Goal: Task Accomplishment & Management: Use online tool/utility

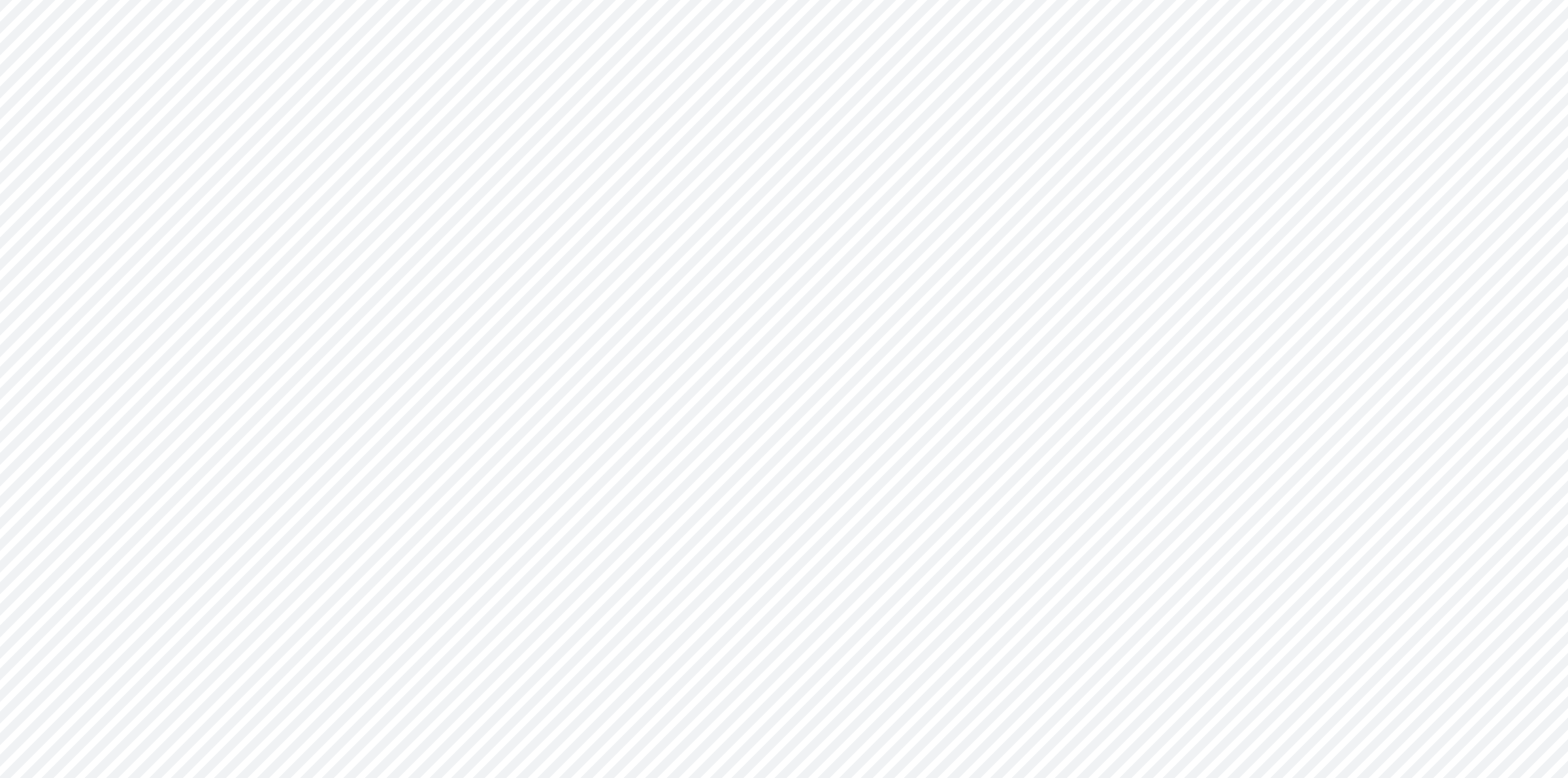
type input "0"
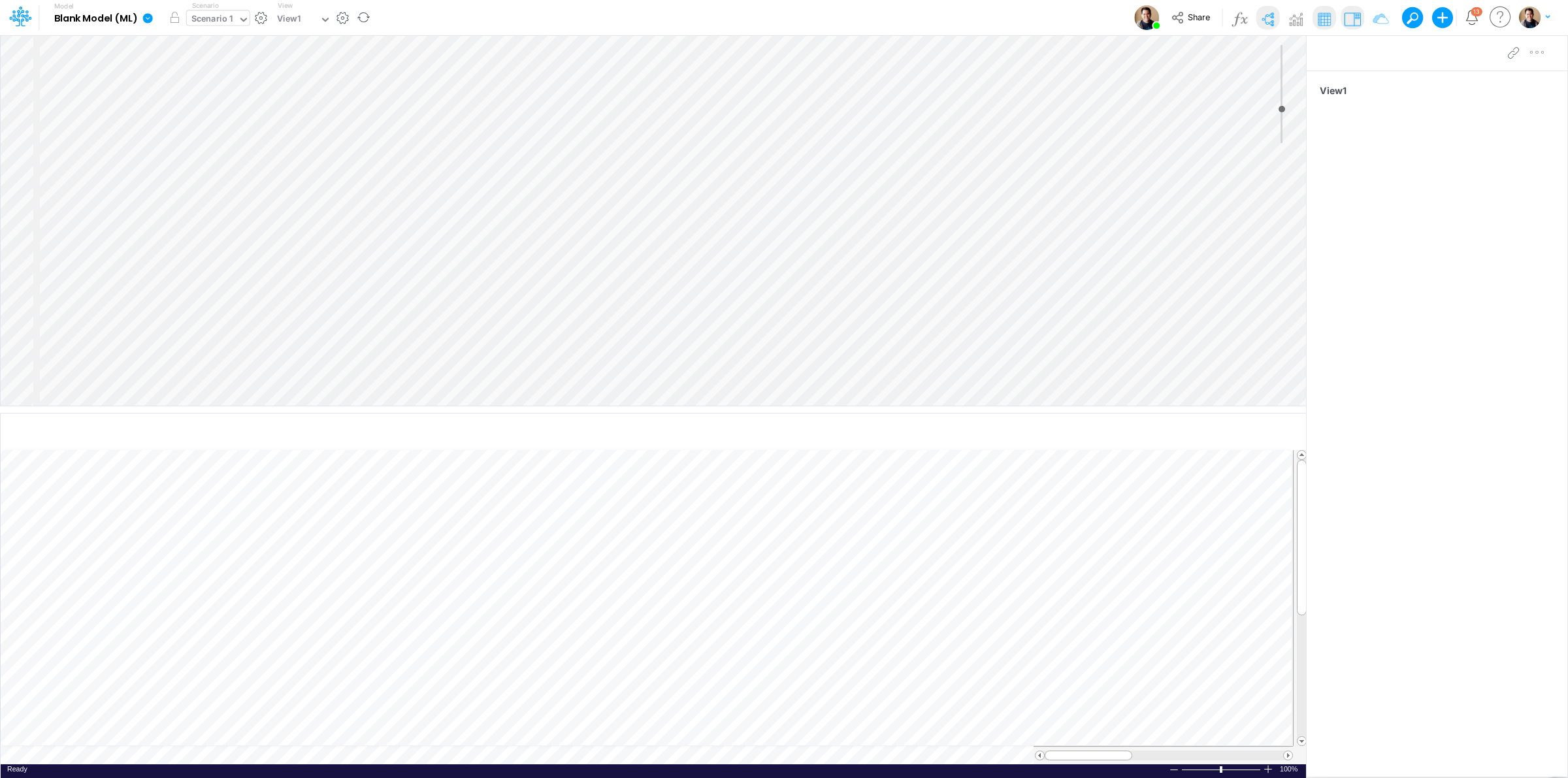
click at [236, 24] on input "text" at bounding box center [235, 20] width 1 height 12
click at [1182, 432] on icon "button" at bounding box center [1184, 433] width 20 height 14
click at [356, 24] on div "Actuals" at bounding box center [345, 20] width 47 height 20
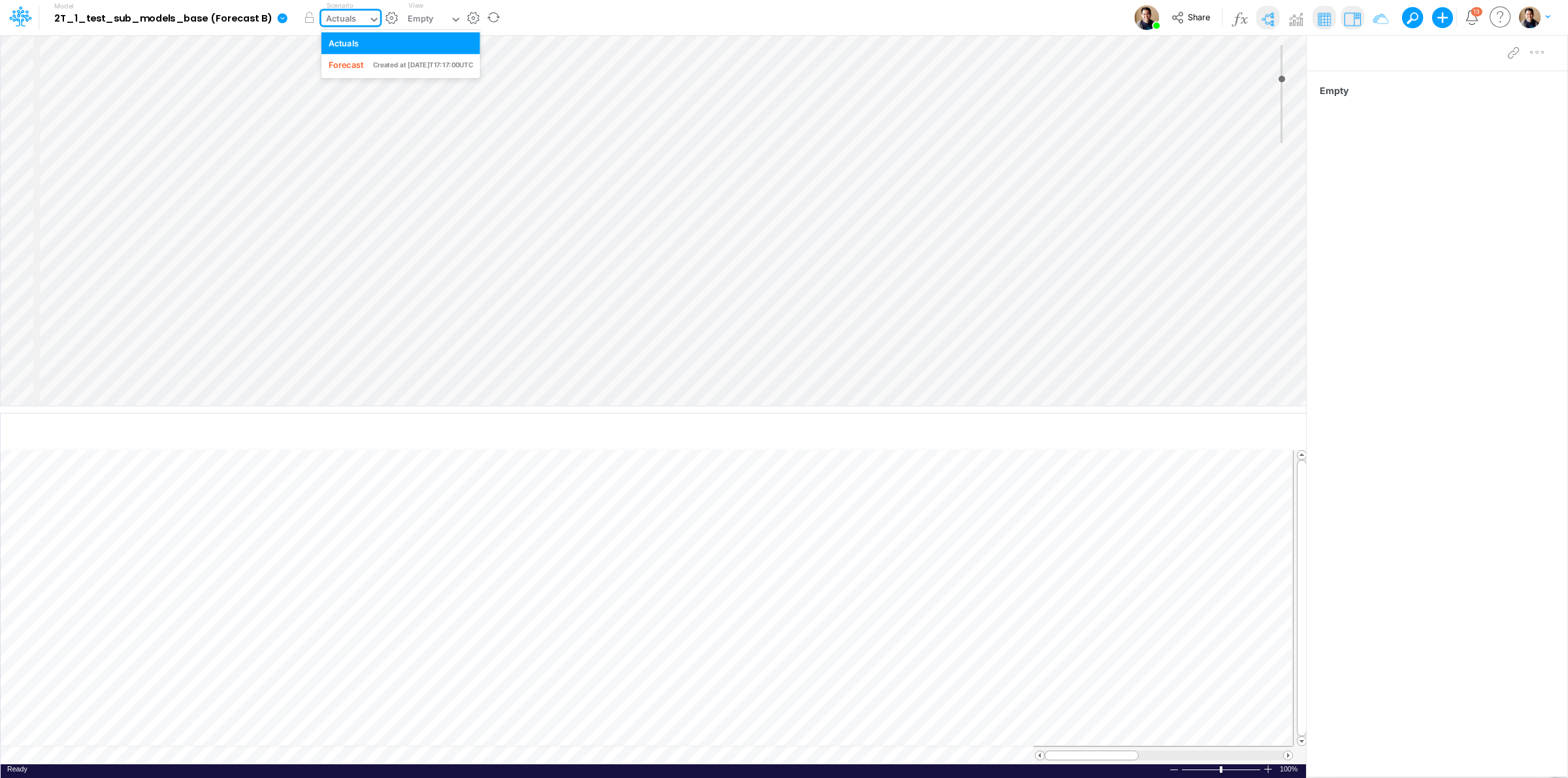
click at [356, 24] on div "Actuals" at bounding box center [345, 20] width 47 height 20
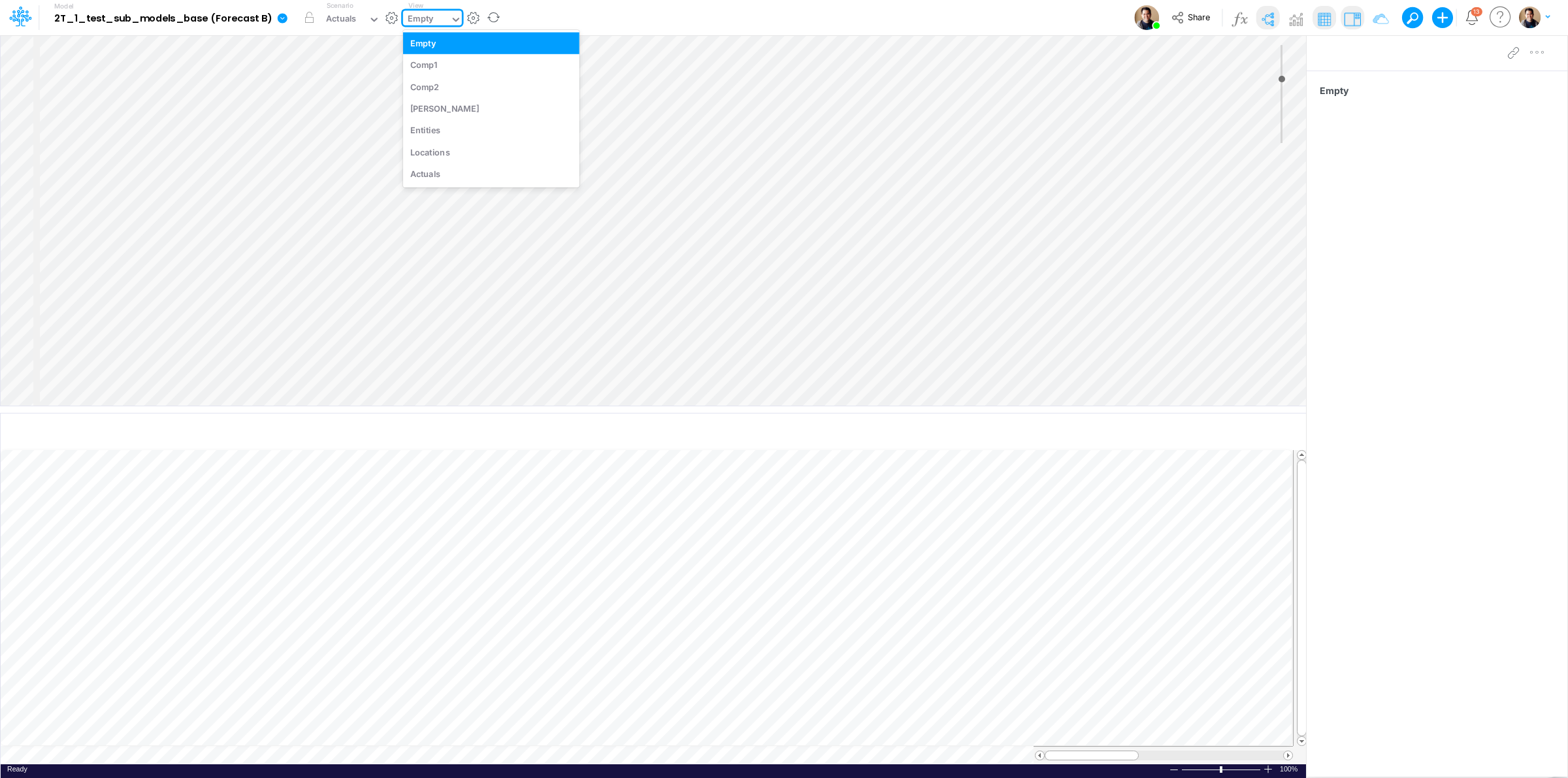
click at [435, 20] on input "text" at bounding box center [435, 20] width 1 height 12
click at [459, 69] on div "Comp1" at bounding box center [491, 65] width 176 height 22
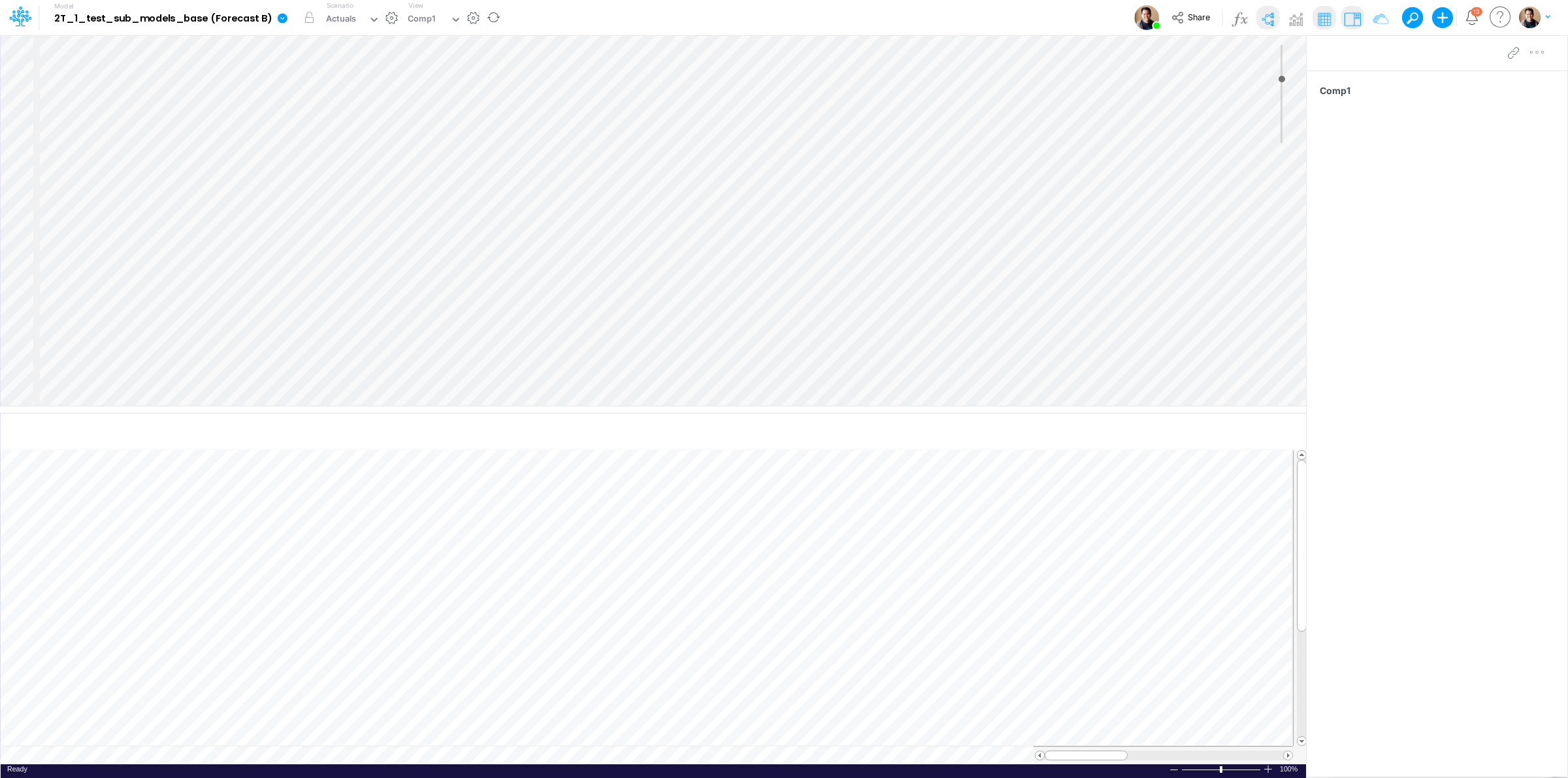
click at [629, 530] on div at bounding box center [803, 405] width 1527 height 741
click at [849, 572] on div at bounding box center [803, 405] width 1527 height 741
click at [347, 14] on div "Actuals" at bounding box center [341, 19] width 31 height 15
click at [437, 18] on input "text" at bounding box center [437, 20] width 1 height 12
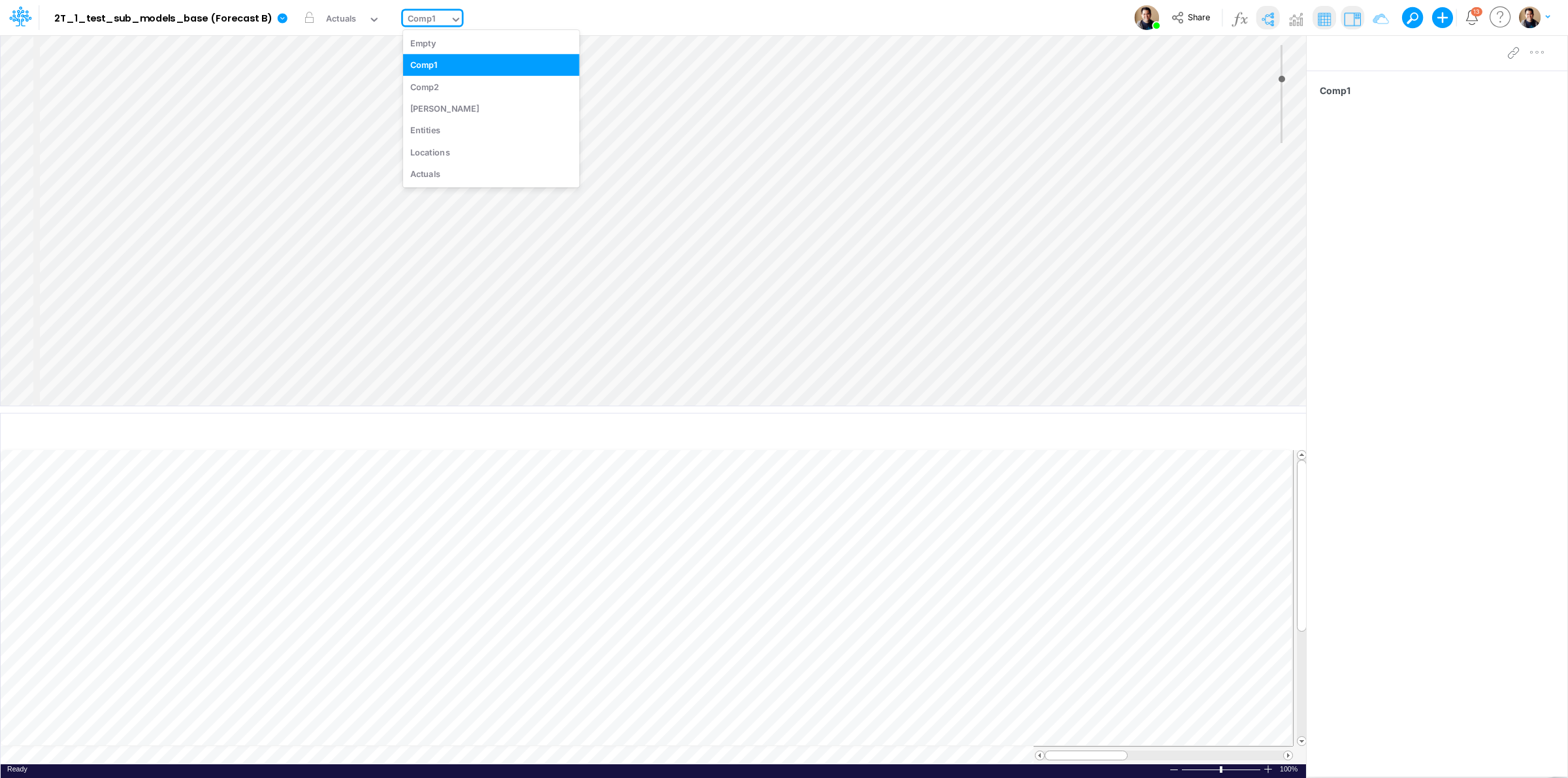
click at [437, 18] on input "text" at bounding box center [437, 20] width 1 height 12
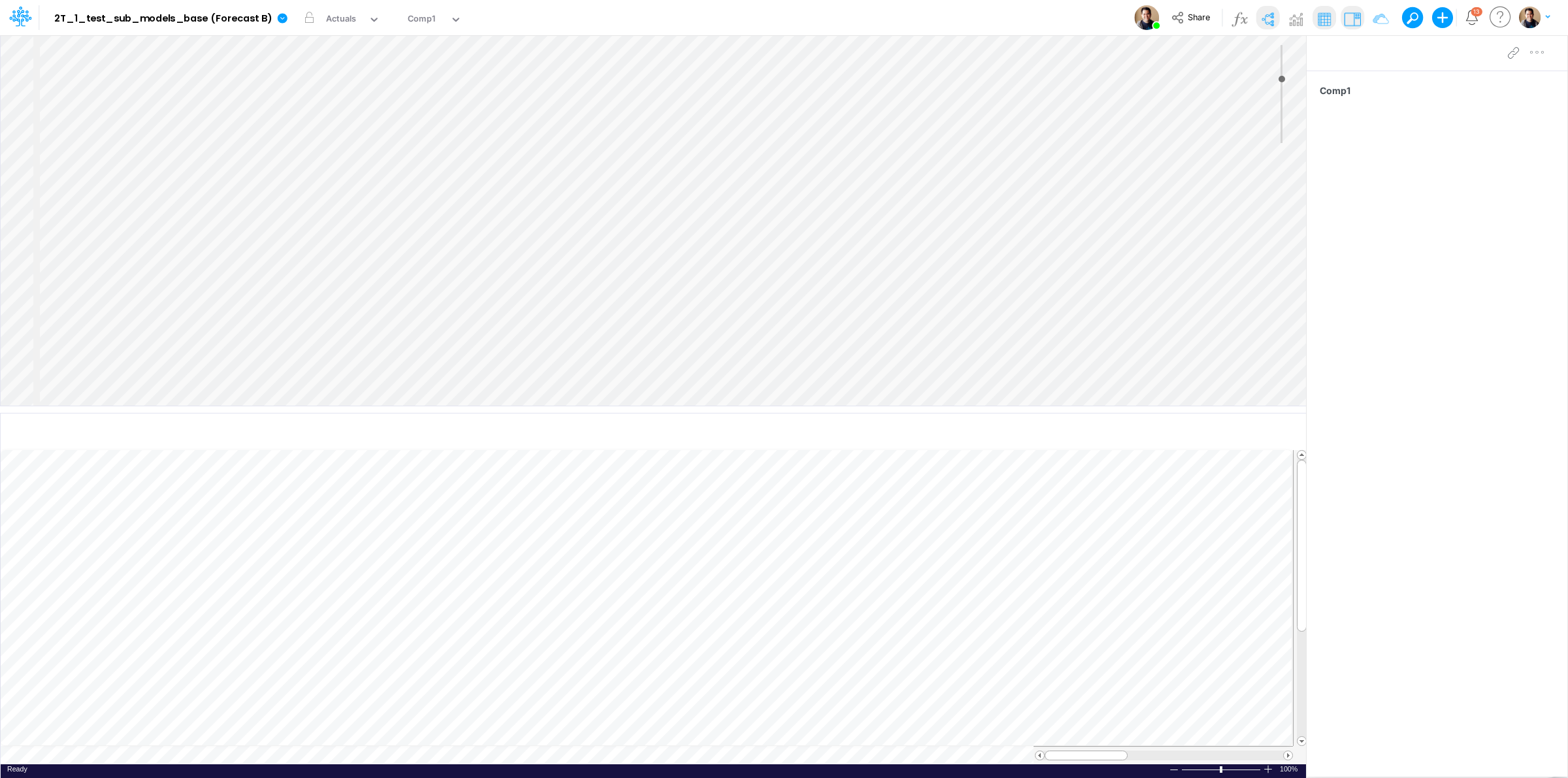
click at [978, 530] on div at bounding box center [803, 405] width 1527 height 741
click at [1001, 530] on div at bounding box center [803, 405] width 1527 height 741
click at [1406, 176] on div at bounding box center [803, 405] width 1527 height 741
click at [1415, 113] on div at bounding box center [803, 405] width 1527 height 741
click at [409, 18] on div "Comp1" at bounding box center [421, 19] width 28 height 15
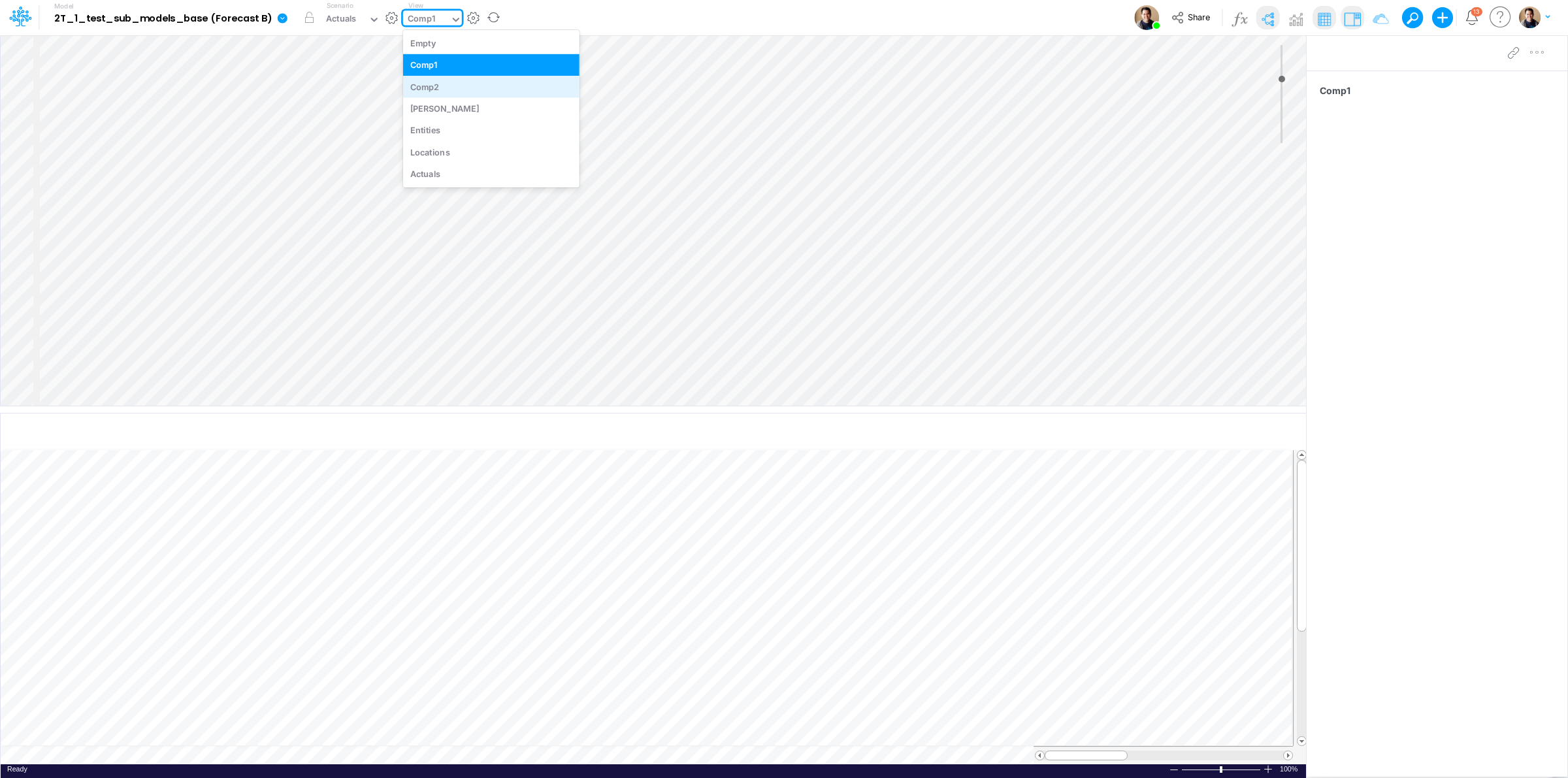
click at [429, 87] on div "Comp2" at bounding box center [491, 87] width 176 height 22
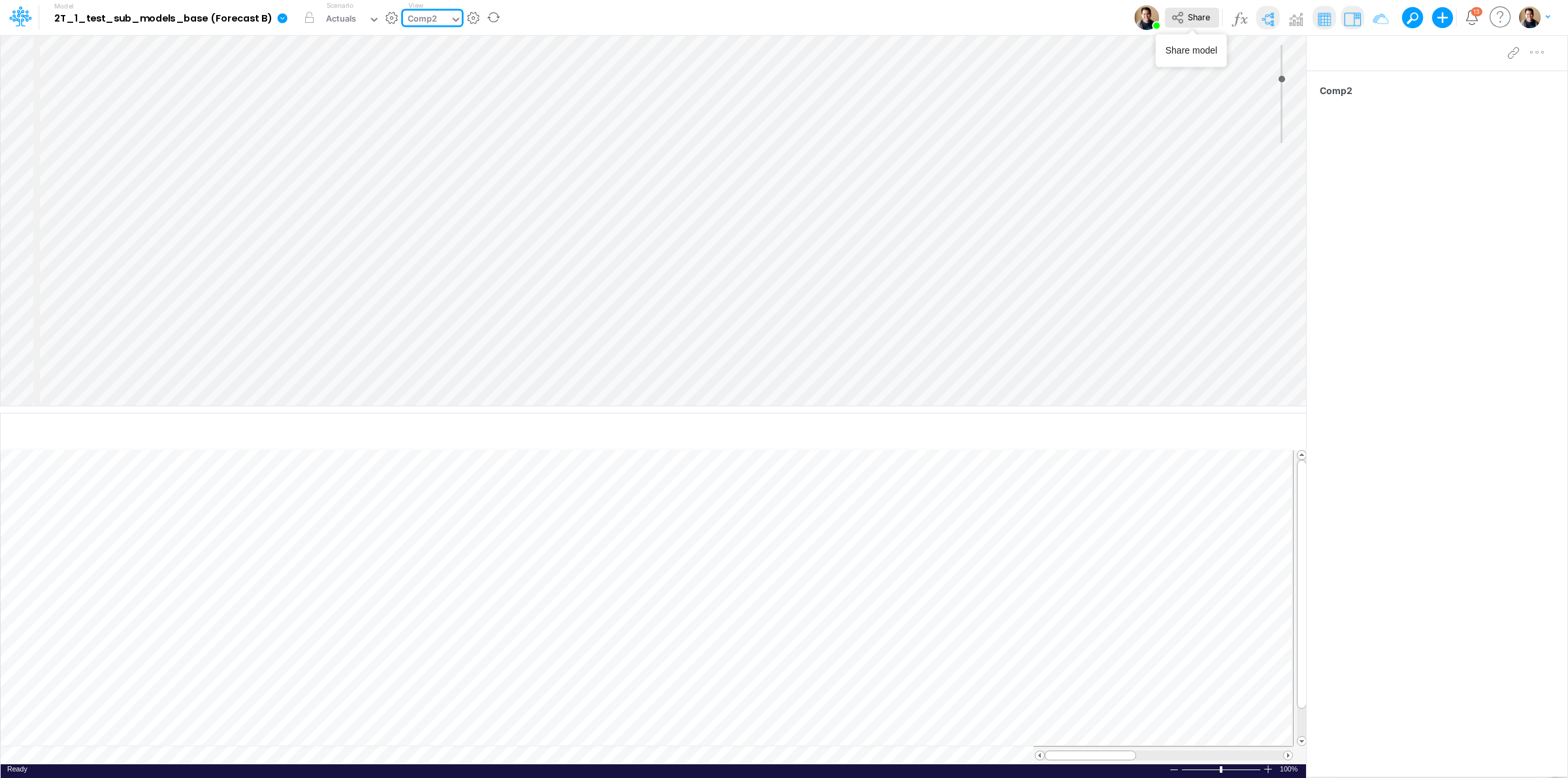
click at [1190, 17] on span "Share" at bounding box center [1198, 17] width 22 height 10
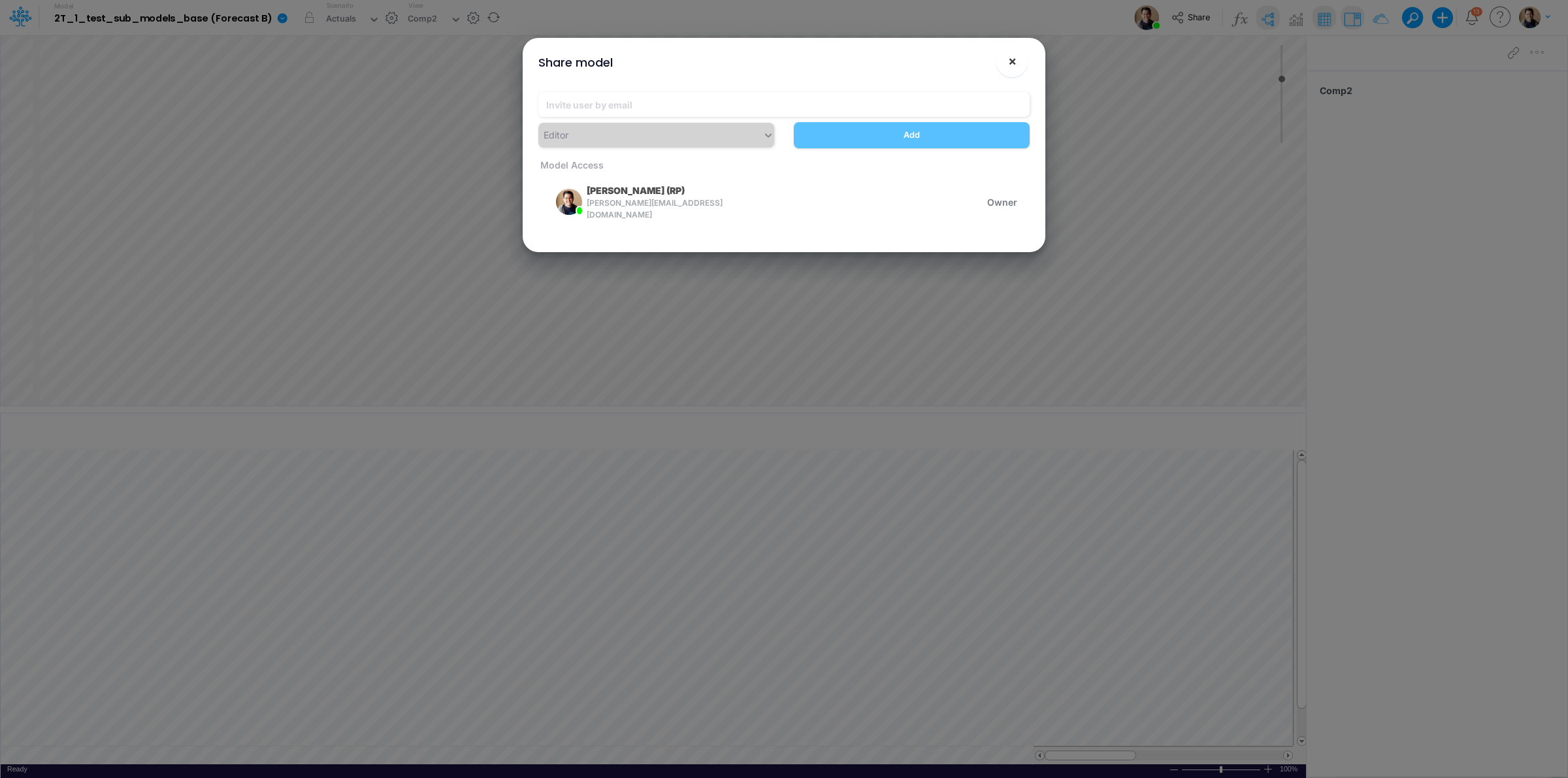
click at [1010, 61] on span "×" at bounding box center [1012, 61] width 9 height 16
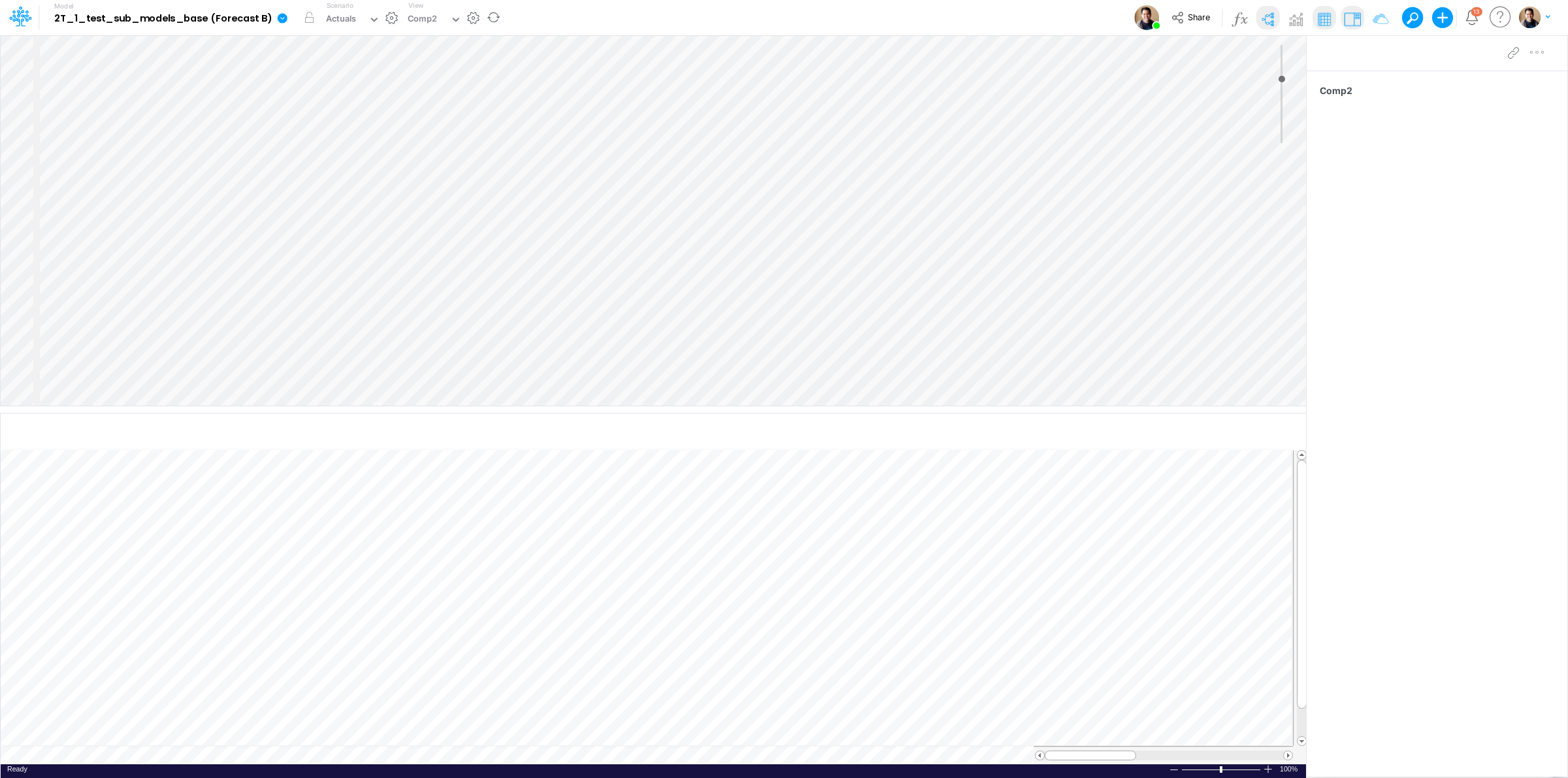
click at [749, 494] on div at bounding box center [803, 405] width 1527 height 741
click at [777, 8] on div "Model 2T_1_test_sub_models_base (Forecast B) Edit model settings Duplicate Impo…" at bounding box center [784, 17] width 1411 height 35
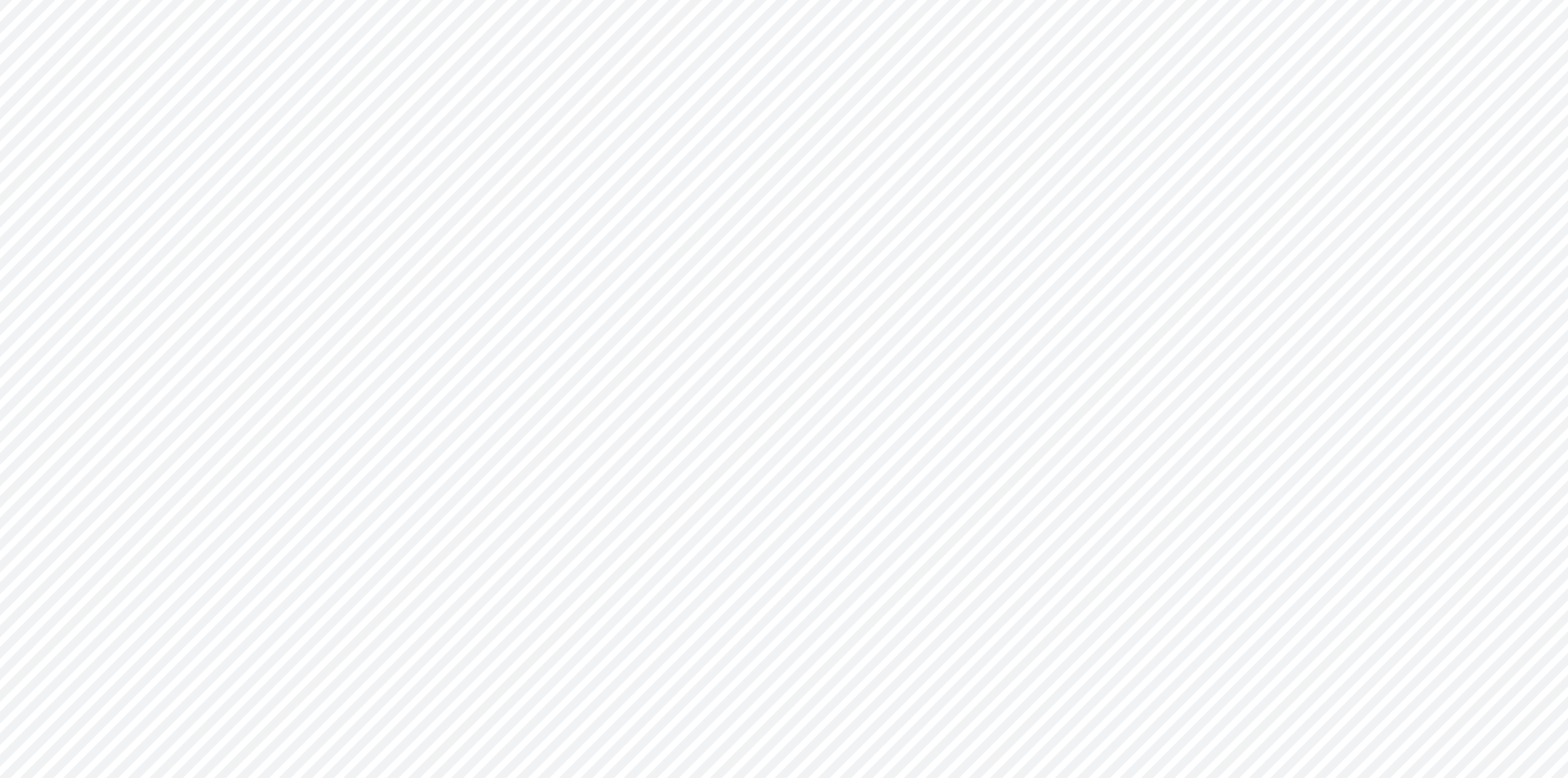
type input "0"
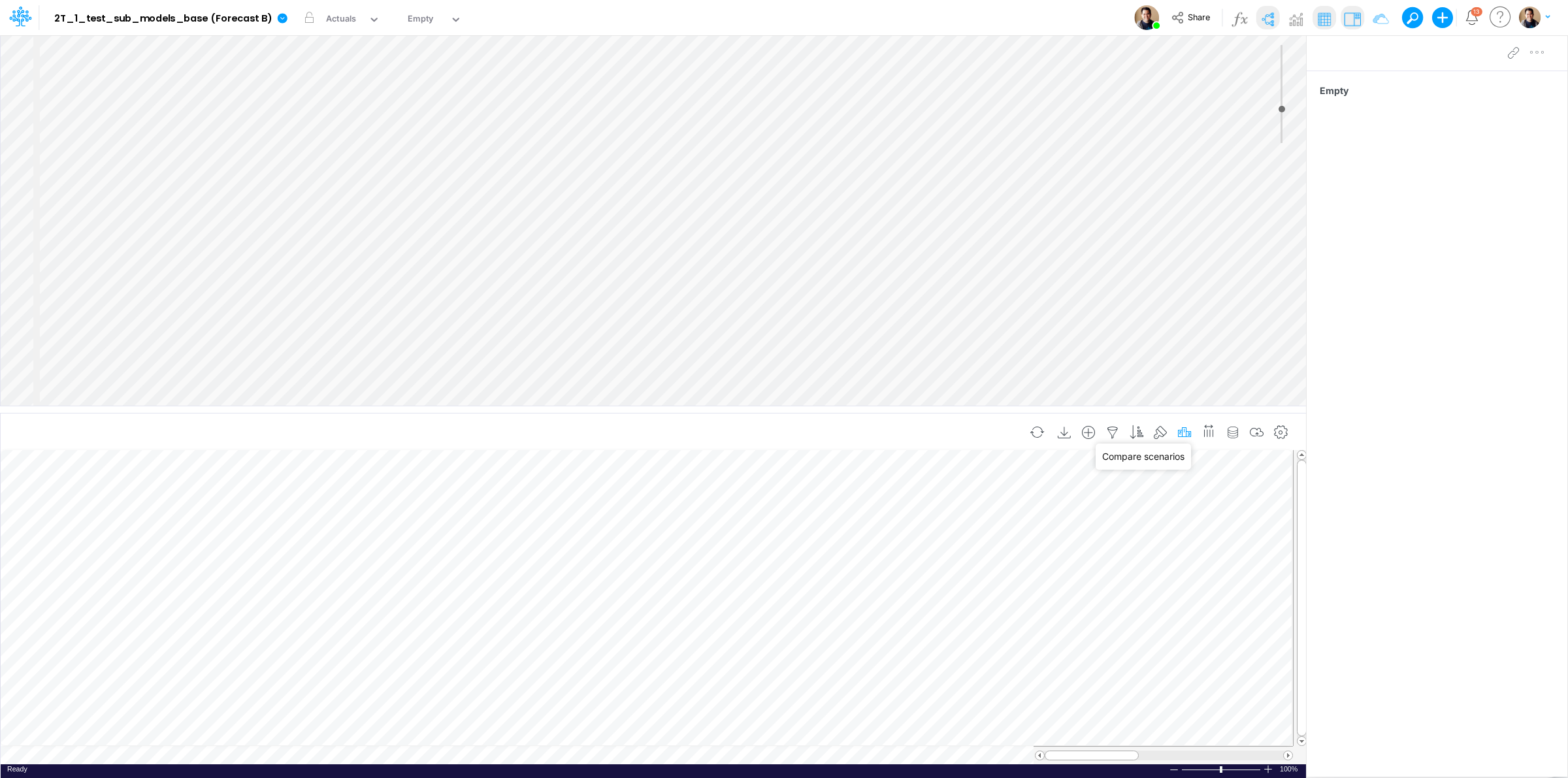
click at [1179, 426] on icon "button" at bounding box center [1184, 433] width 20 height 14
click at [420, 13] on div "Empty" at bounding box center [420, 19] width 26 height 15
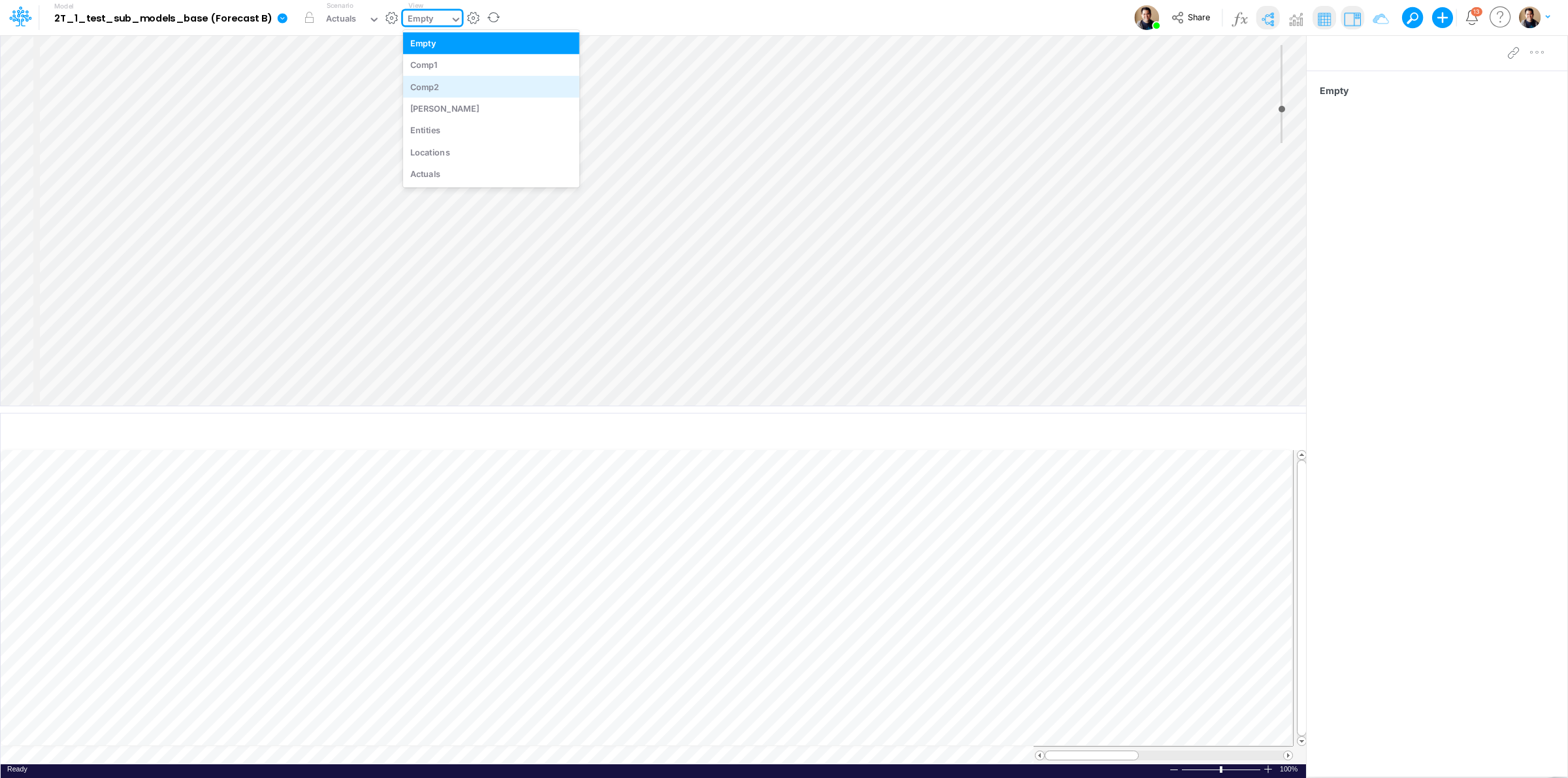
click at [436, 89] on div "Comp2" at bounding box center [491, 87] width 176 height 22
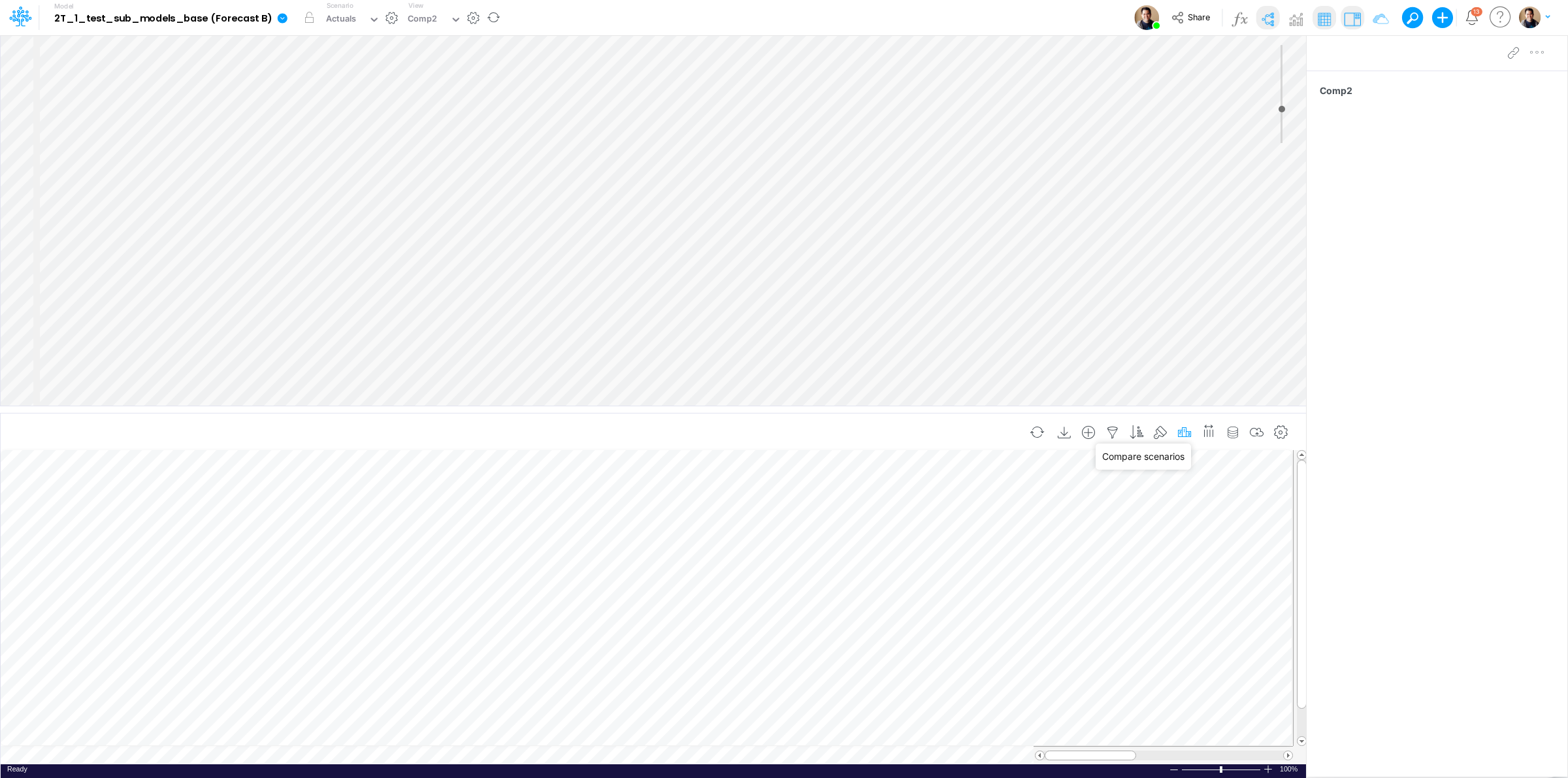
click at [1183, 432] on icon "button" at bounding box center [1184, 433] width 20 height 14
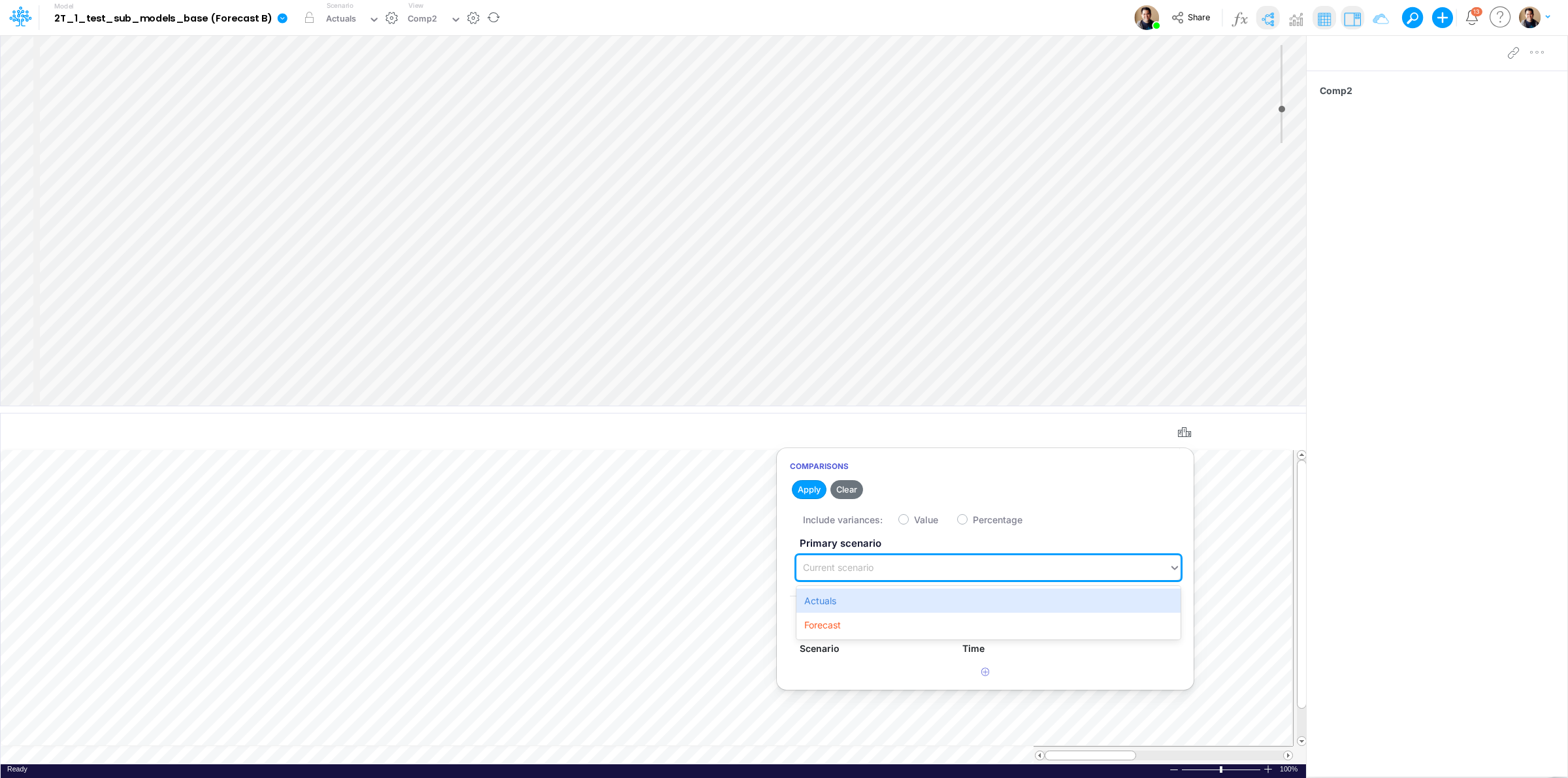
click at [972, 576] on div "Current scenario" at bounding box center [982, 568] width 373 height 22
click at [955, 597] on div "Actuals" at bounding box center [988, 601] width 385 height 24
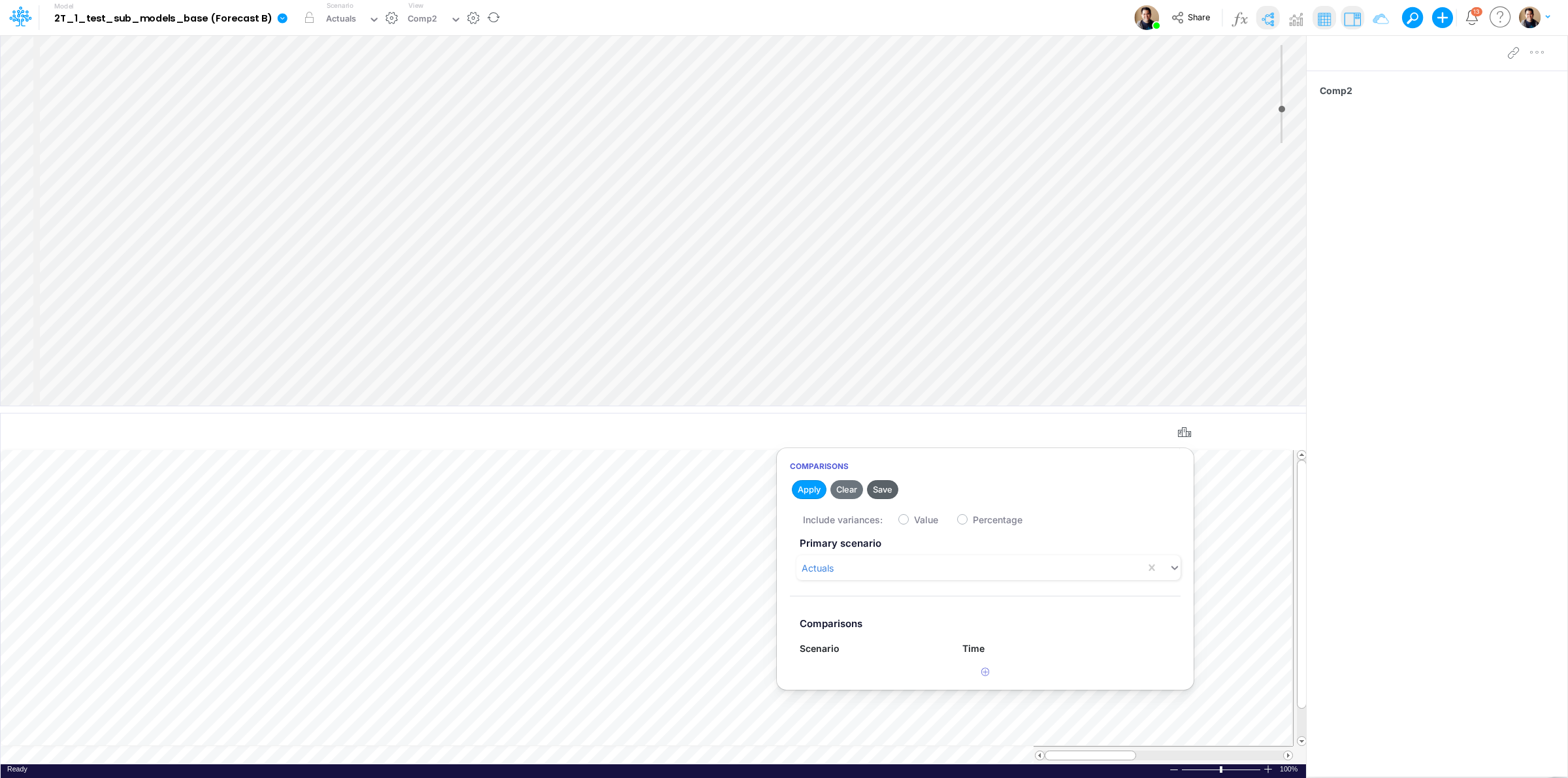
click at [888, 485] on button "Save" at bounding box center [882, 489] width 31 height 19
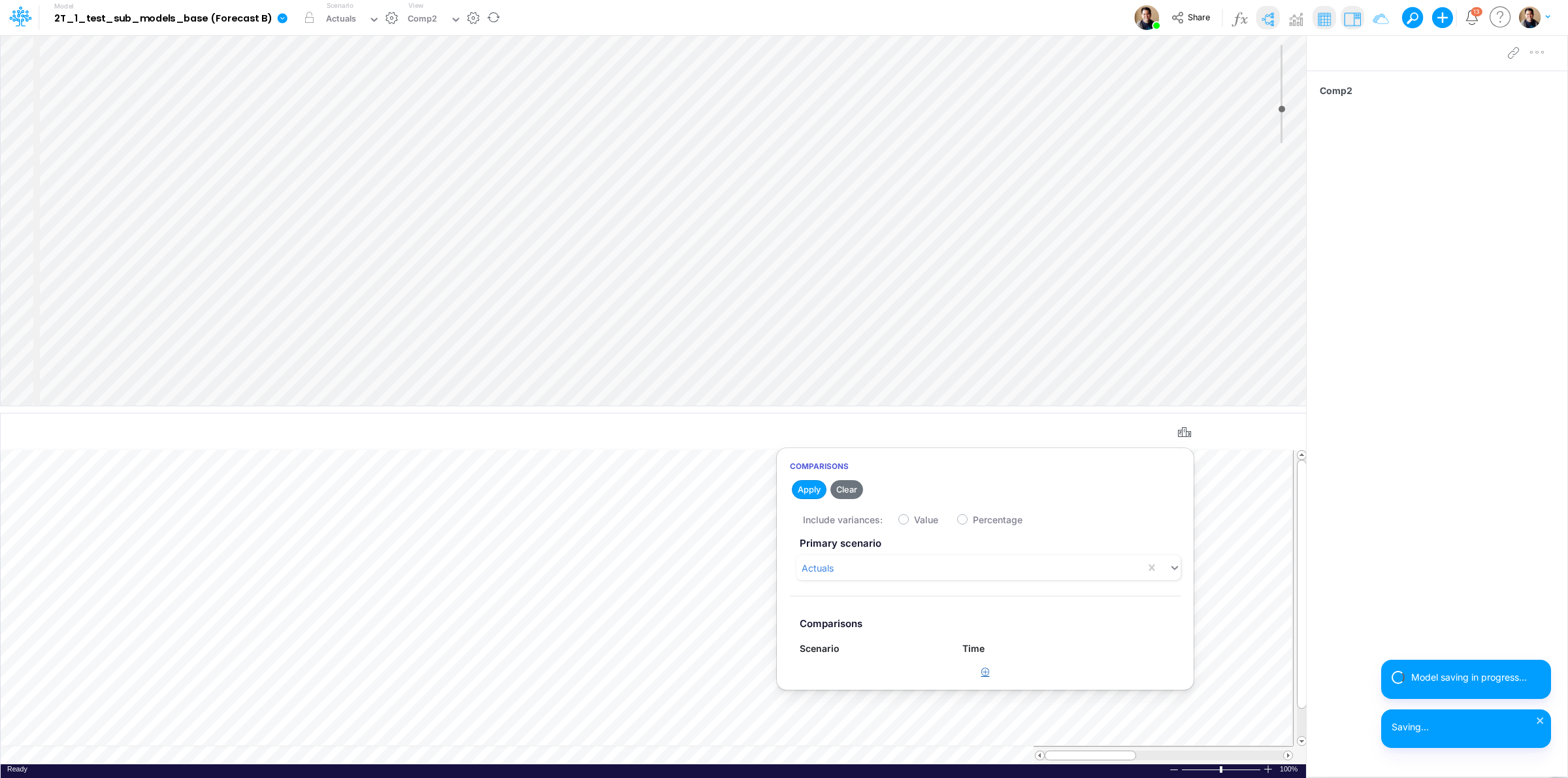
click at [987, 672] on icon "button" at bounding box center [985, 671] width 9 height 9
click at [903, 680] on div "Type to search..." at bounding box center [867, 678] width 133 height 22
click at [858, 727] on div "Forecast" at bounding box center [872, 734] width 144 height 24
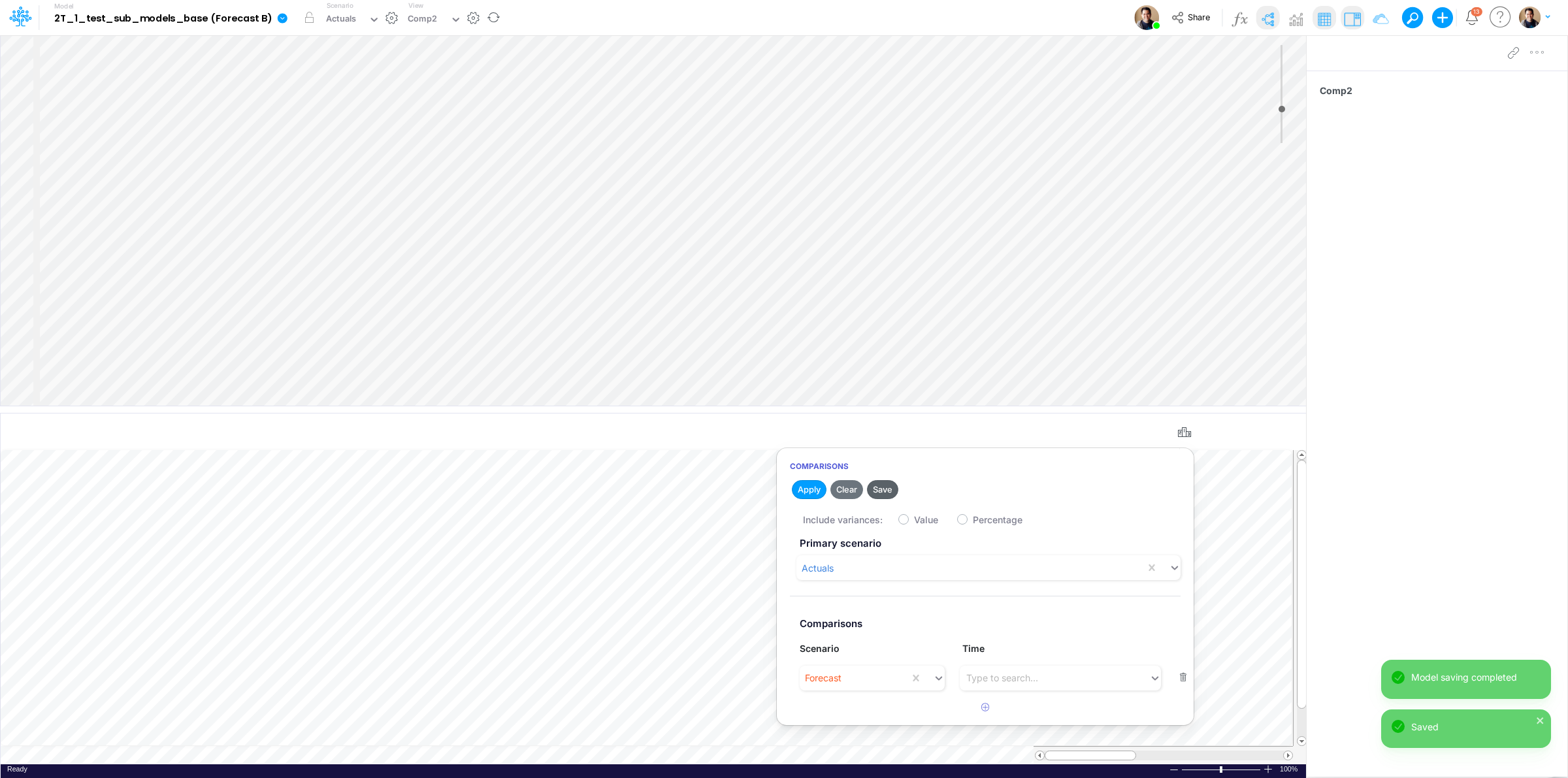
click at [888, 490] on button "Save" at bounding box center [882, 489] width 31 height 19
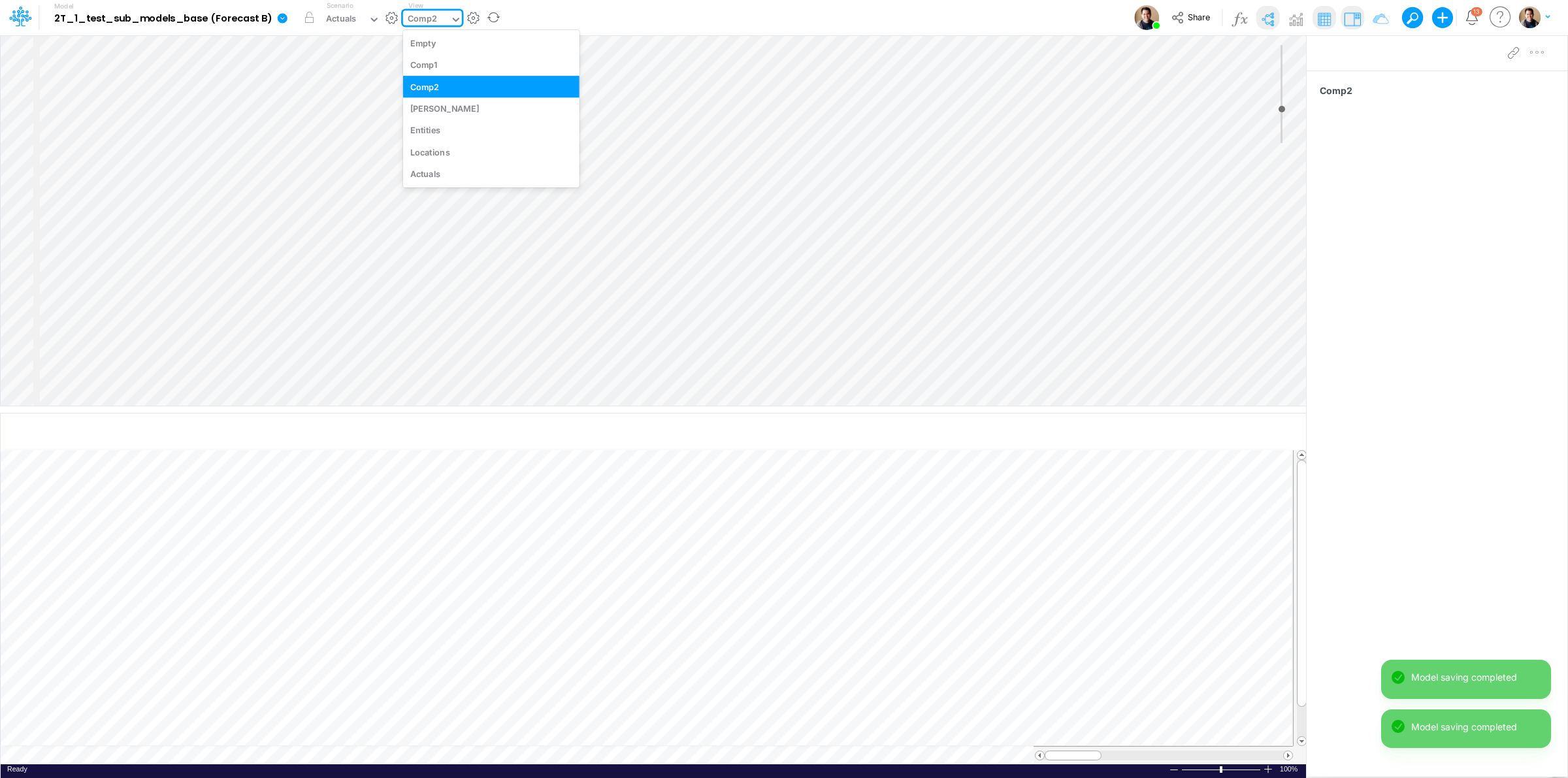
click at [429, 14] on div "Comp2" at bounding box center [422, 19] width 30 height 15
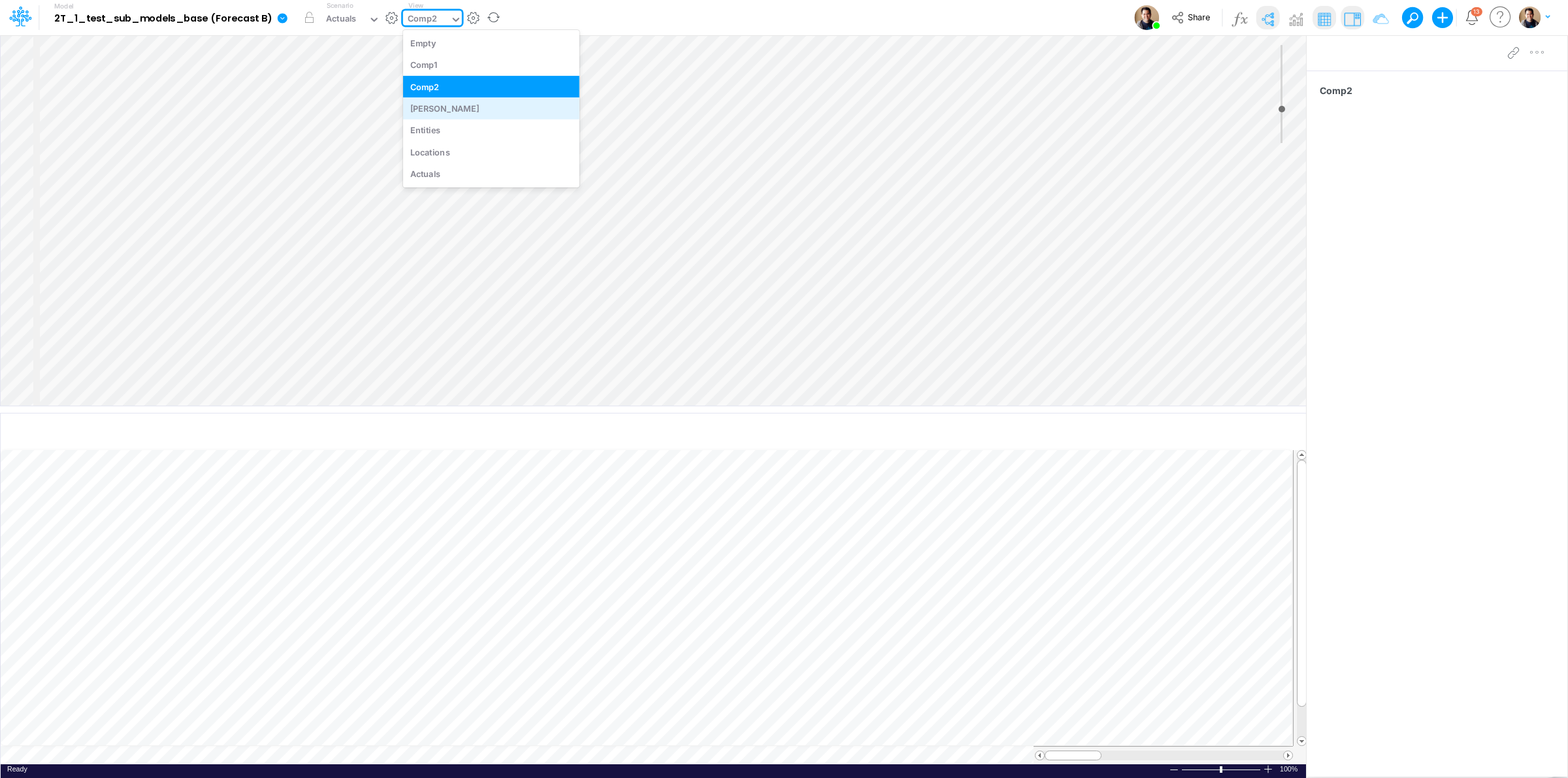
click at [454, 110] on div "[PERSON_NAME]" at bounding box center [491, 109] width 176 height 22
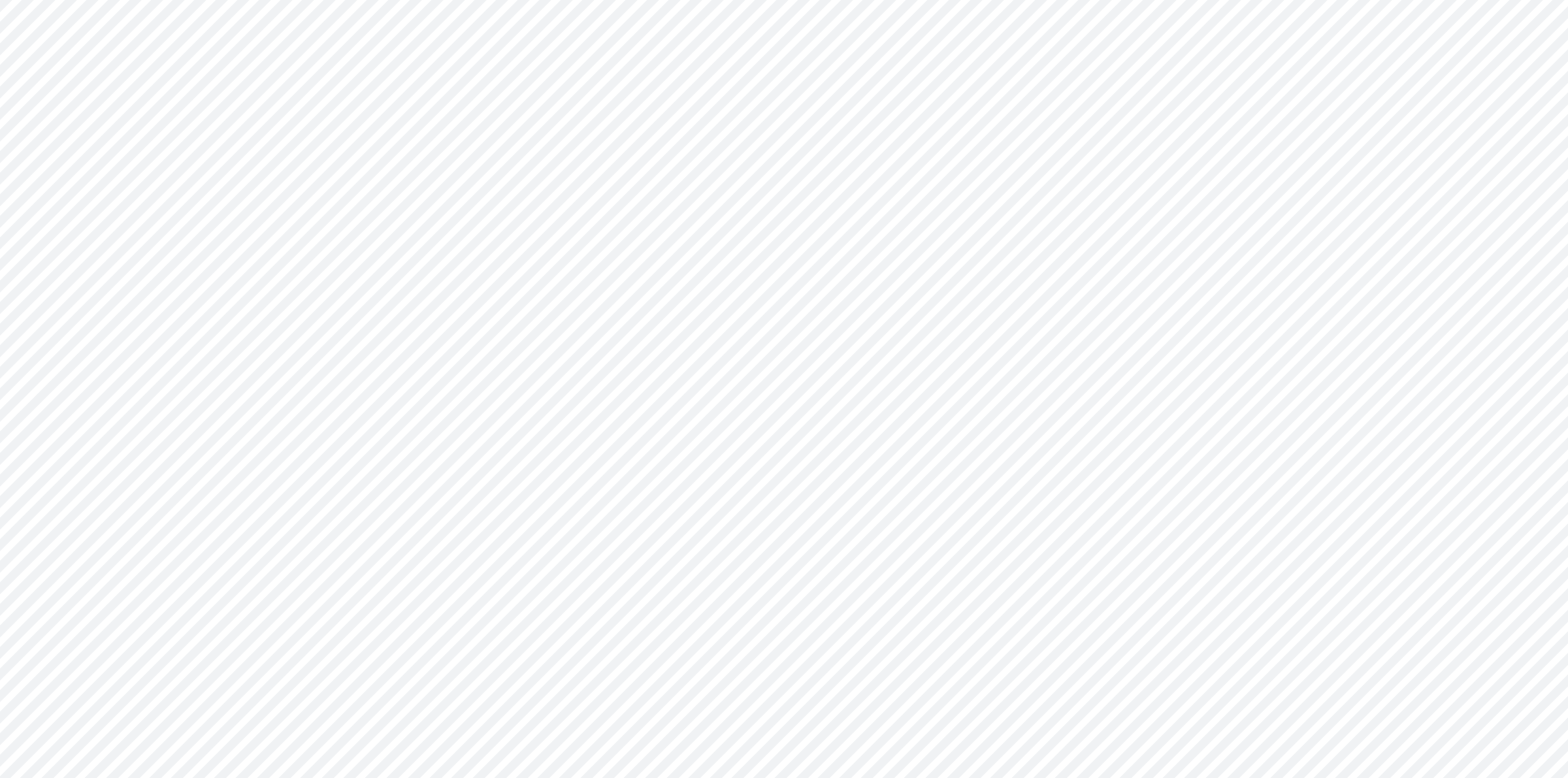
type input "0"
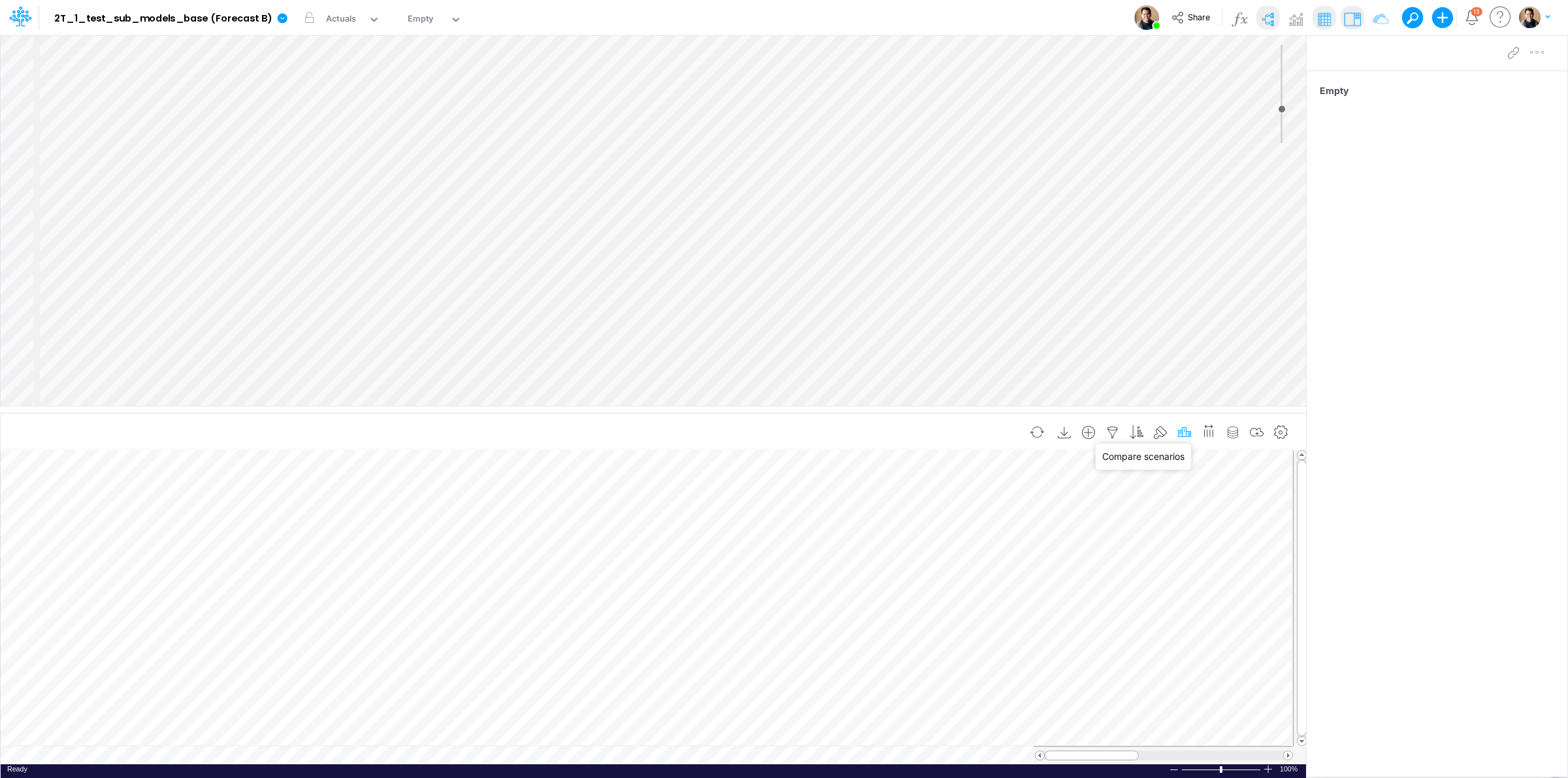
click at [1184, 431] on icon "button" at bounding box center [1184, 433] width 20 height 14
click at [989, 669] on button "button" at bounding box center [985, 672] width 26 height 22
click at [1180, 435] on icon "button" at bounding box center [1184, 433] width 20 height 14
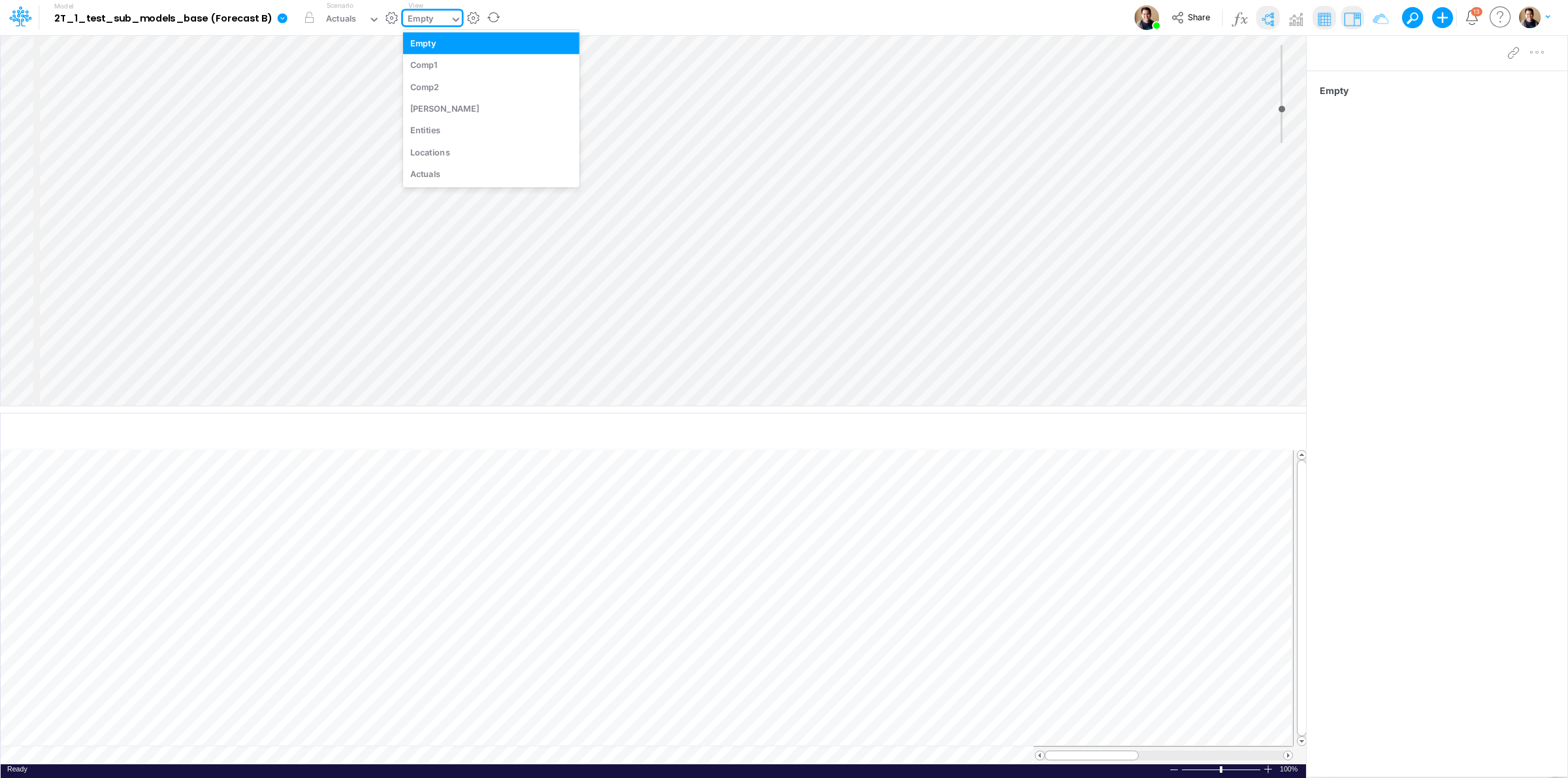
click at [435, 20] on input "text" at bounding box center [435, 20] width 1 height 12
click at [459, 107] on div "[PERSON_NAME]" at bounding box center [491, 109] width 176 height 22
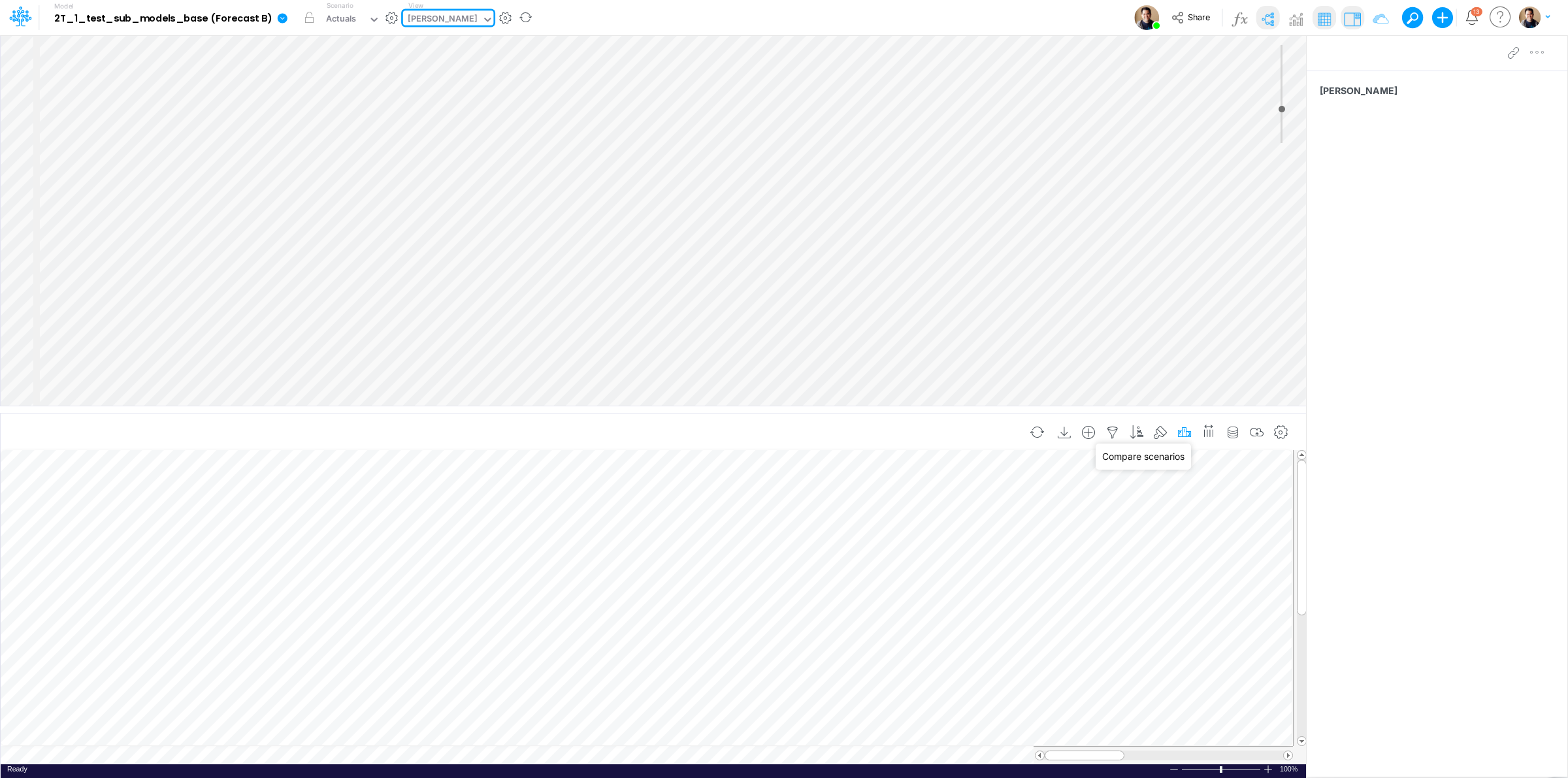
click at [1183, 428] on icon "button" at bounding box center [1184, 433] width 20 height 14
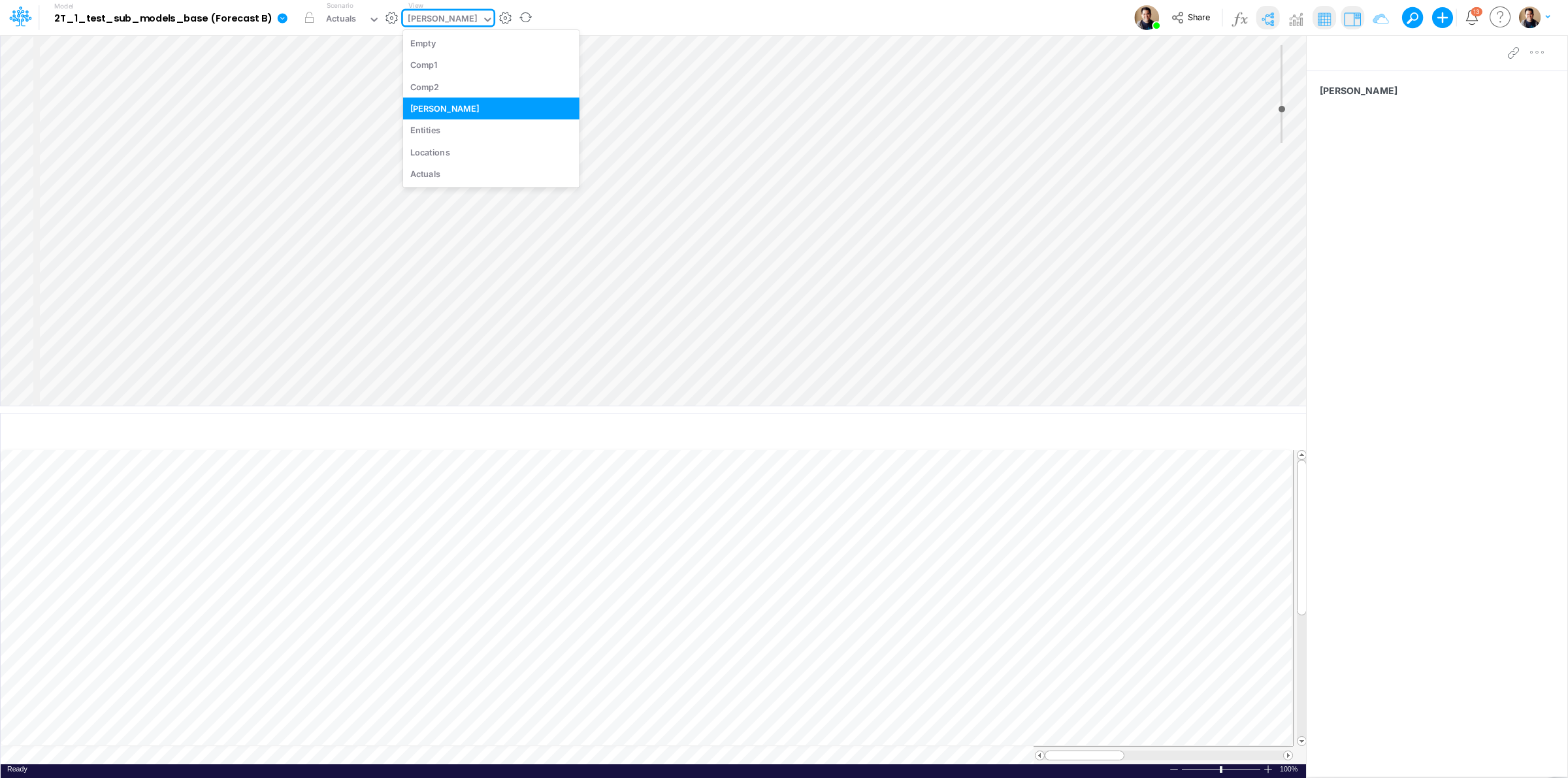
click at [431, 21] on div "[PERSON_NAME]" at bounding box center [442, 19] width 70 height 15
click at [461, 89] on div "Comp2" at bounding box center [491, 87] width 176 height 22
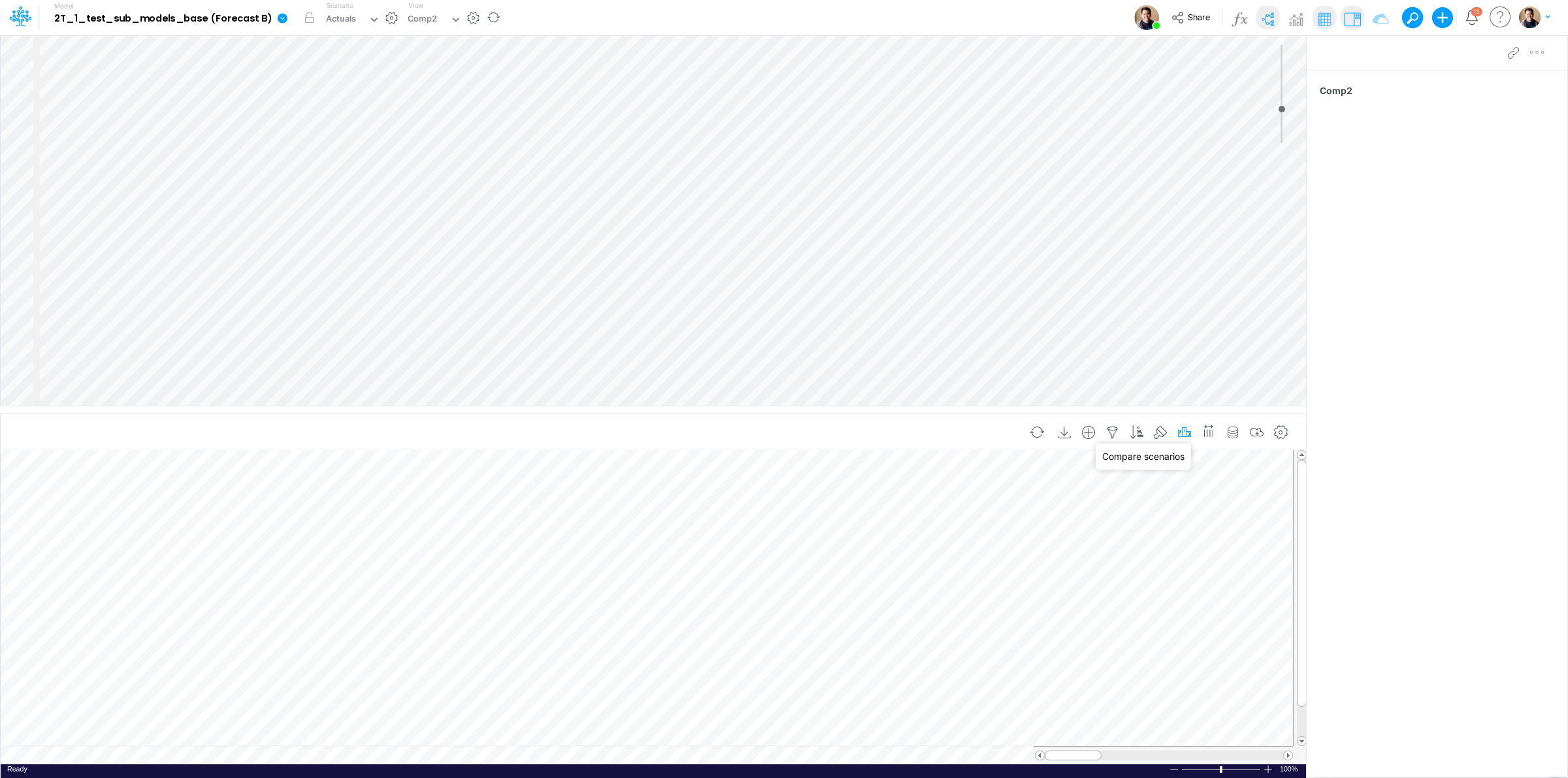
click at [1176, 431] on icon "button" at bounding box center [1184, 433] width 20 height 14
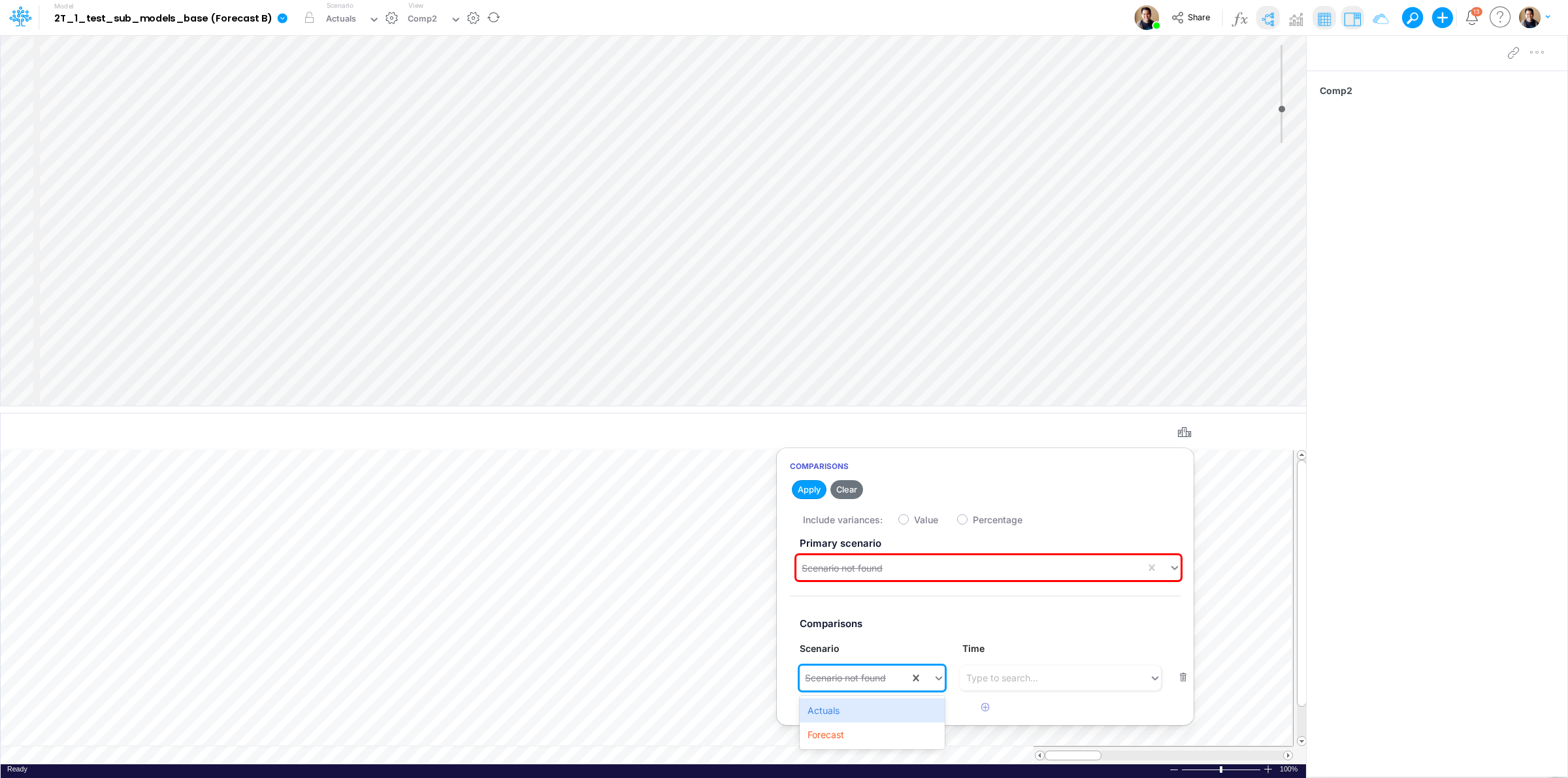
click at [878, 676] on div "Scenario not found" at bounding box center [845, 677] width 81 height 14
click at [872, 687] on div "Type to search..." at bounding box center [867, 678] width 133 height 22
click at [861, 712] on div "Actuals" at bounding box center [872, 710] width 144 height 24
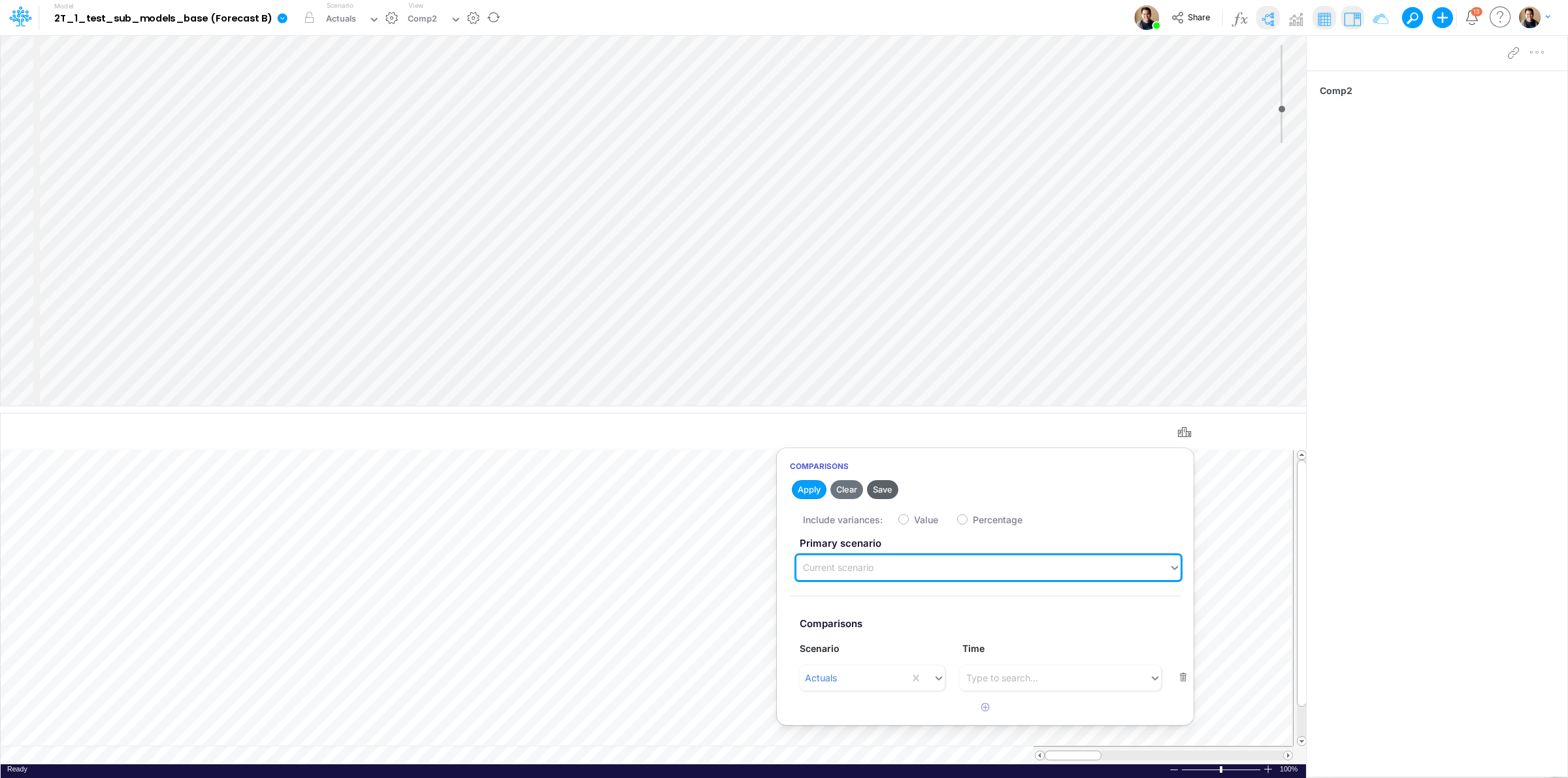
click at [889, 485] on button "Save" at bounding box center [882, 489] width 31 height 19
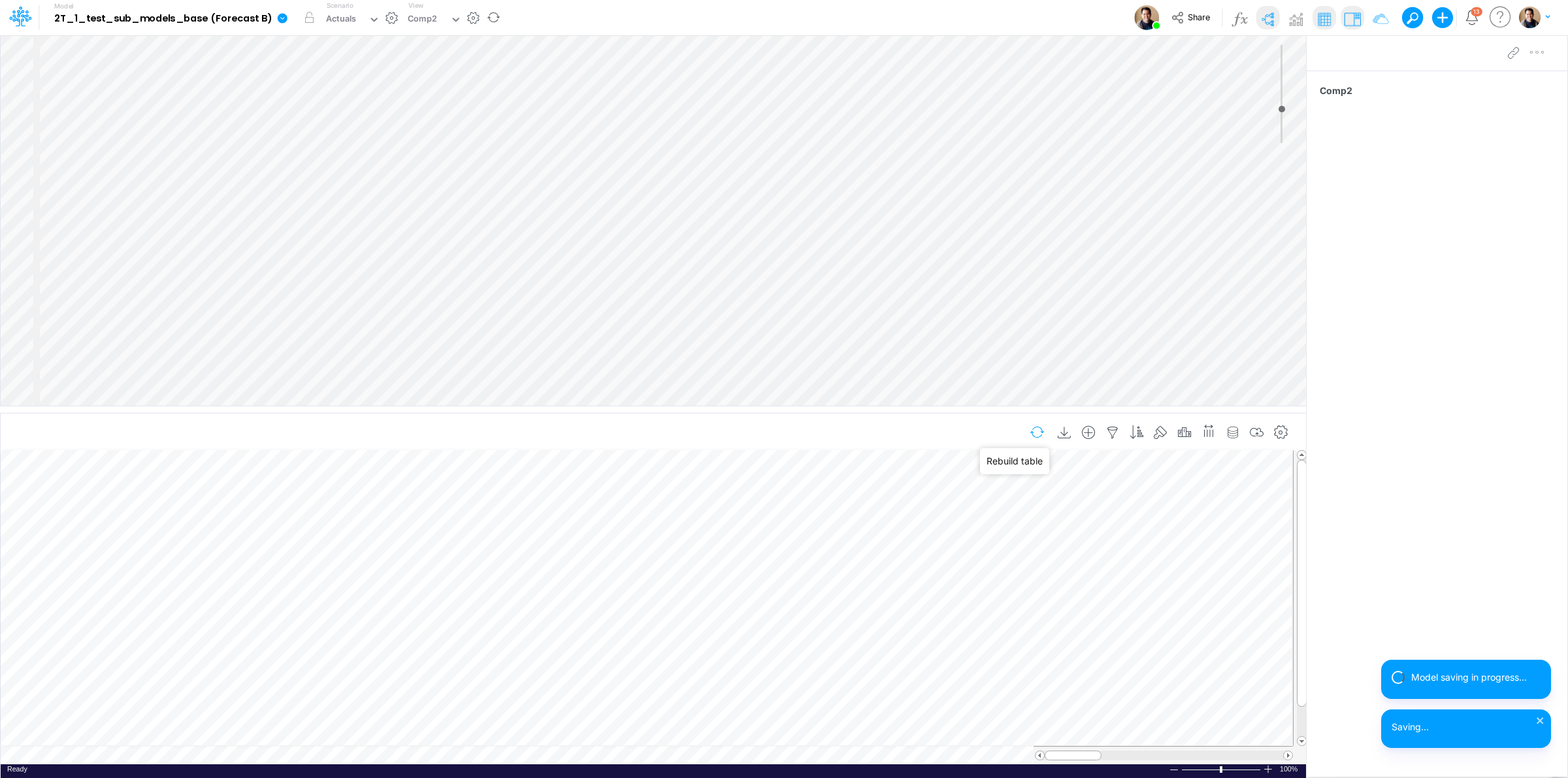
click at [1029, 433] on button "button" at bounding box center [1037, 431] width 31 height 23
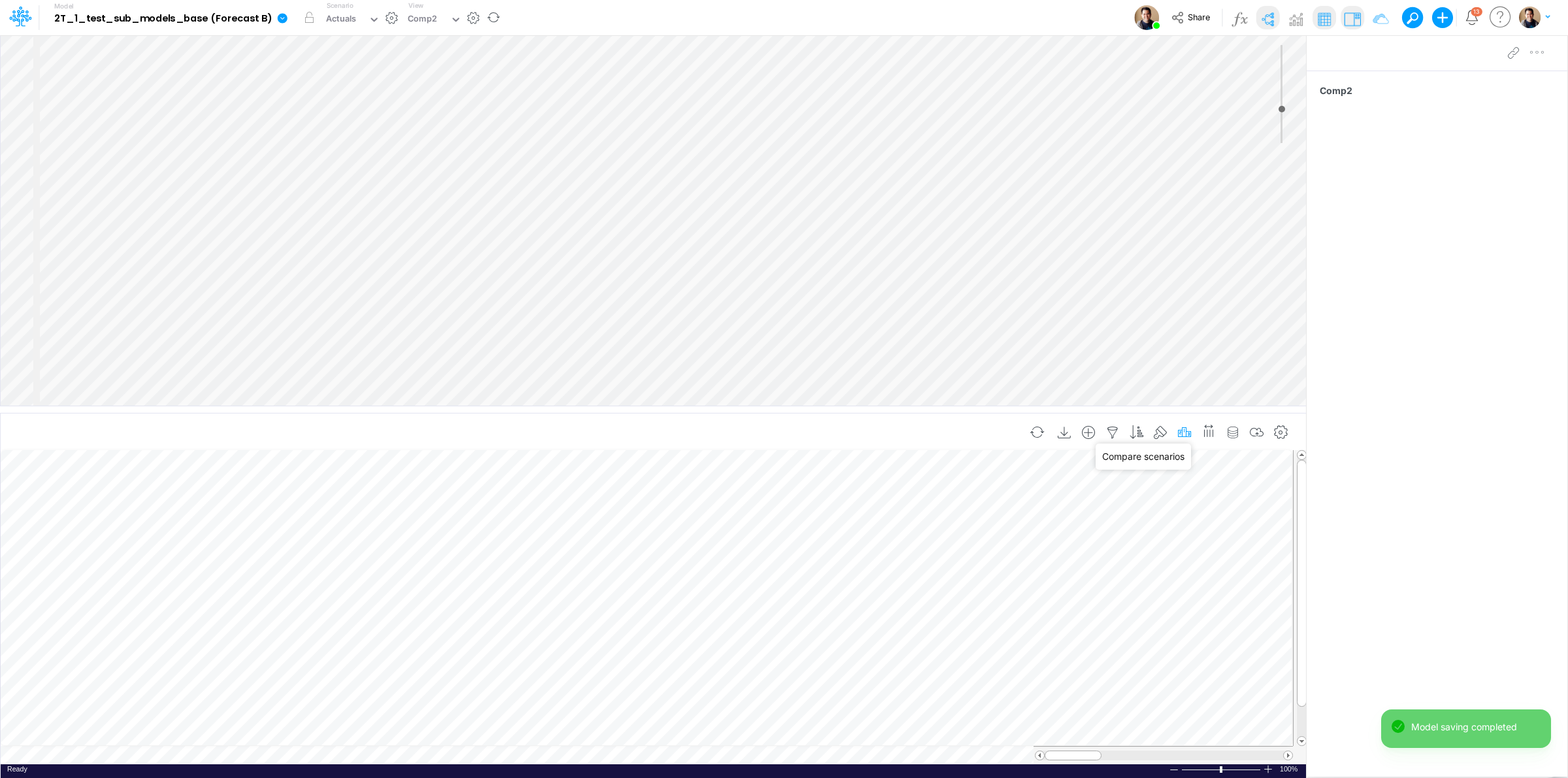
click at [1183, 431] on icon "button" at bounding box center [1184, 433] width 20 height 14
click at [1032, 431] on button "button" at bounding box center [1037, 431] width 31 height 23
click at [1176, 429] on icon "button" at bounding box center [1184, 433] width 20 height 14
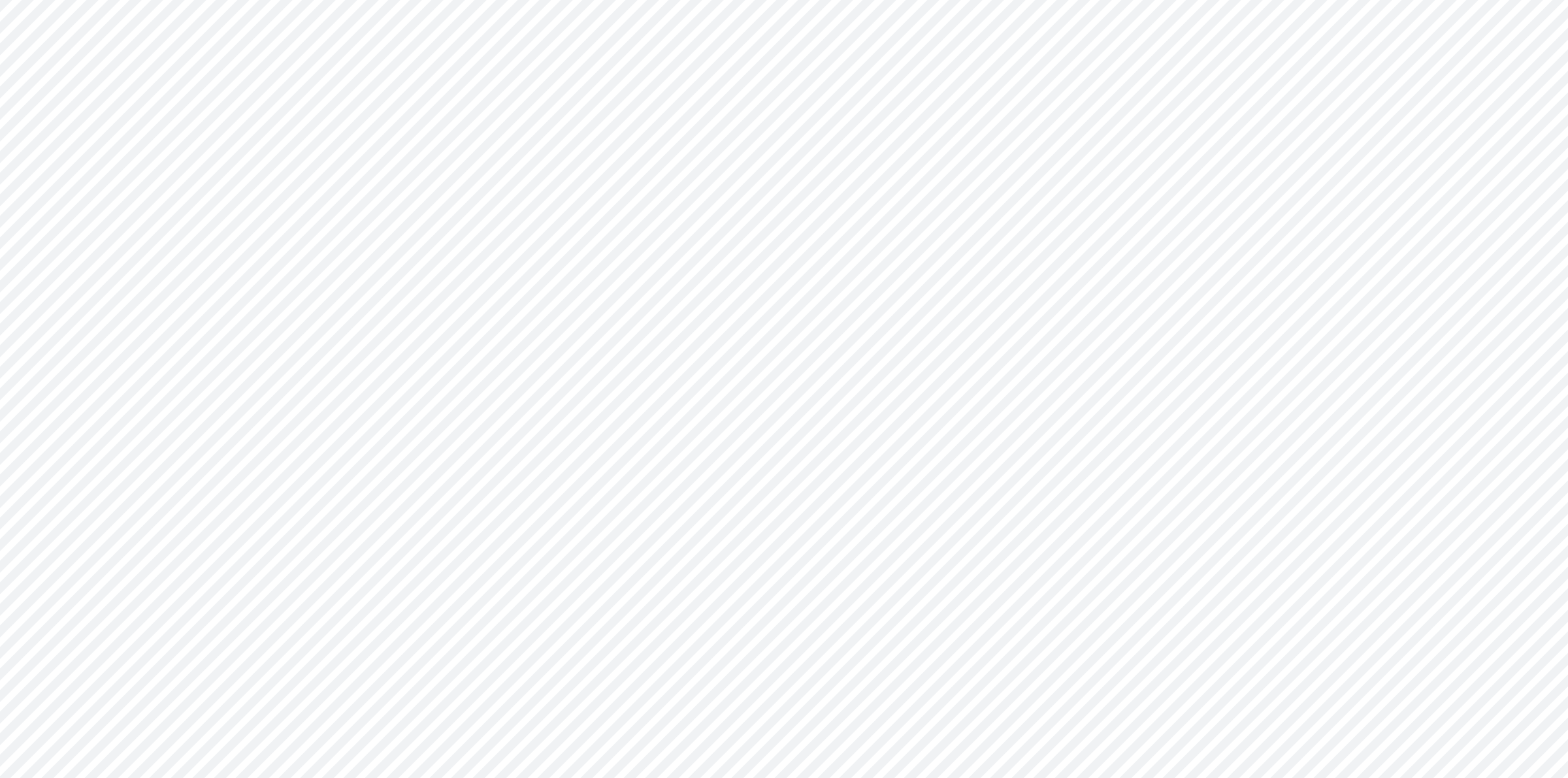
type input "0"
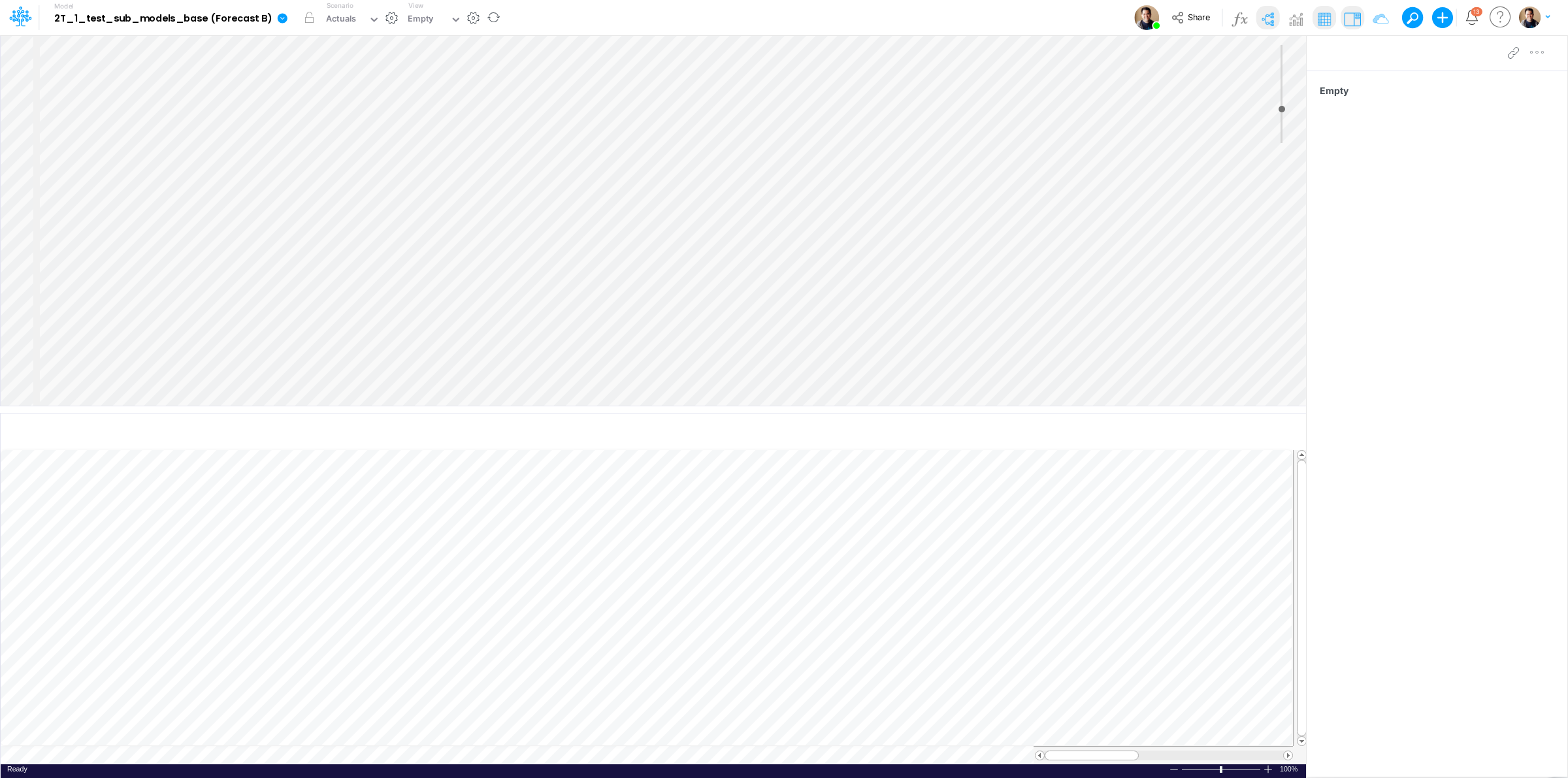
click at [441, 31] on div "View Empty" at bounding box center [432, 18] width 59 height 34
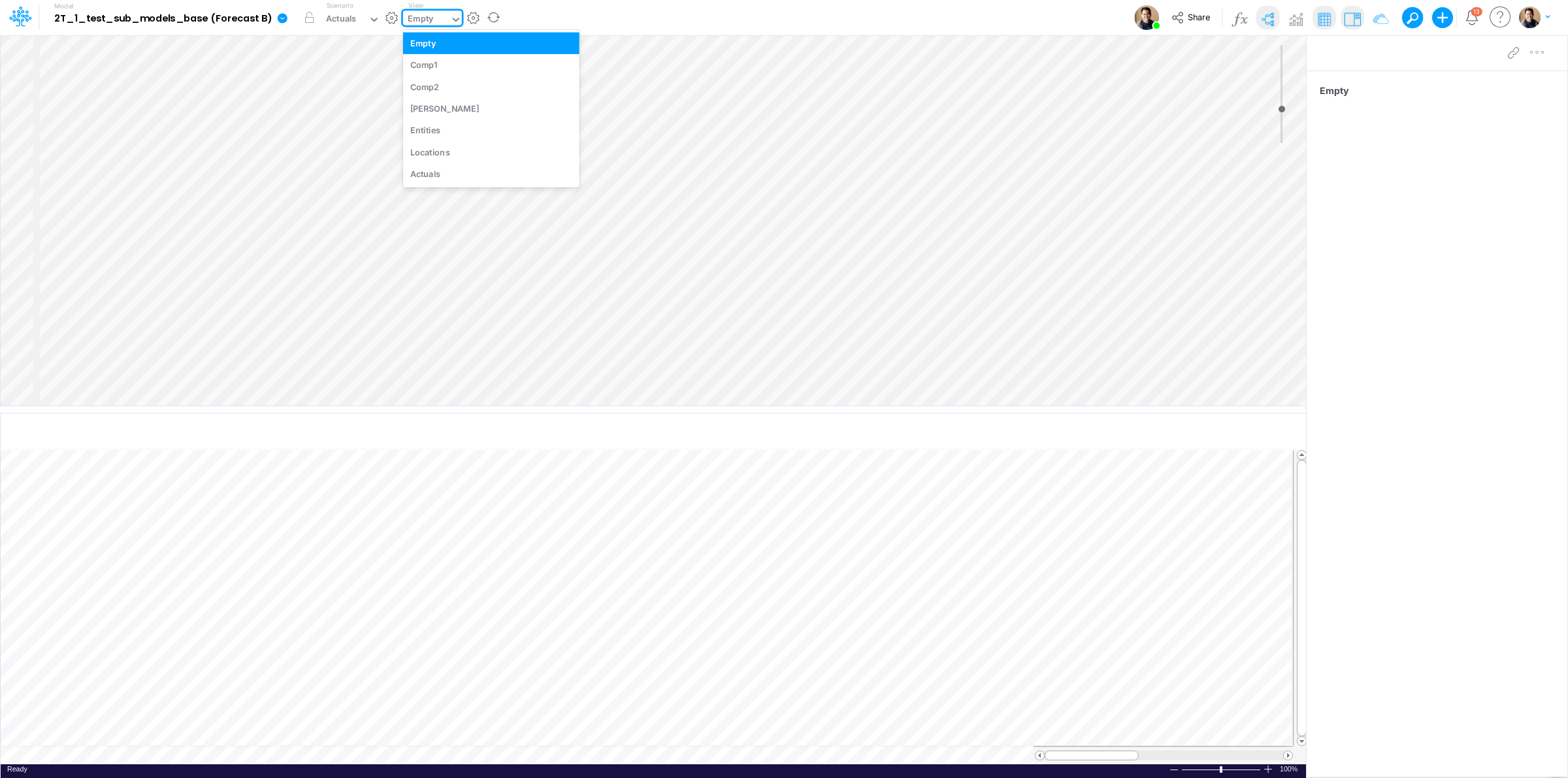
click at [438, 23] on div "Empty" at bounding box center [426, 20] width 47 height 20
click at [459, 110] on div "[PERSON_NAME]" at bounding box center [491, 109] width 176 height 22
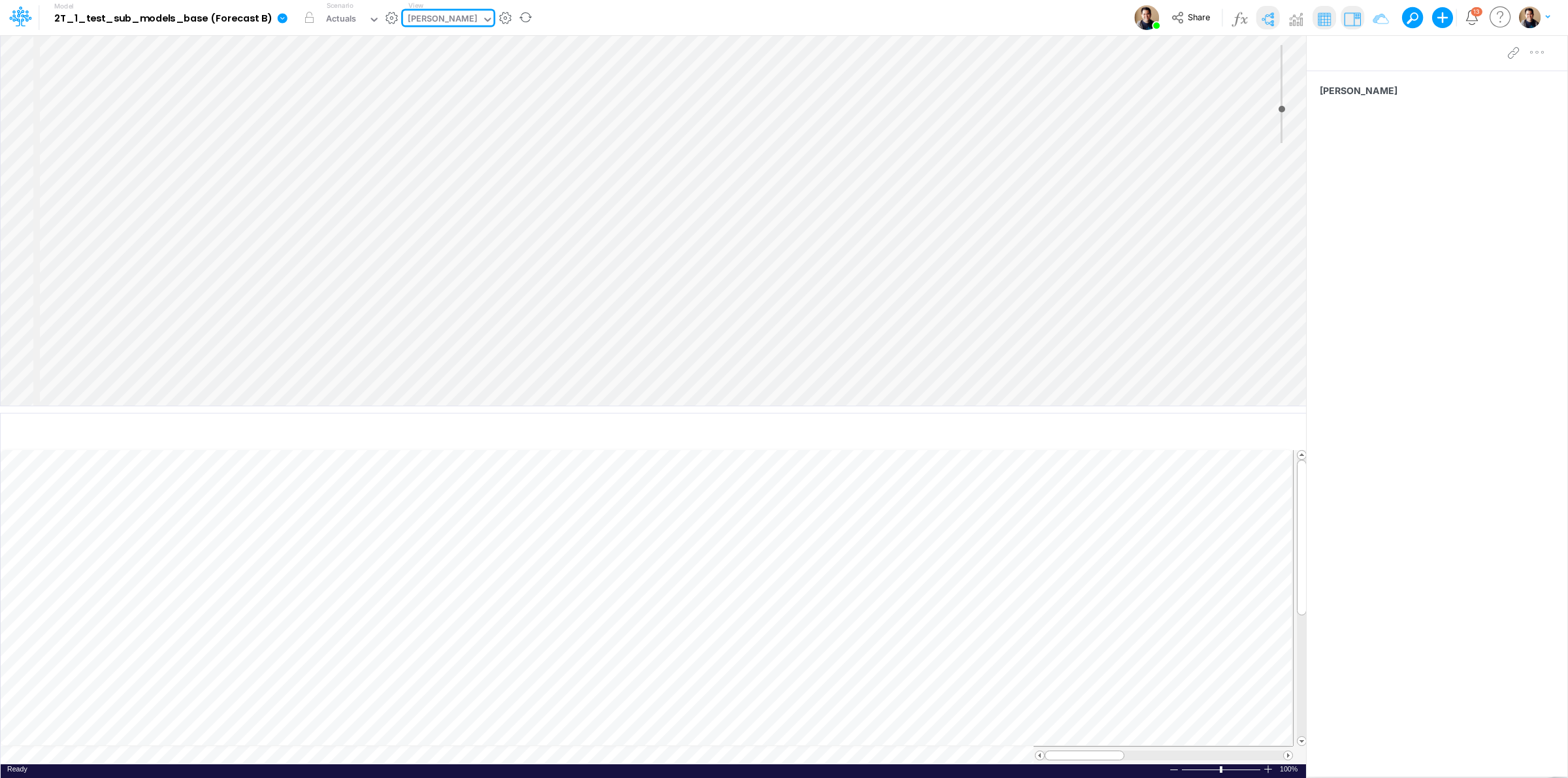
click at [426, 21] on div "[PERSON_NAME]" at bounding box center [442, 19] width 70 height 15
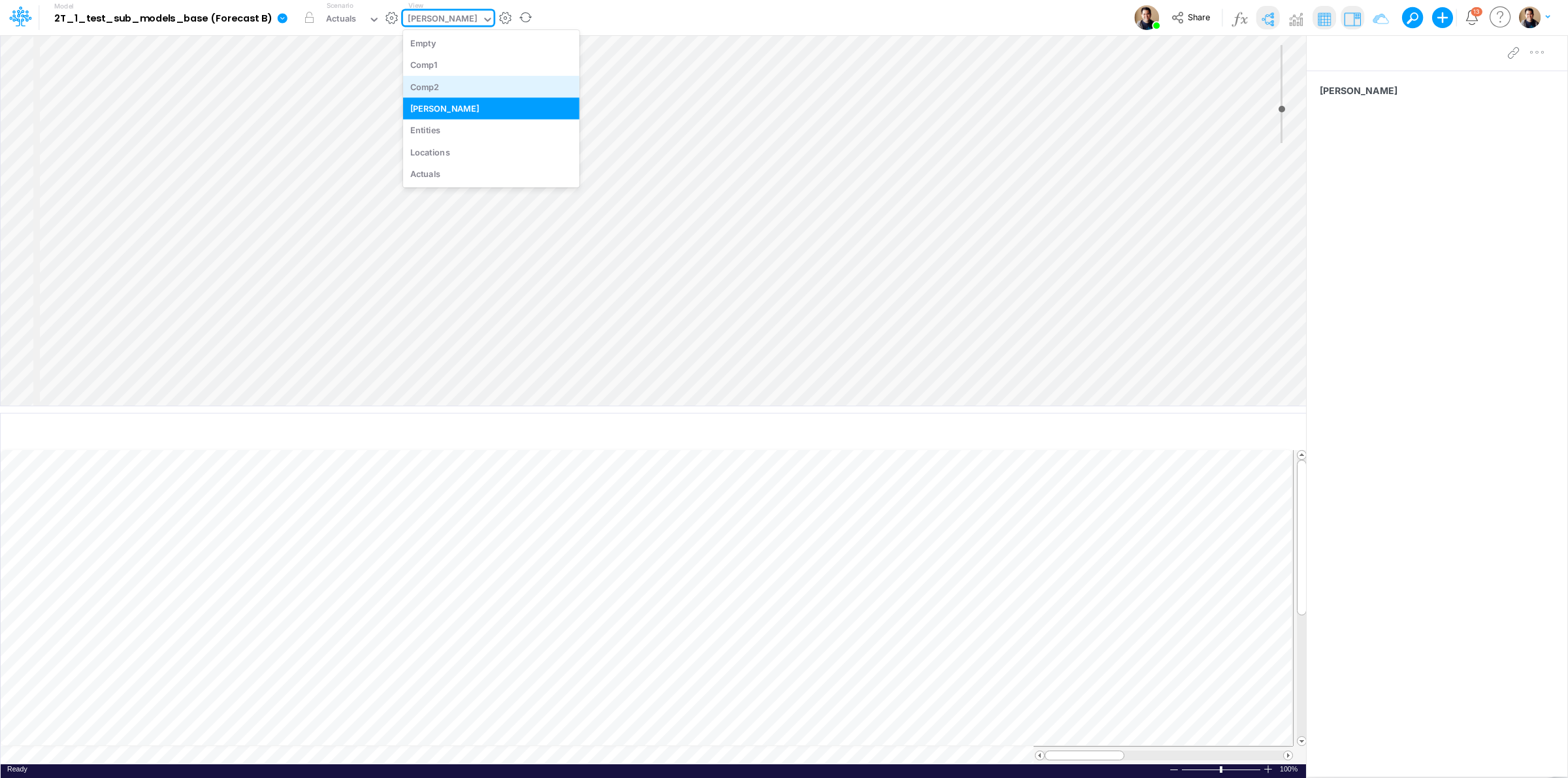
click at [471, 87] on div "Comp2" at bounding box center [491, 87] width 176 height 22
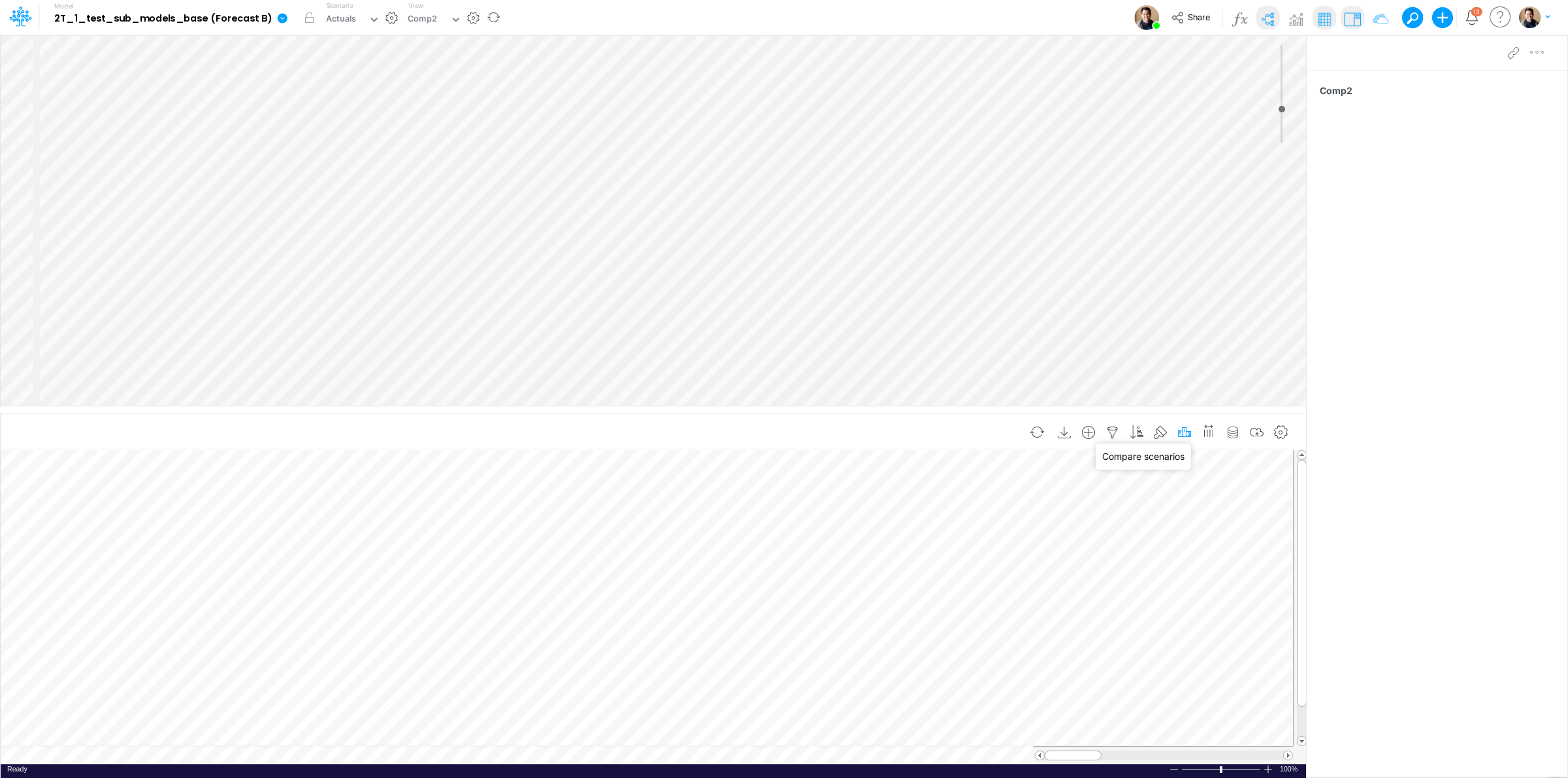
click at [1186, 428] on icon "button" at bounding box center [1184, 433] width 20 height 14
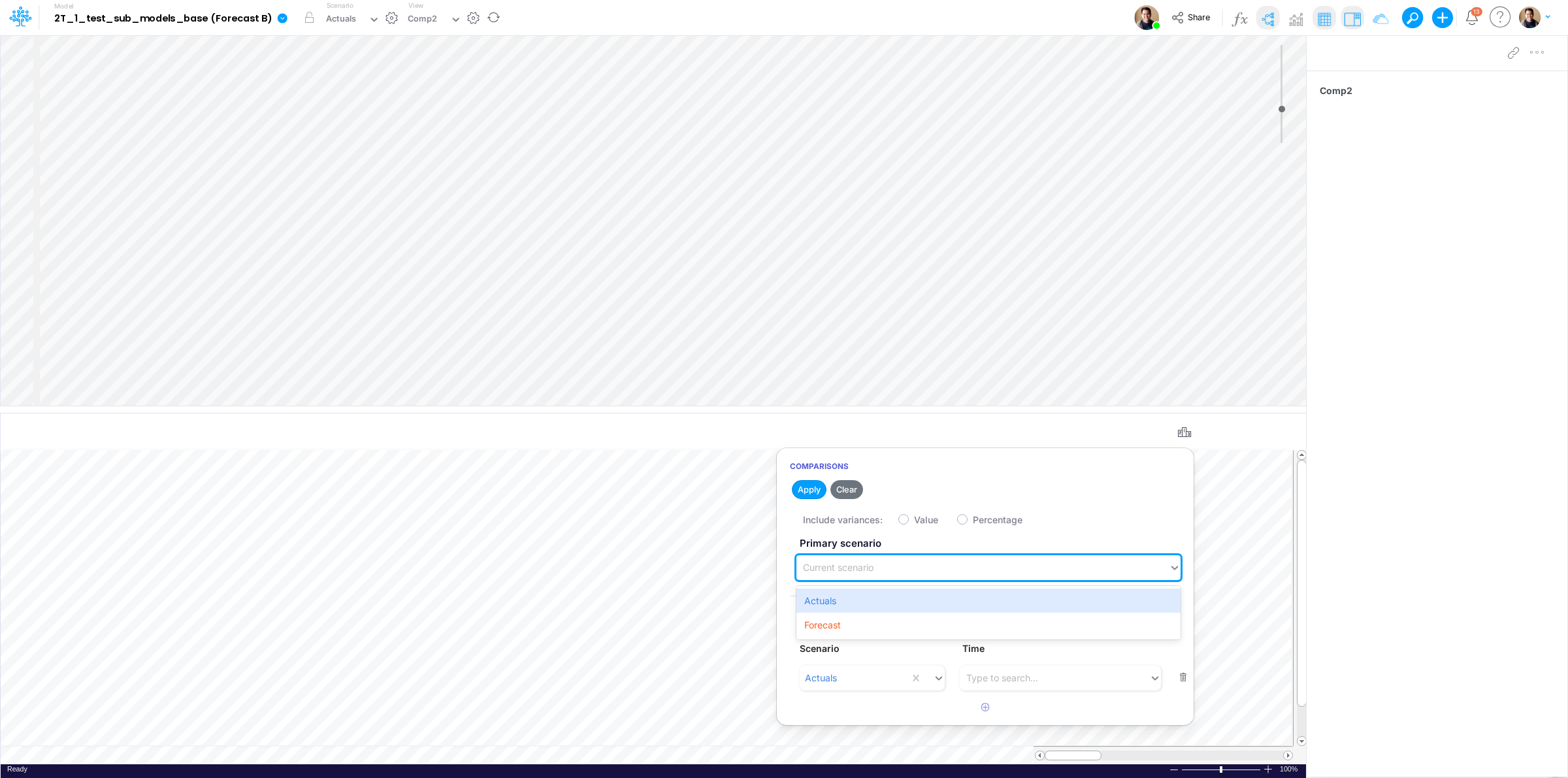
click at [1013, 563] on div "Current scenario" at bounding box center [982, 568] width 373 height 22
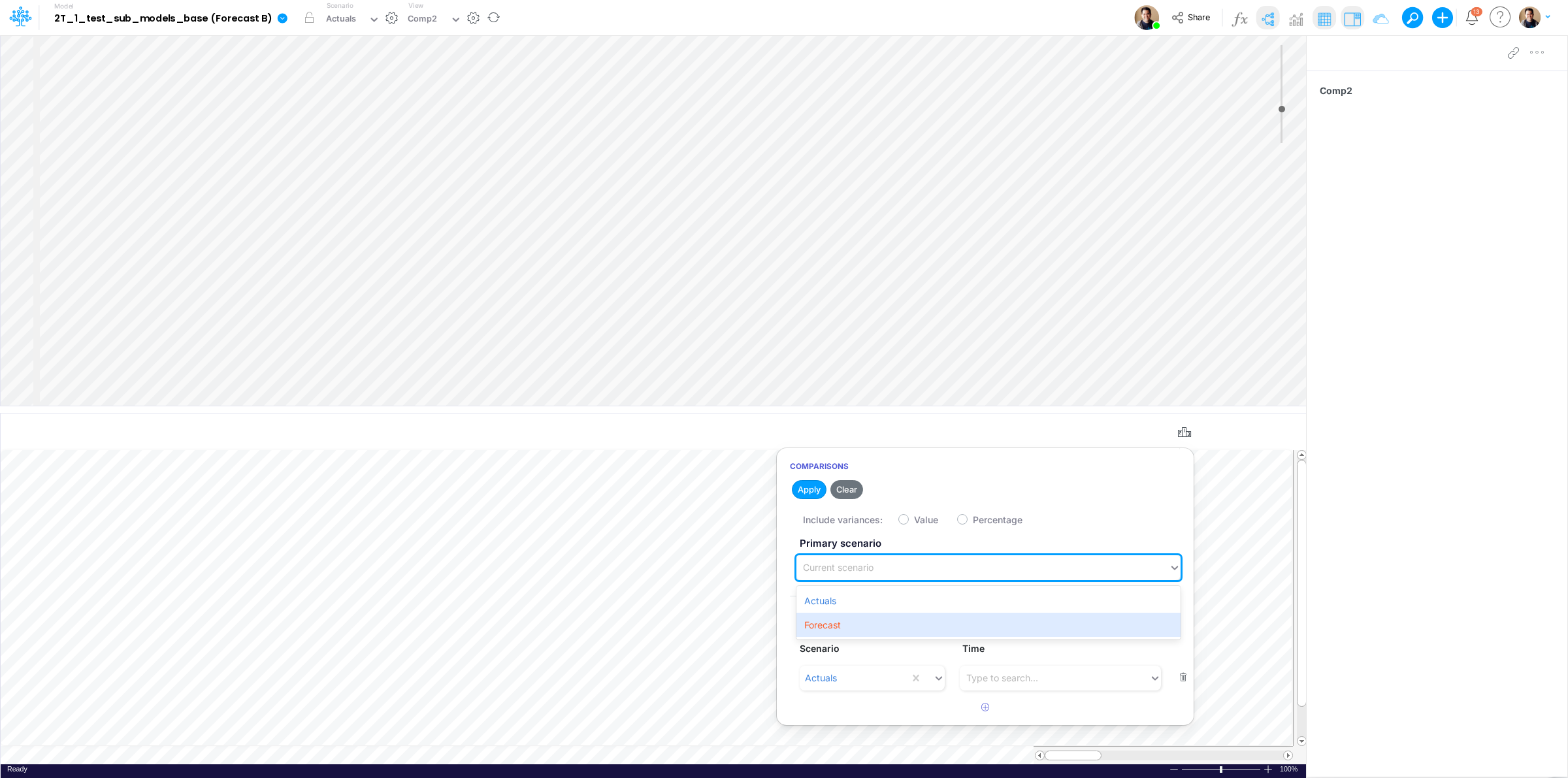
drag, startPoint x: 874, startPoint y: 622, endPoint x: 867, endPoint y: 622, distance: 7.0
click at [872, 622] on div "Forecast" at bounding box center [988, 625] width 385 height 24
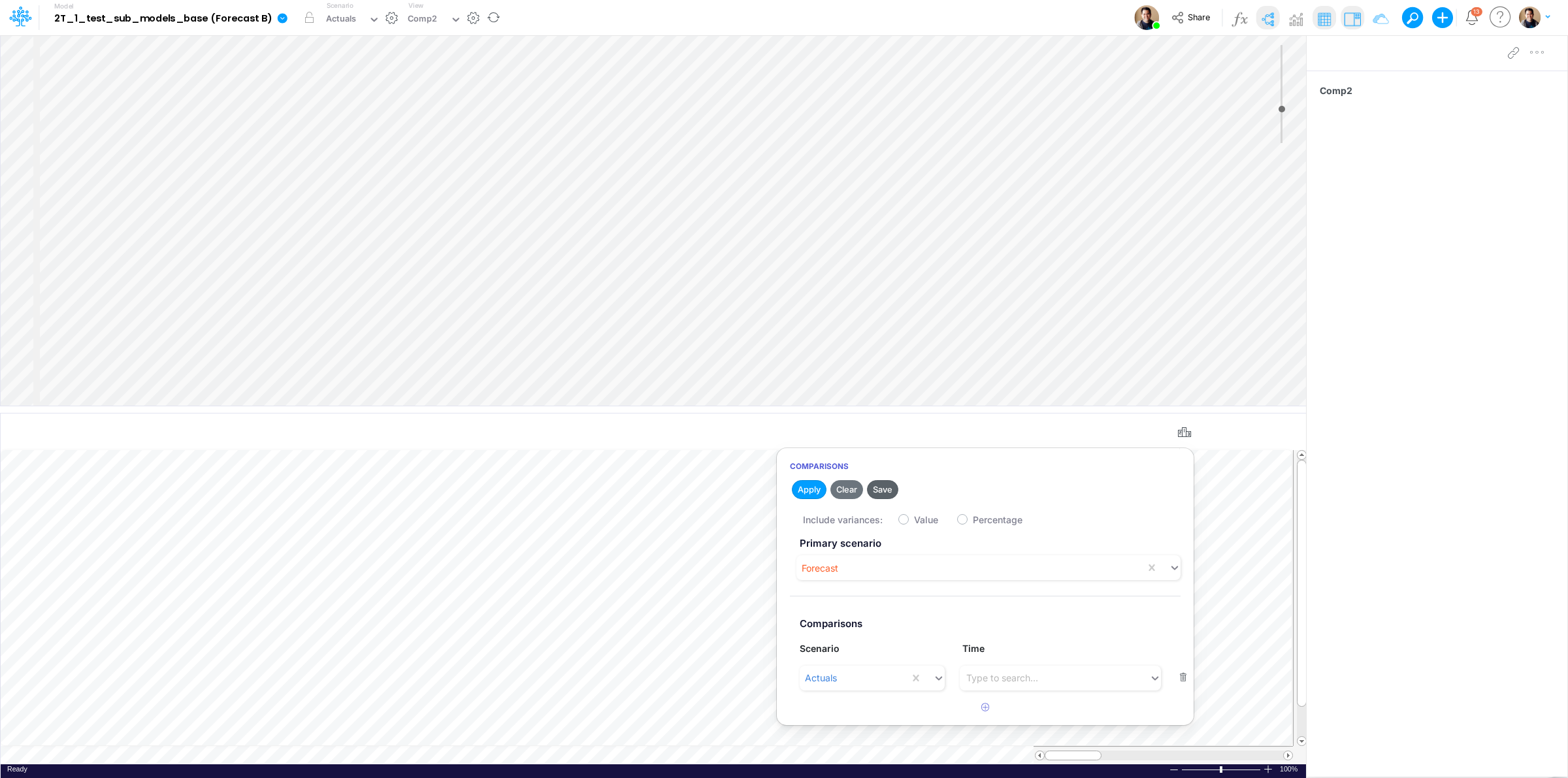
click at [886, 488] on button "Save" at bounding box center [882, 489] width 31 height 19
click at [869, 677] on div "Actuals" at bounding box center [855, 678] width 110 height 22
click at [891, 487] on button "Save" at bounding box center [882, 489] width 31 height 19
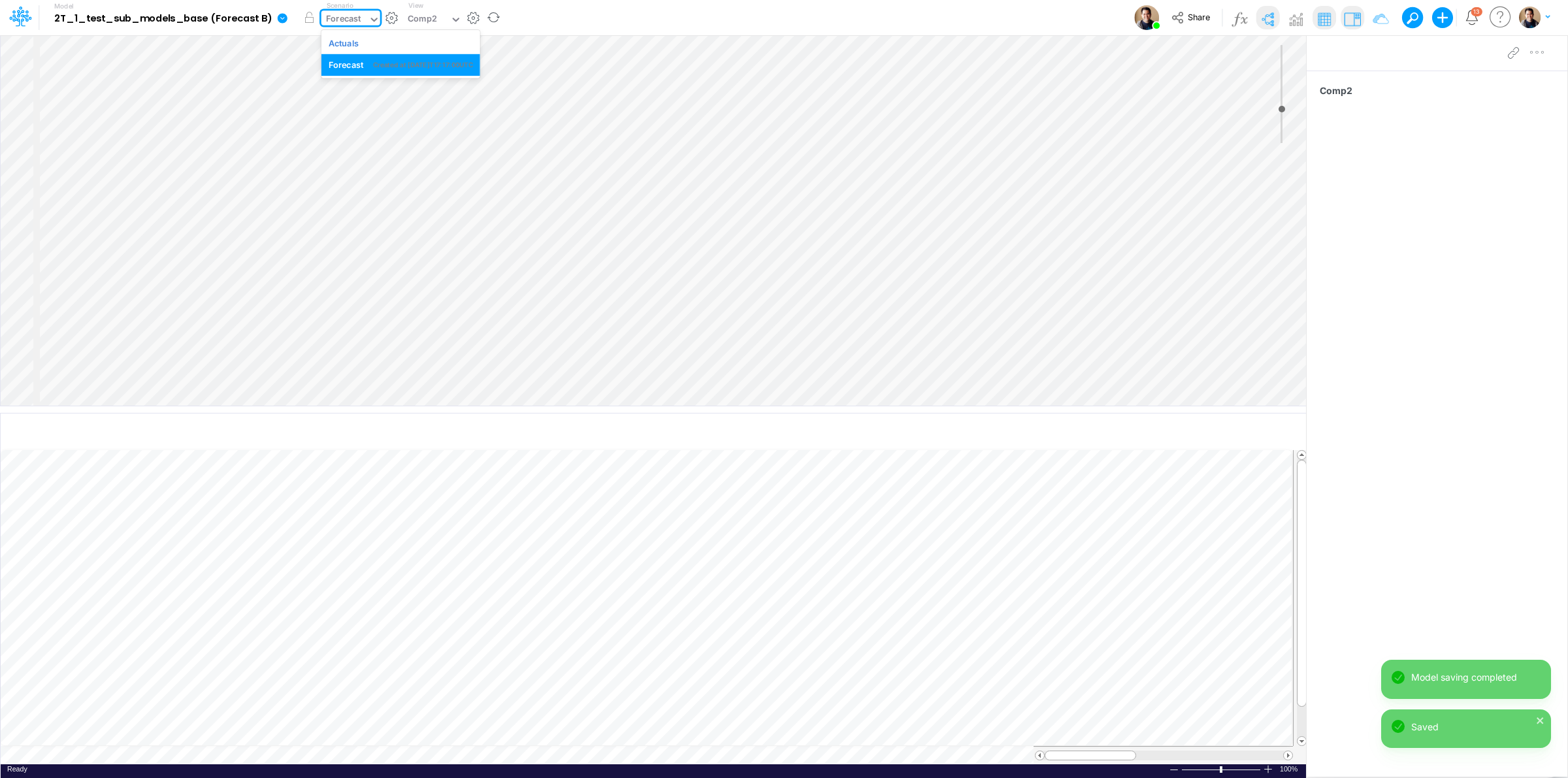
click at [341, 21] on div "Forecast" at bounding box center [343, 19] width 35 height 15
click at [342, 39] on div "Actuals" at bounding box center [344, 43] width 31 height 12
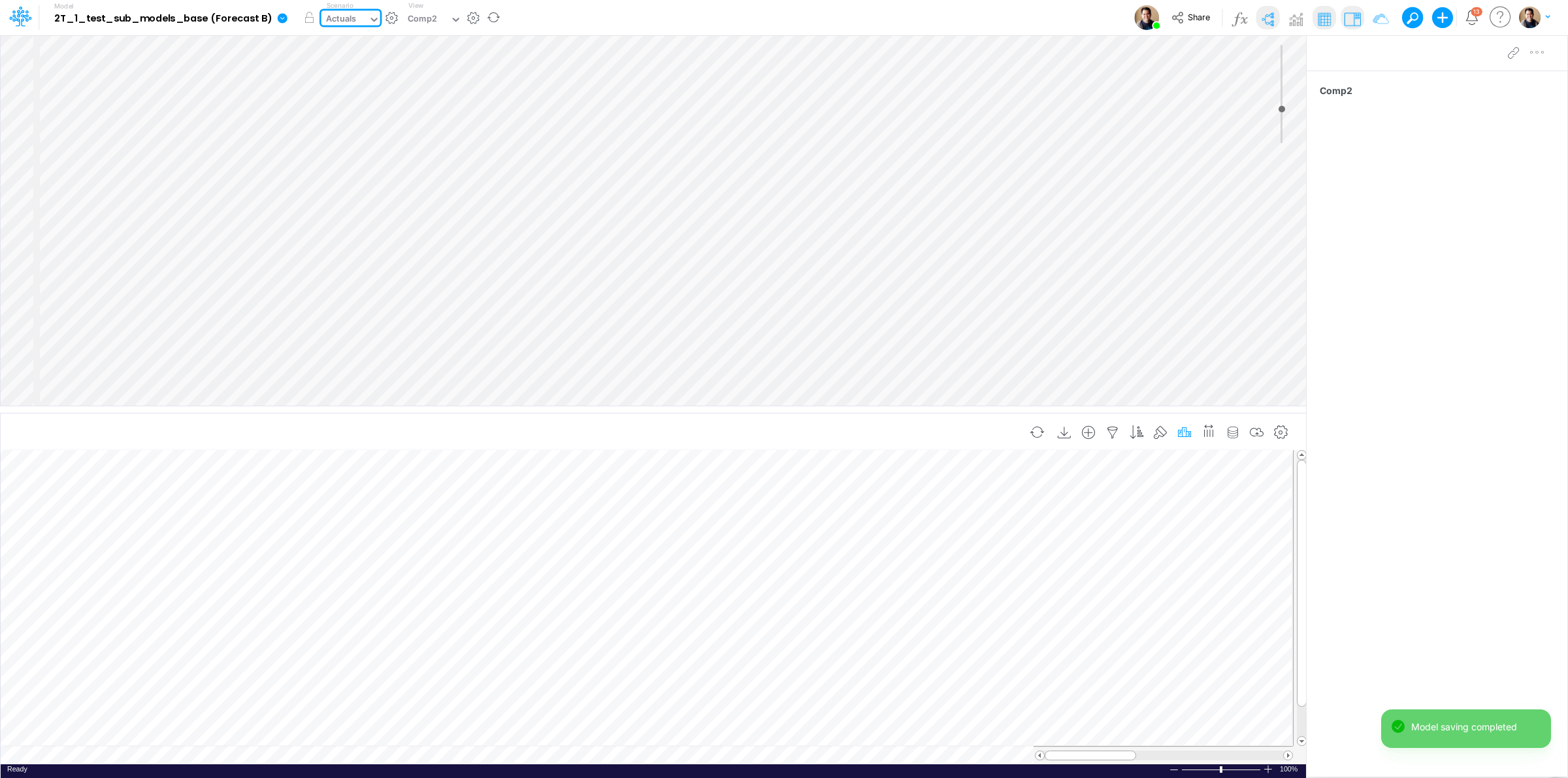
click at [1186, 428] on icon "button" at bounding box center [1184, 433] width 20 height 14
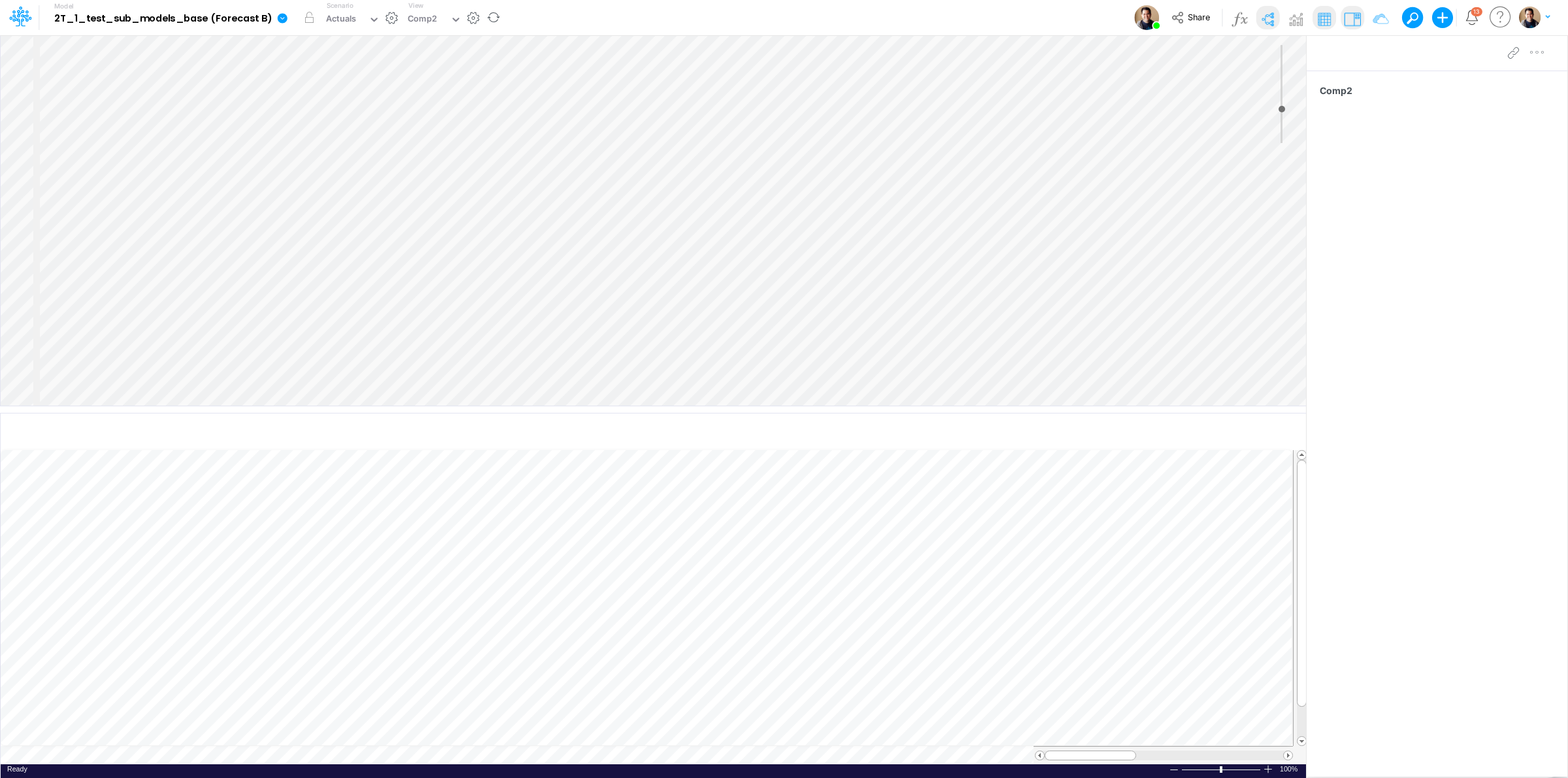
click at [347, 7] on label "Scenario" at bounding box center [340, 6] width 27 height 10
click at [1182, 433] on icon "button" at bounding box center [1184, 433] width 20 height 14
click at [809, 488] on button "Apply" at bounding box center [809, 489] width 35 height 19
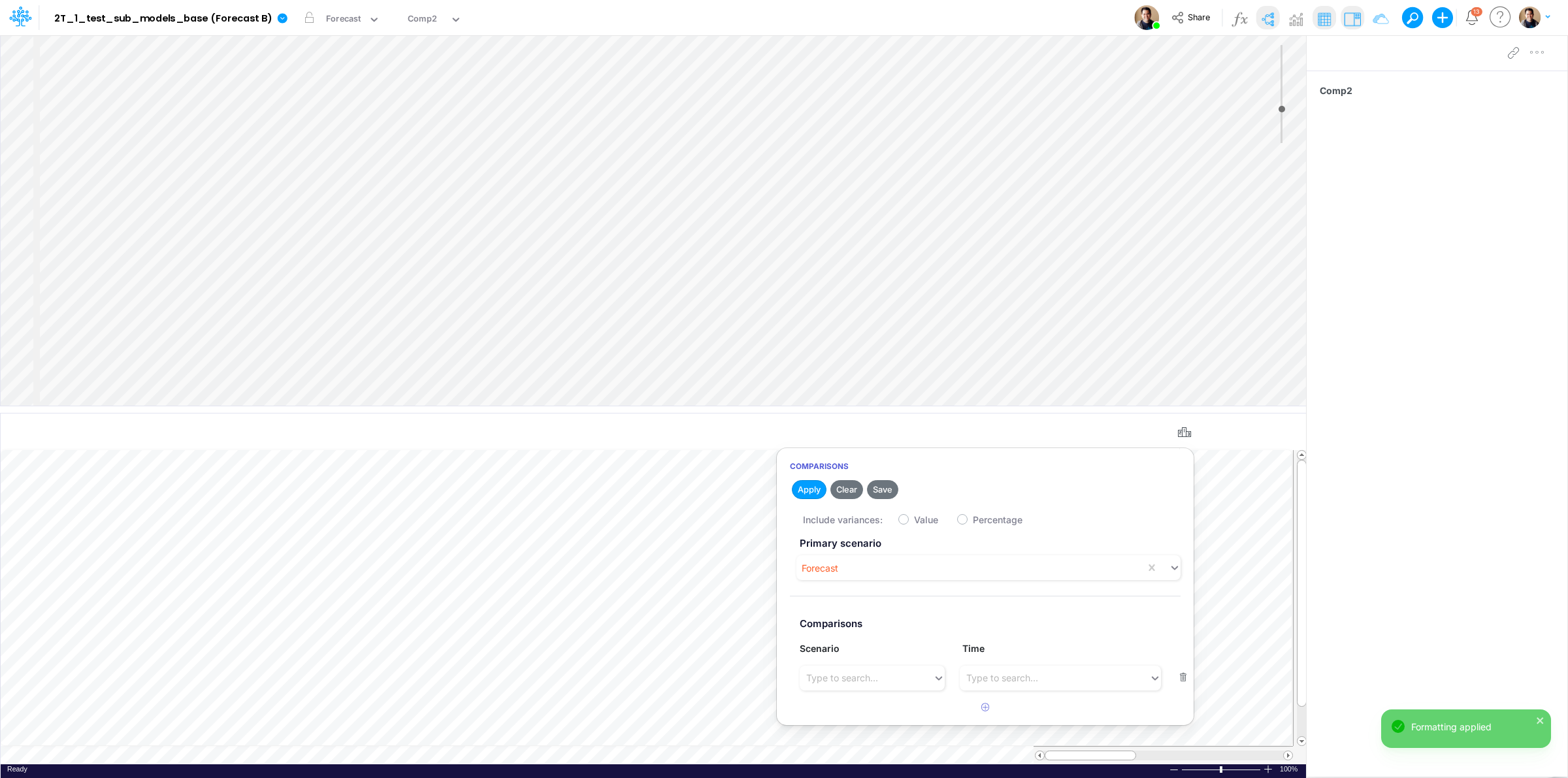
click at [913, 519] on div "Include variances: Value Percentage" at bounding box center [998, 519] width 391 height 26
click at [914, 519] on label "Value" at bounding box center [925, 520] width 24 height 14
click at [914, 519] on input "Value" at bounding box center [917, 516] width 9 height 9
click at [894, 485] on button "Save" at bounding box center [882, 489] width 31 height 19
click at [874, 682] on div "Type to search..." at bounding box center [842, 677] width 72 height 14
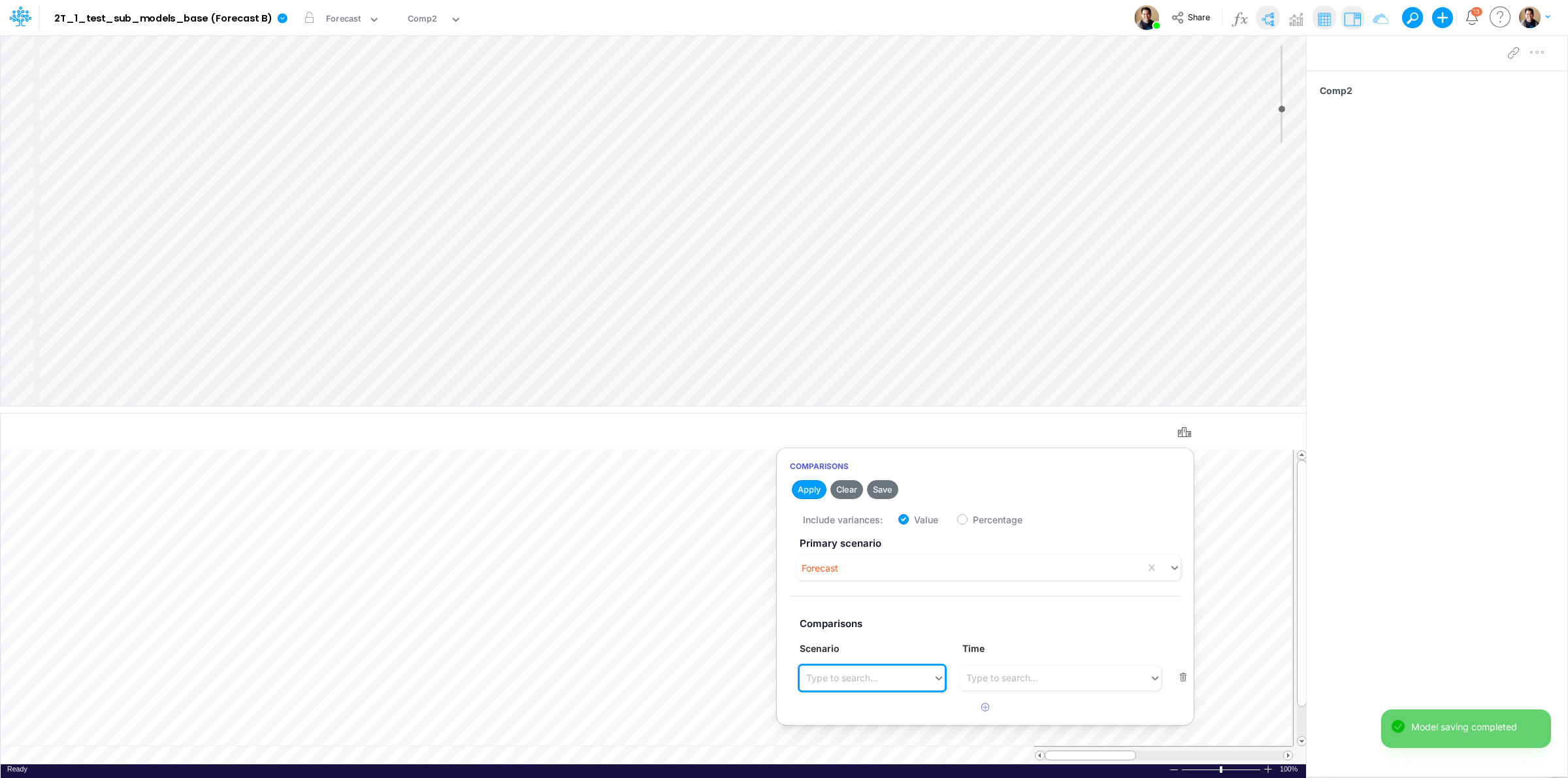
click at [874, 682] on div "Type to search..." at bounding box center [842, 677] width 72 height 14
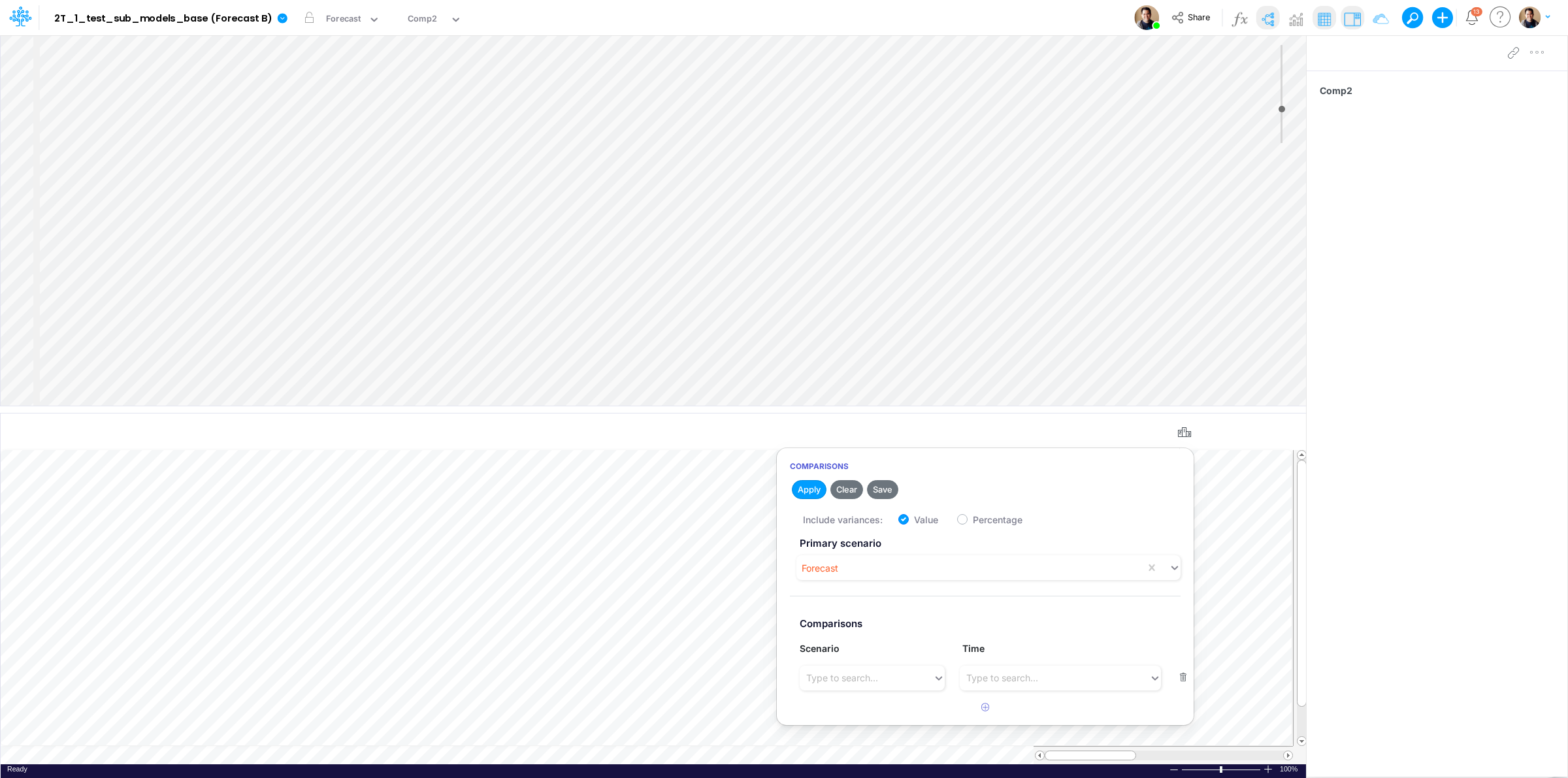
click at [1179, 678] on button "button" at bounding box center [1183, 677] width 26 height 18
checkbox input "false"
click at [805, 483] on button "Apply" at bounding box center [809, 489] width 35 height 19
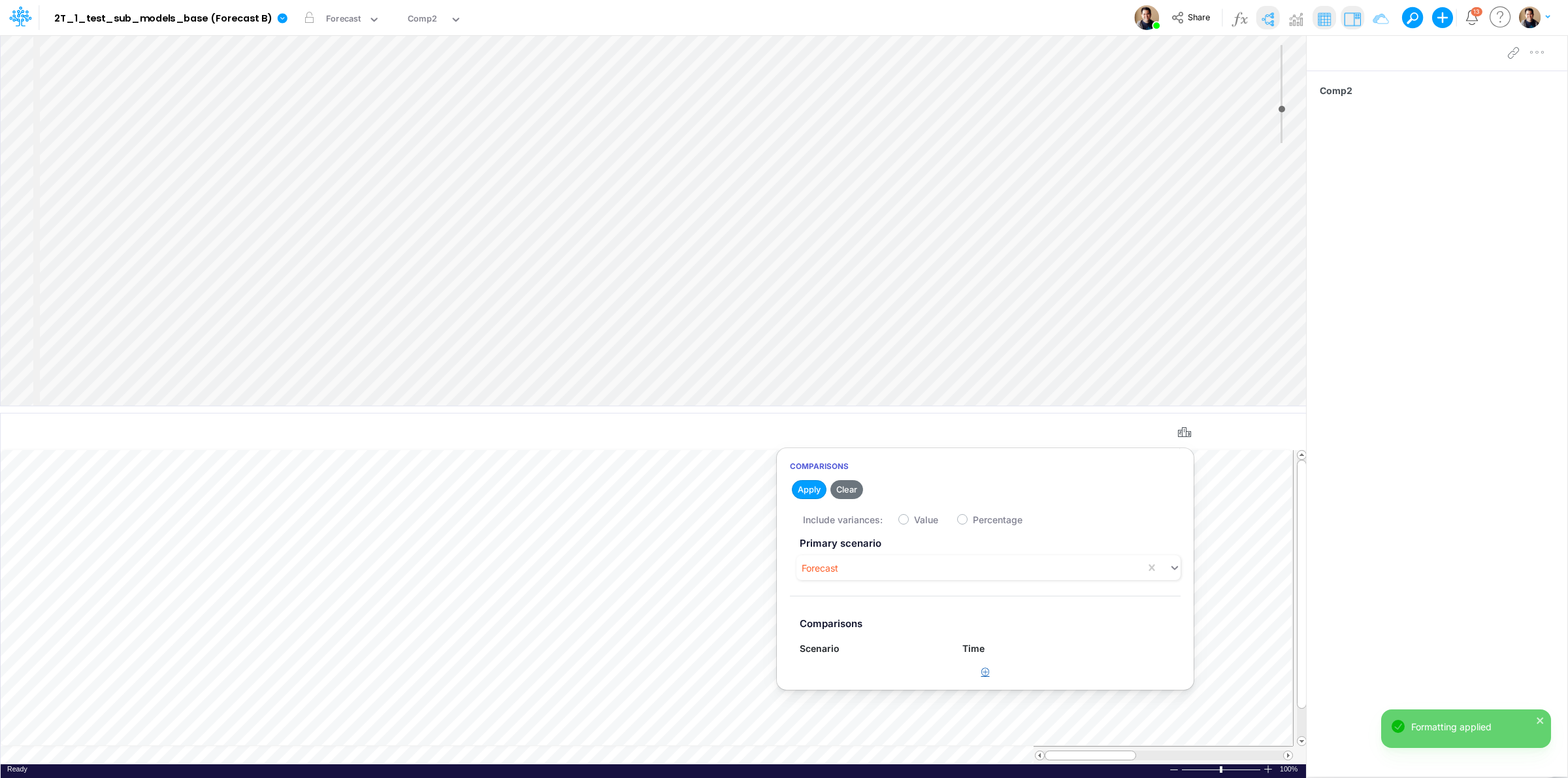
click at [985, 669] on icon "button" at bounding box center [985, 671] width 9 height 9
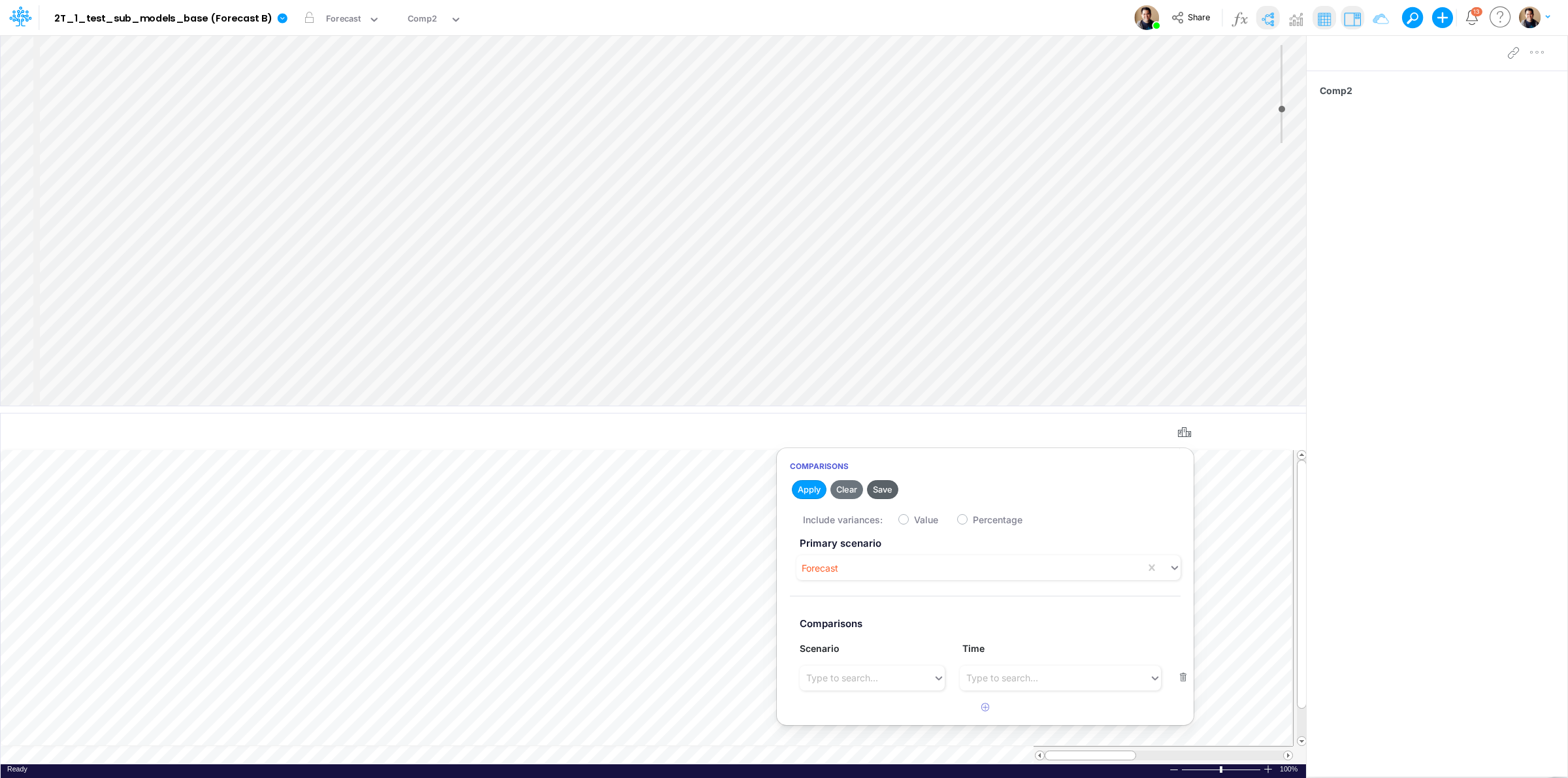
click at [889, 490] on button "Save" at bounding box center [882, 489] width 31 height 19
click at [855, 684] on div "Type to search..." at bounding box center [842, 677] width 72 height 14
click at [857, 712] on div "Actuals" at bounding box center [872, 710] width 144 height 24
click at [802, 492] on button "Apply" at bounding box center [809, 489] width 35 height 19
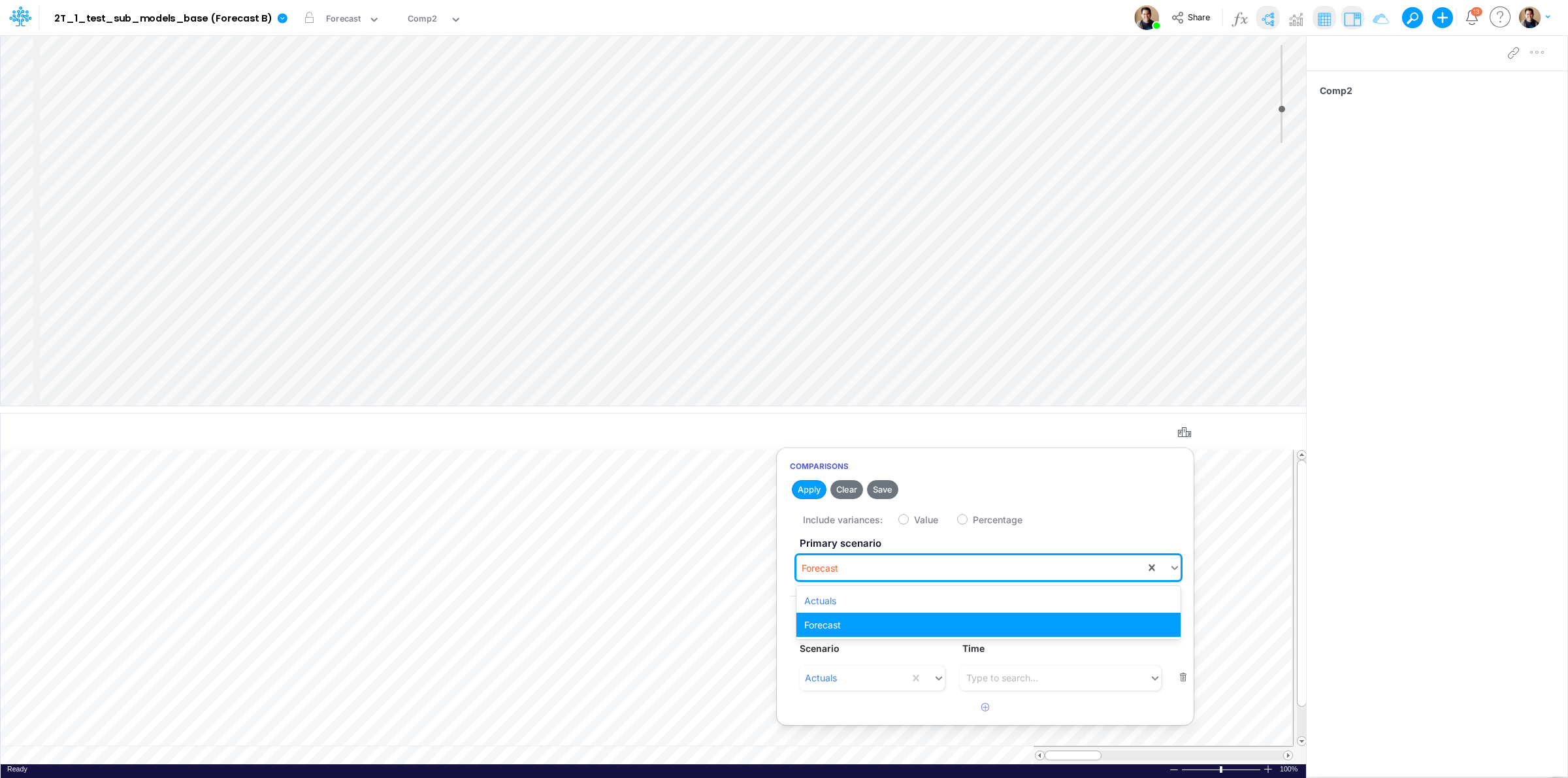
click at [847, 560] on div "Forecast" at bounding box center [970, 568] width 349 height 22
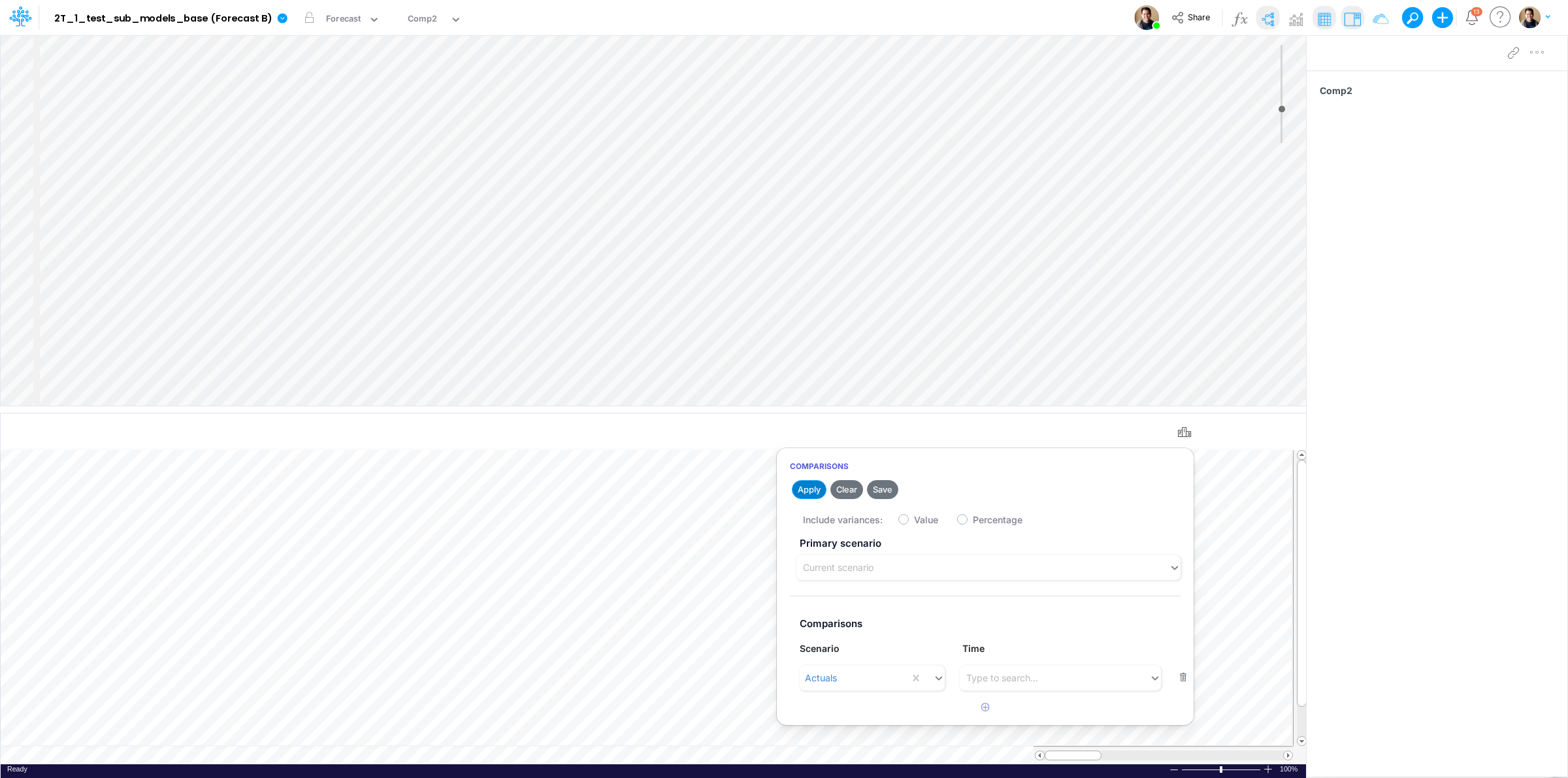
click at [804, 490] on button "Apply" at bounding box center [809, 489] width 35 height 19
click at [814, 484] on button "Apply" at bounding box center [809, 489] width 35 height 19
click at [338, 18] on div "Forecast" at bounding box center [343, 19] width 35 height 15
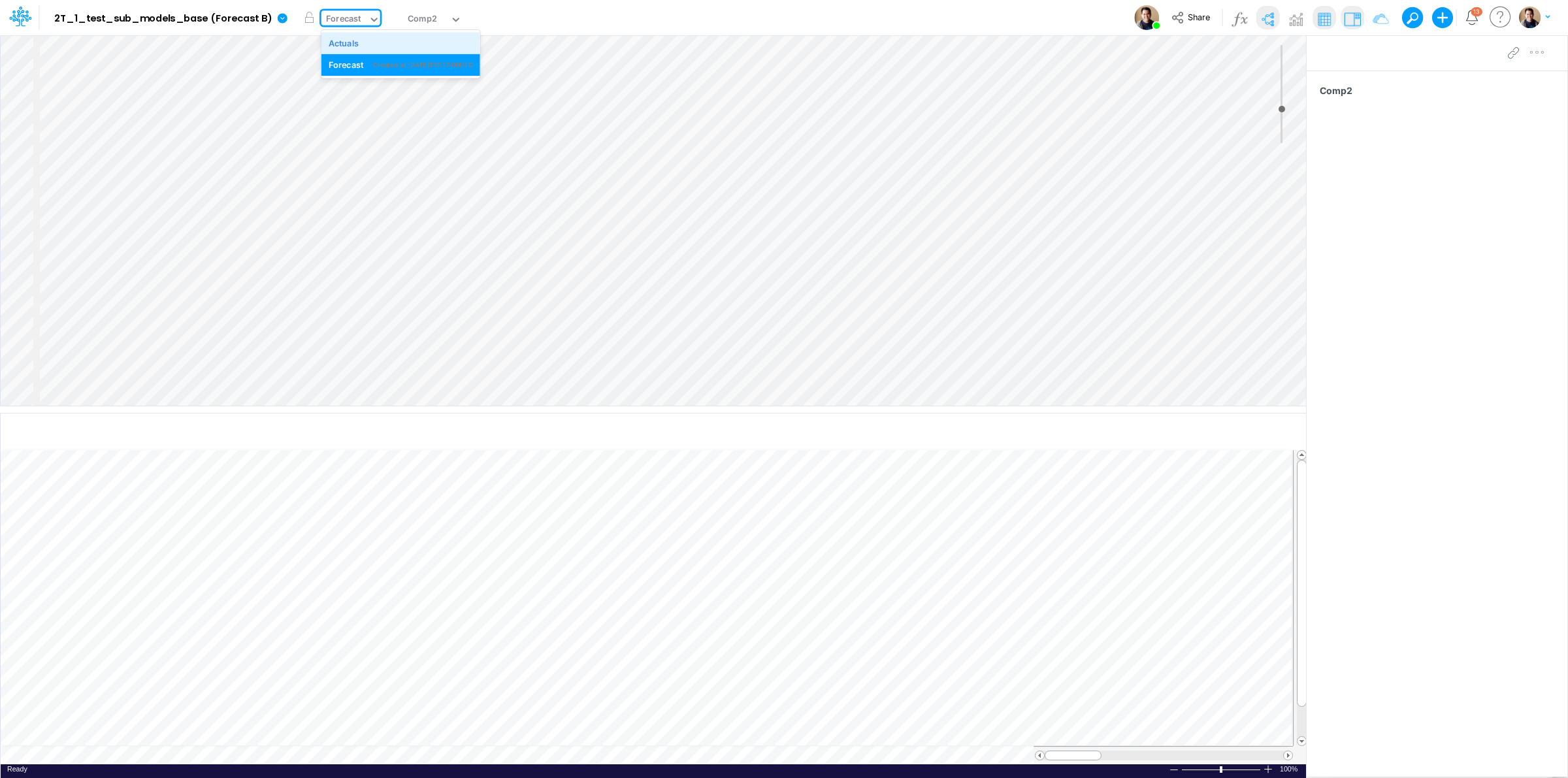
click at [347, 43] on div "Actuals" at bounding box center [344, 43] width 31 height 12
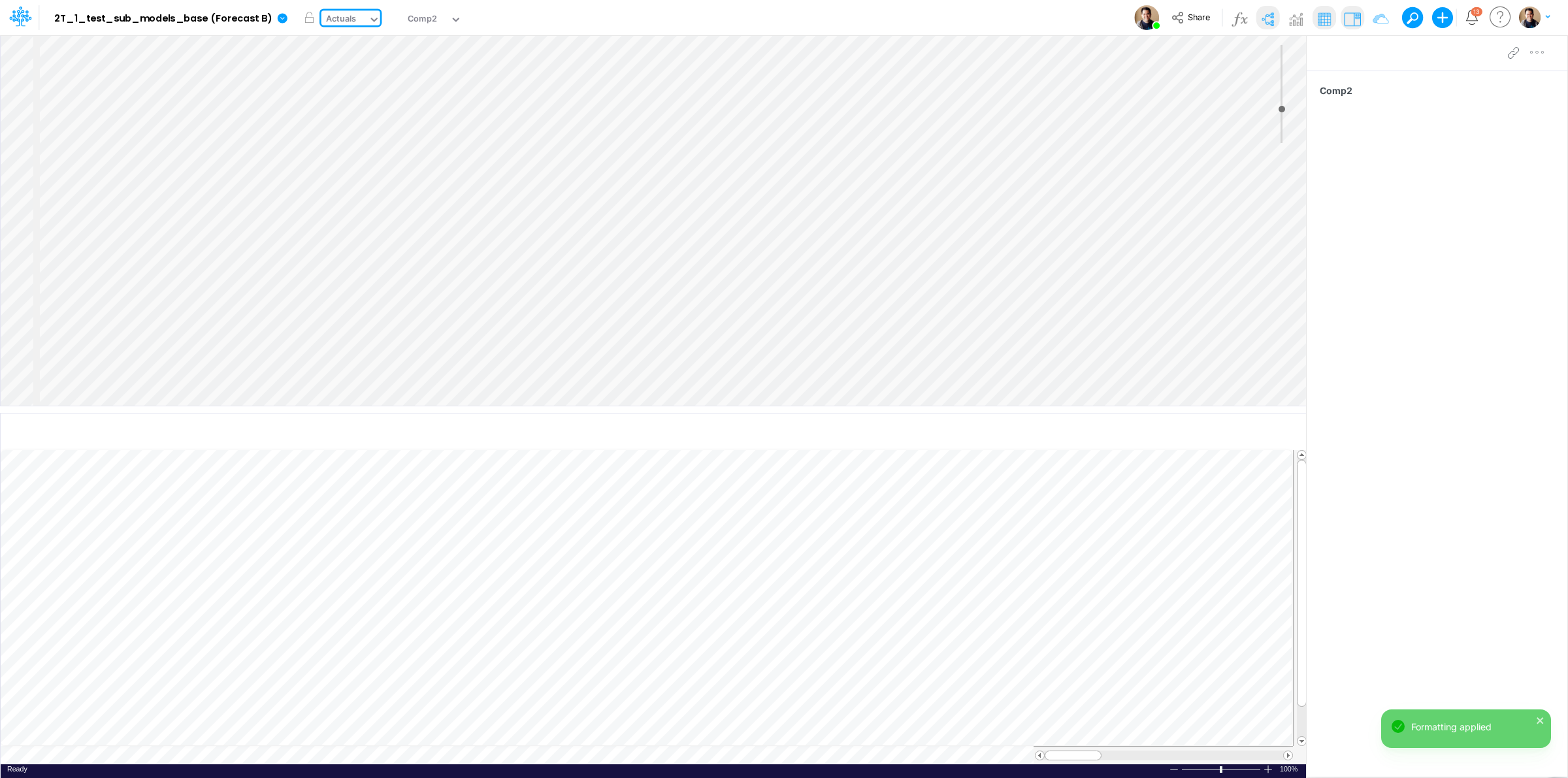
click at [326, 20] on div "Actuals" at bounding box center [341, 19] width 31 height 15
click at [343, 63] on div "Forecast" at bounding box center [346, 65] width 35 height 12
click at [1180, 433] on icon "button" at bounding box center [1184, 433] width 20 height 14
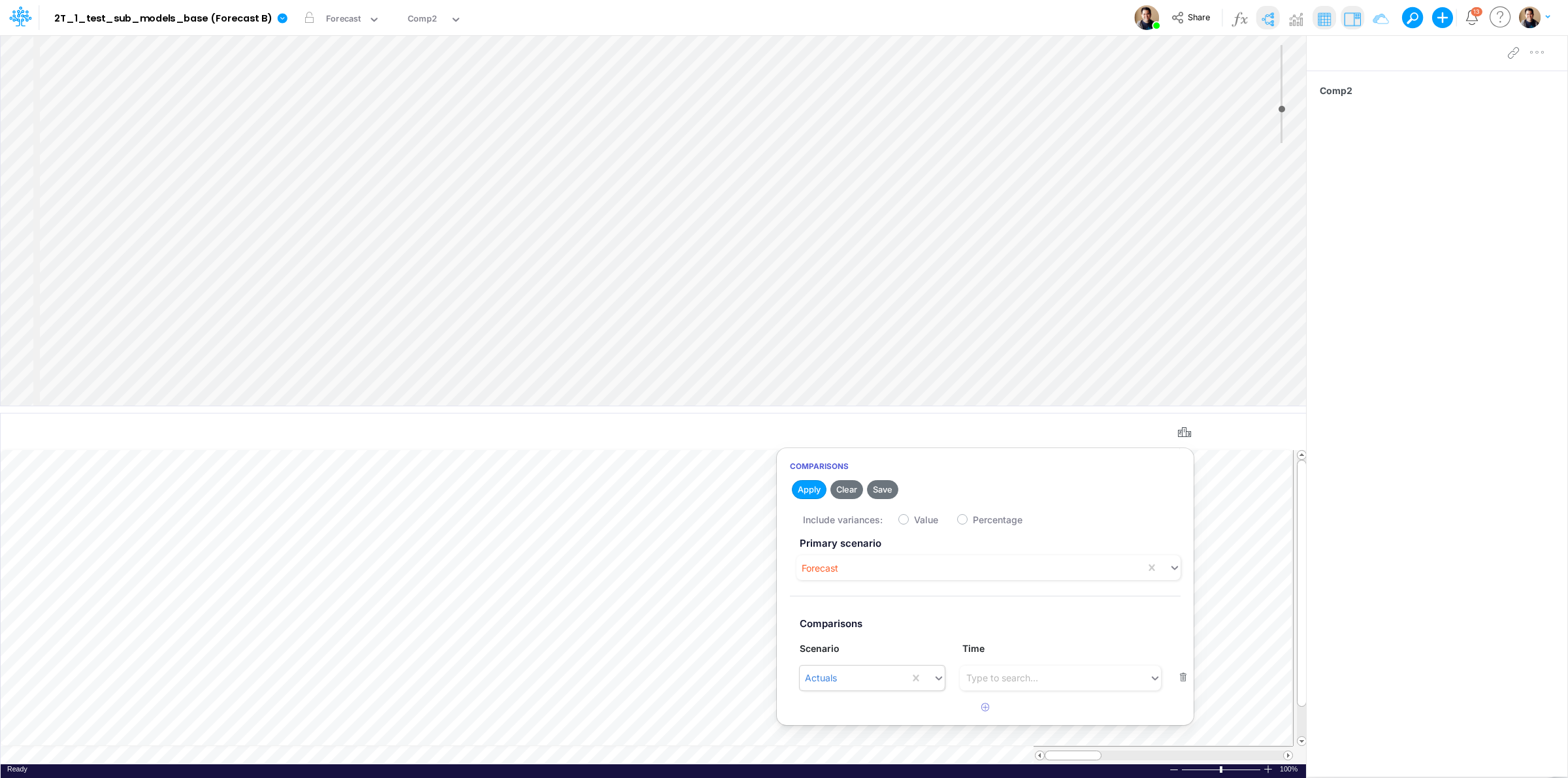
click at [867, 680] on div "Actuals" at bounding box center [855, 678] width 110 height 22
click at [808, 482] on button "Apply" at bounding box center [809, 489] width 35 height 19
click at [337, 17] on div "Forecast" at bounding box center [343, 19] width 35 height 15
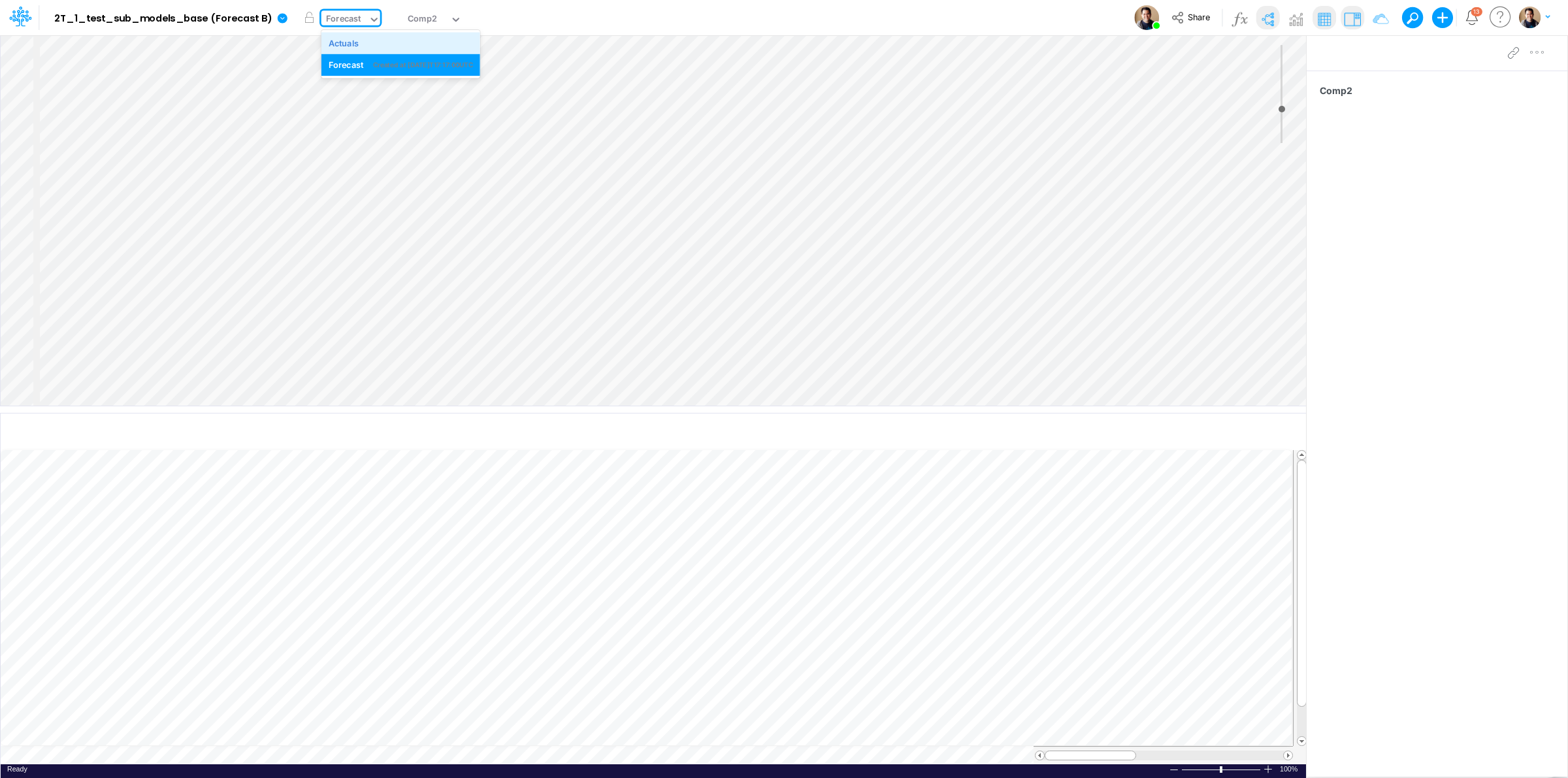
click at [351, 43] on div "Actuals" at bounding box center [344, 43] width 31 height 12
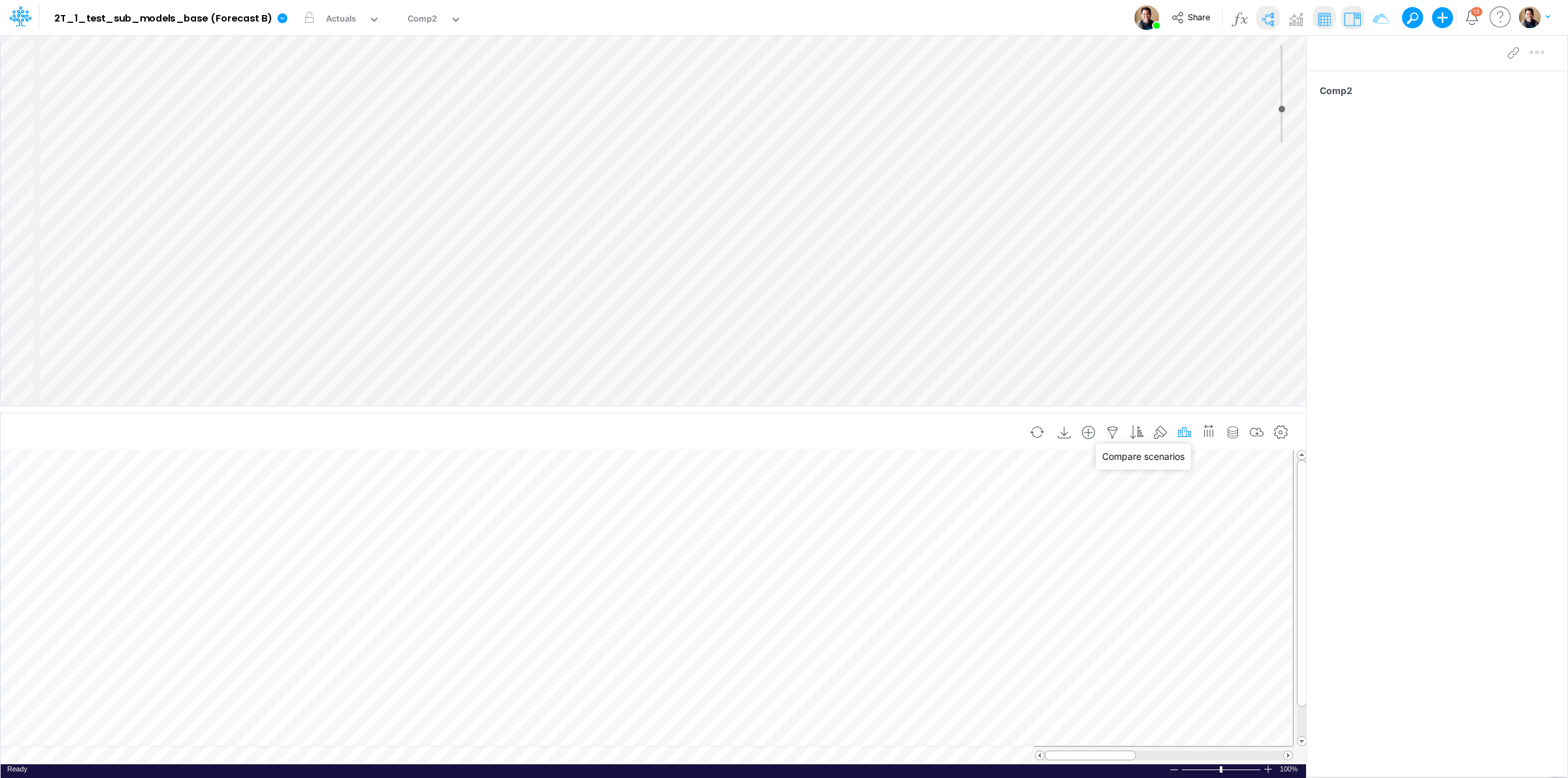
click at [1180, 432] on icon "button" at bounding box center [1184, 433] width 20 height 14
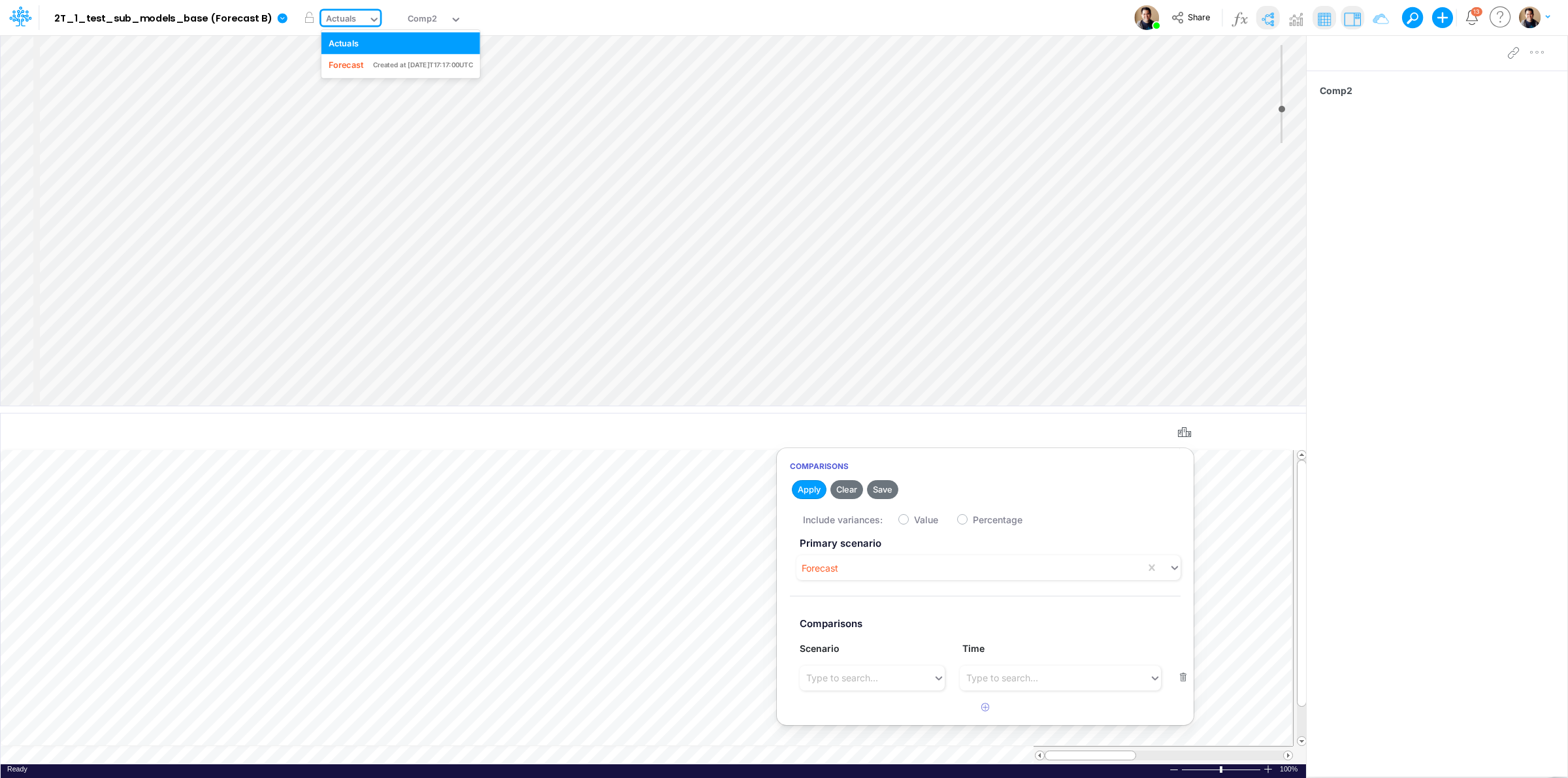
click at [348, 14] on div "Actuals" at bounding box center [341, 19] width 31 height 15
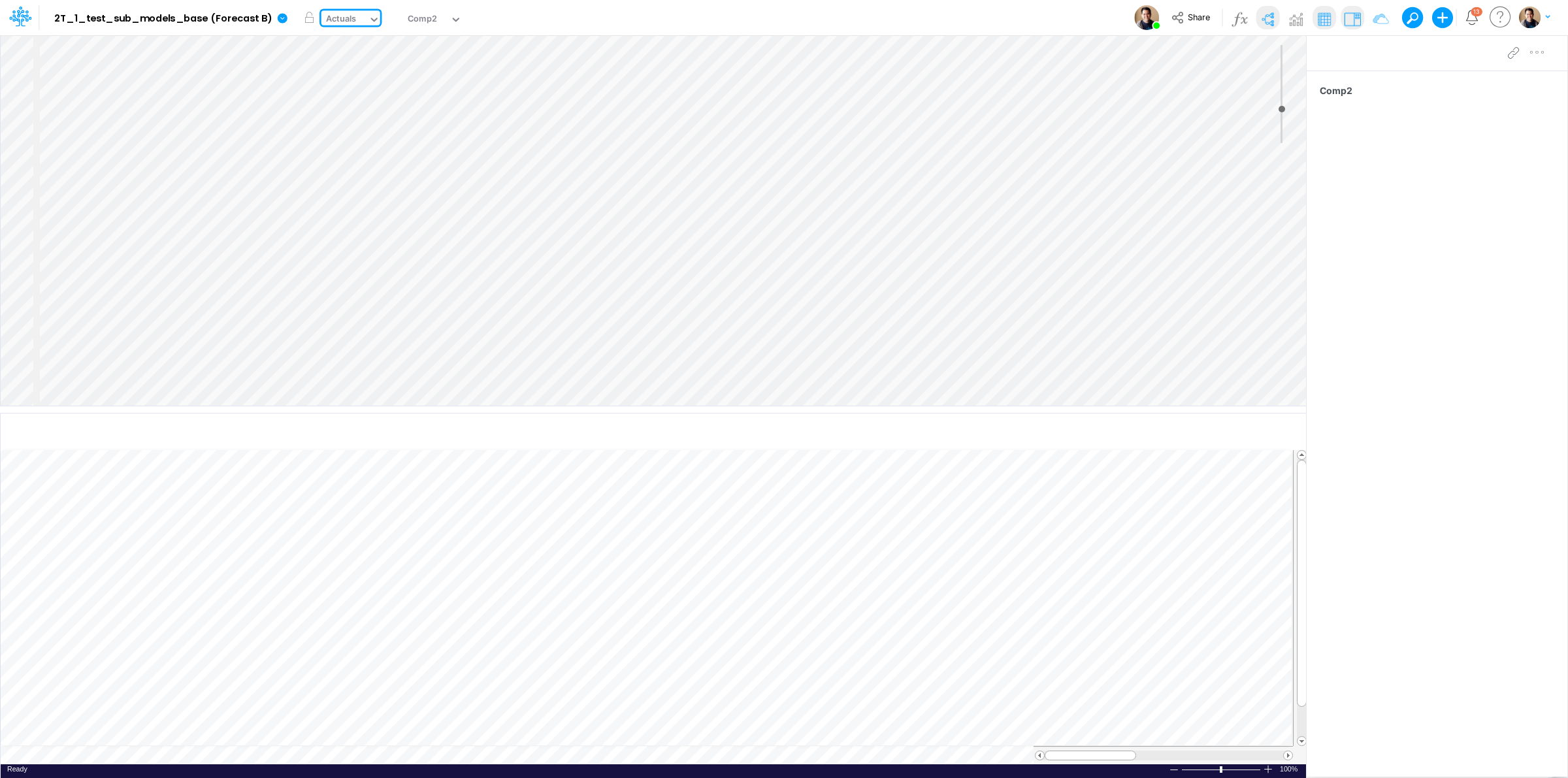
click at [348, 14] on div "Actuals" at bounding box center [341, 19] width 31 height 15
click at [1185, 431] on icon "button" at bounding box center [1184, 433] width 20 height 14
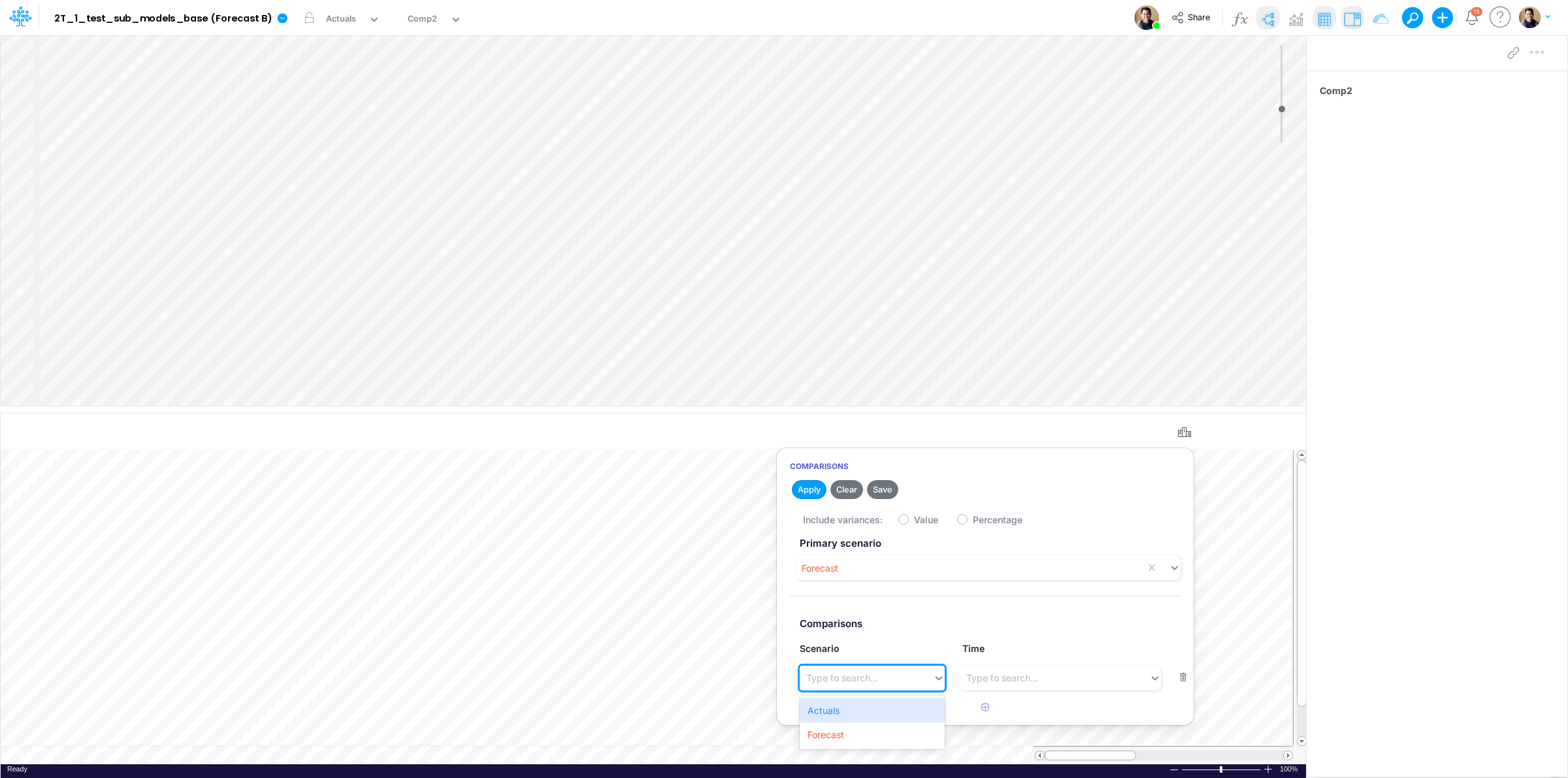
click at [856, 680] on div "Type to search..." at bounding box center [842, 677] width 72 height 14
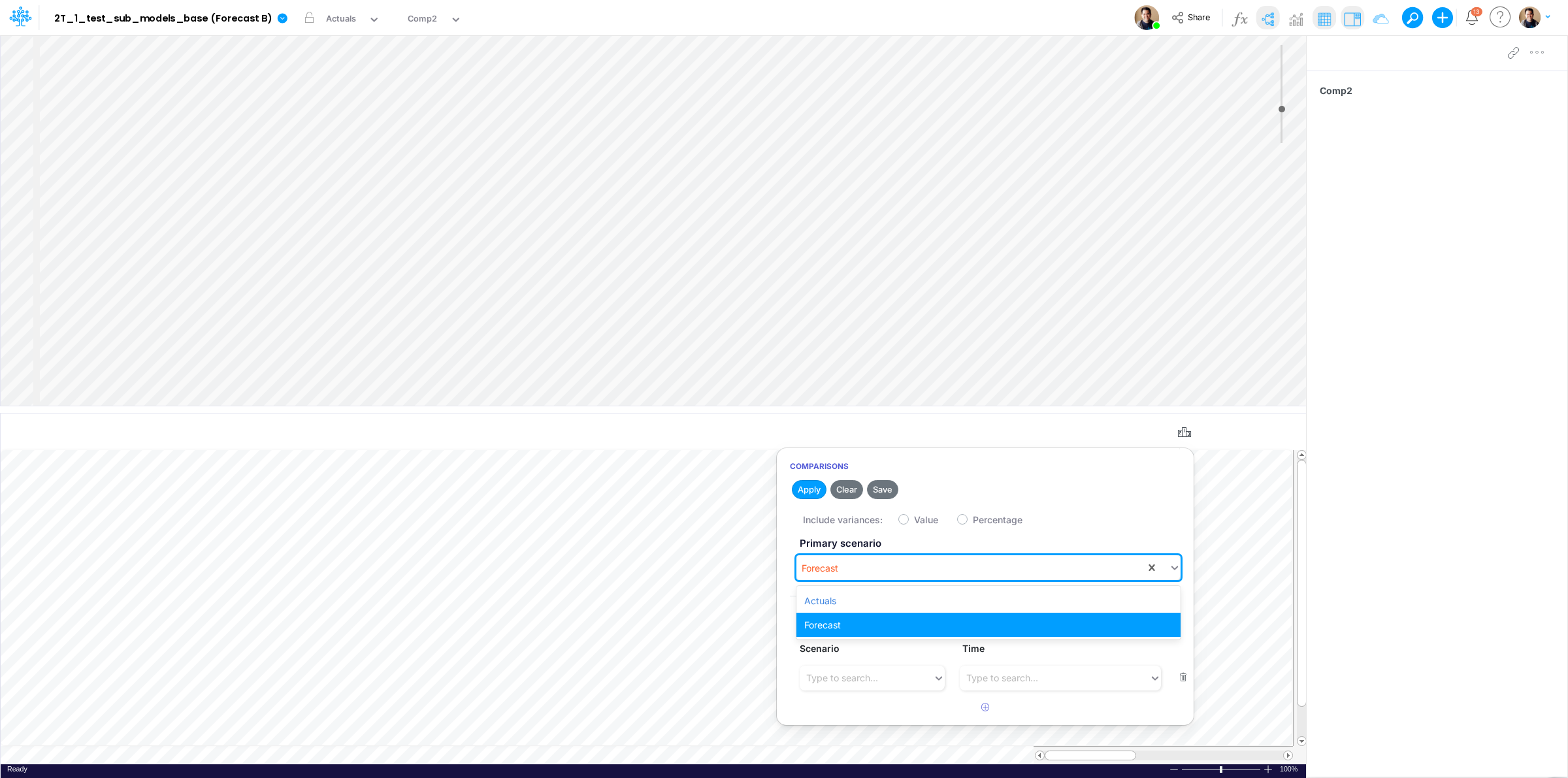
click at [894, 564] on div "Forecast" at bounding box center [970, 568] width 349 height 22
click at [881, 599] on div "Actuals" at bounding box center [988, 601] width 385 height 24
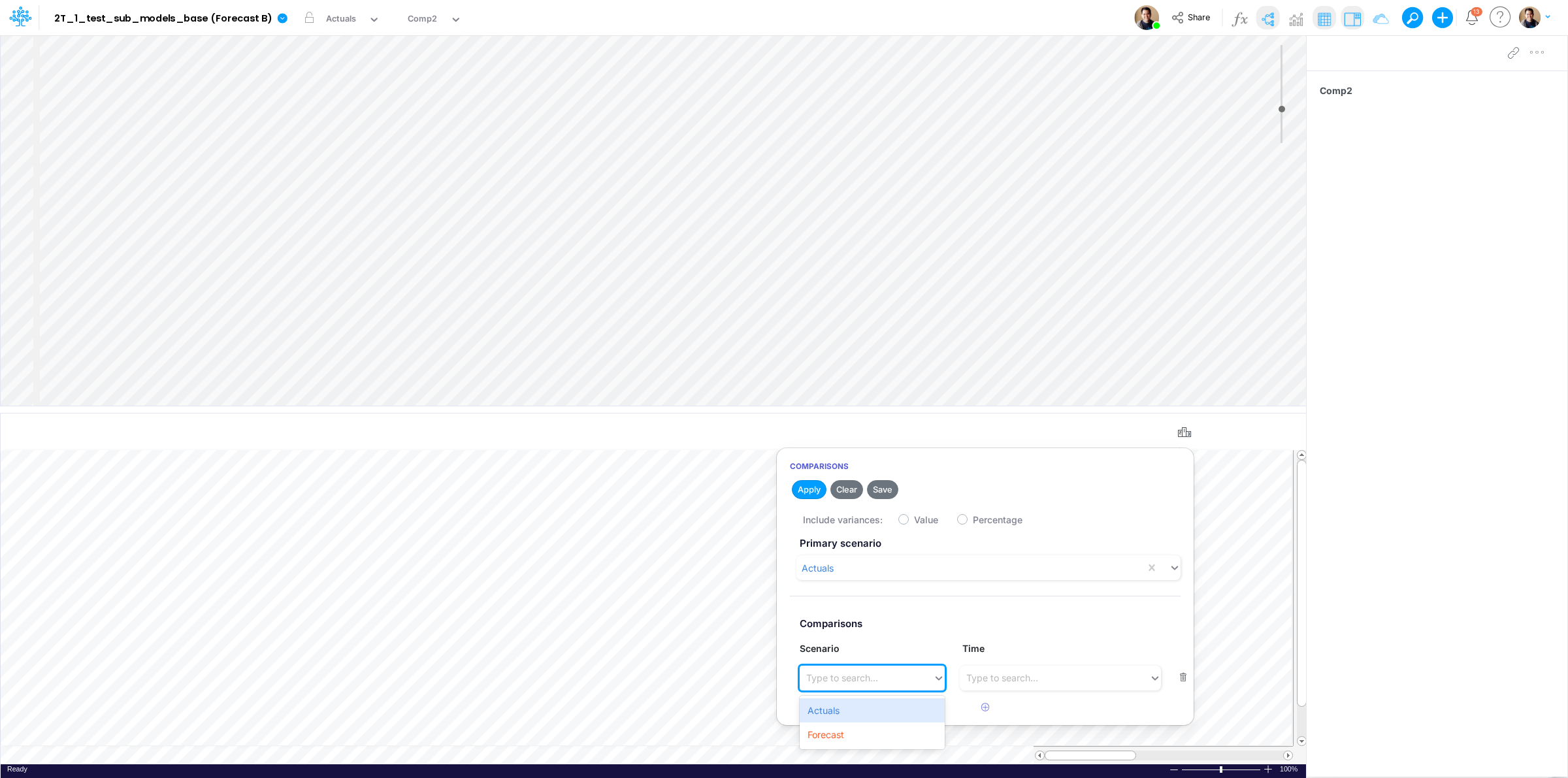
click at [866, 669] on div "Type to search..." at bounding box center [867, 678] width 133 height 22
drag, startPoint x: 847, startPoint y: 728, endPoint x: 859, endPoint y: 598, distance: 130.6
click at [845, 713] on div "Actuals Forecast" at bounding box center [872, 722] width 144 height 54
click at [817, 487] on button "Apply" at bounding box center [809, 489] width 35 height 19
click at [856, 674] on div "Type to search..." at bounding box center [842, 677] width 72 height 14
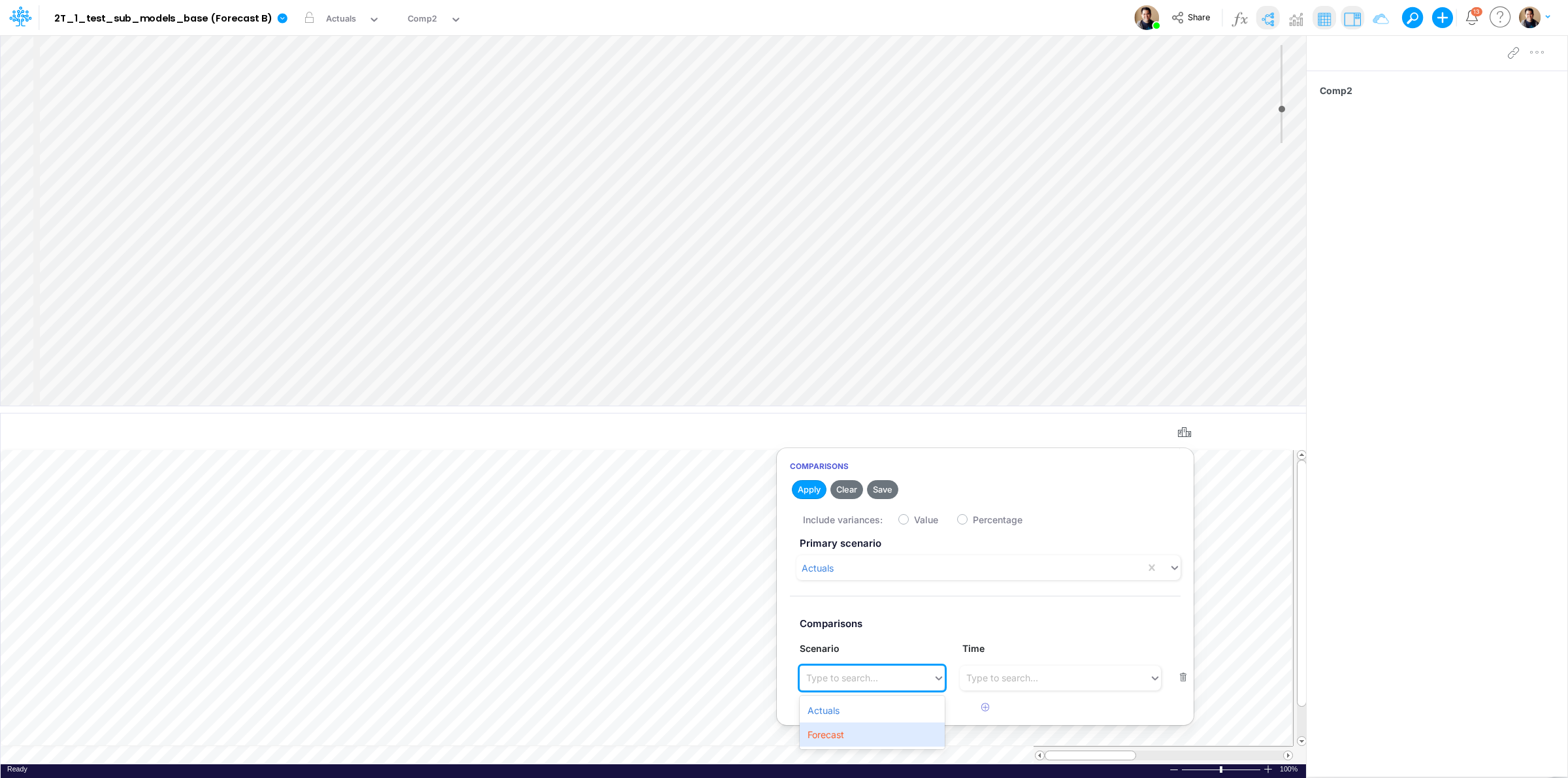
drag, startPoint x: 843, startPoint y: 729, endPoint x: 840, endPoint y: 692, distance: 37.1
click at [842, 728] on div "Forecast" at bounding box center [872, 734] width 144 height 24
click at [808, 481] on button "Apply" at bounding box center [809, 489] width 35 height 19
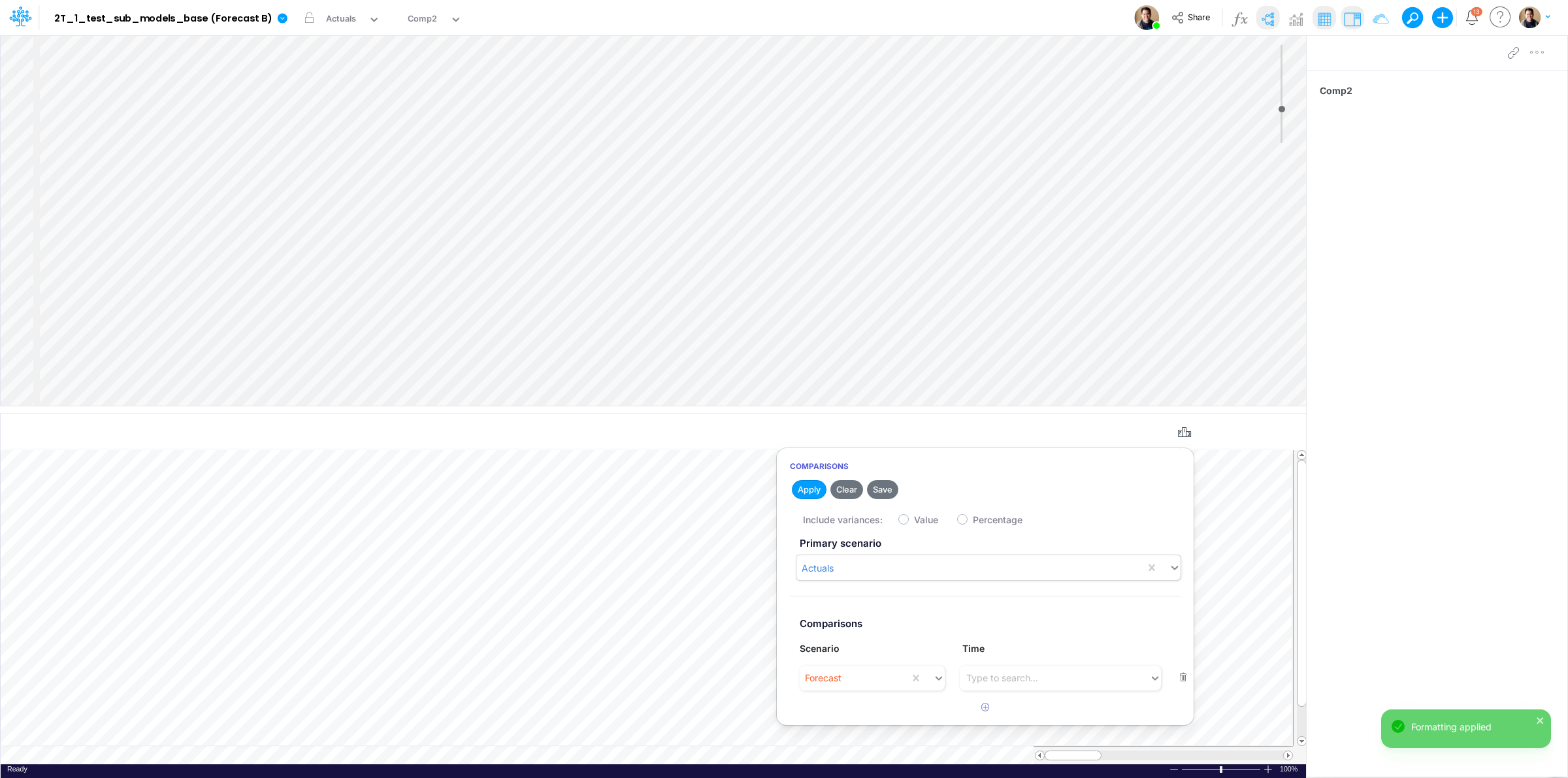
click at [853, 562] on div "Actuals" at bounding box center [970, 568] width 349 height 22
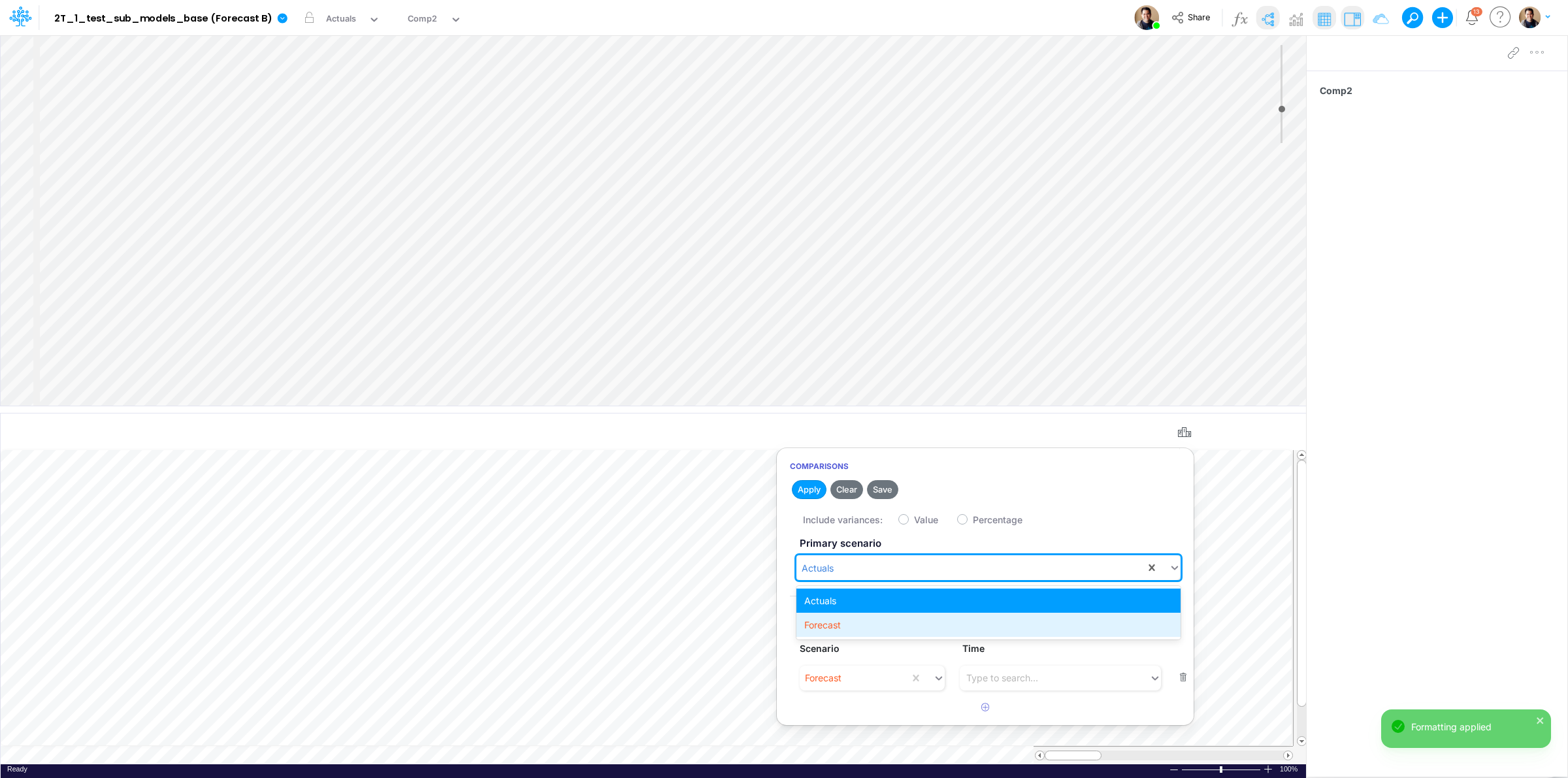
click at [851, 620] on div "Forecast" at bounding box center [988, 625] width 385 height 24
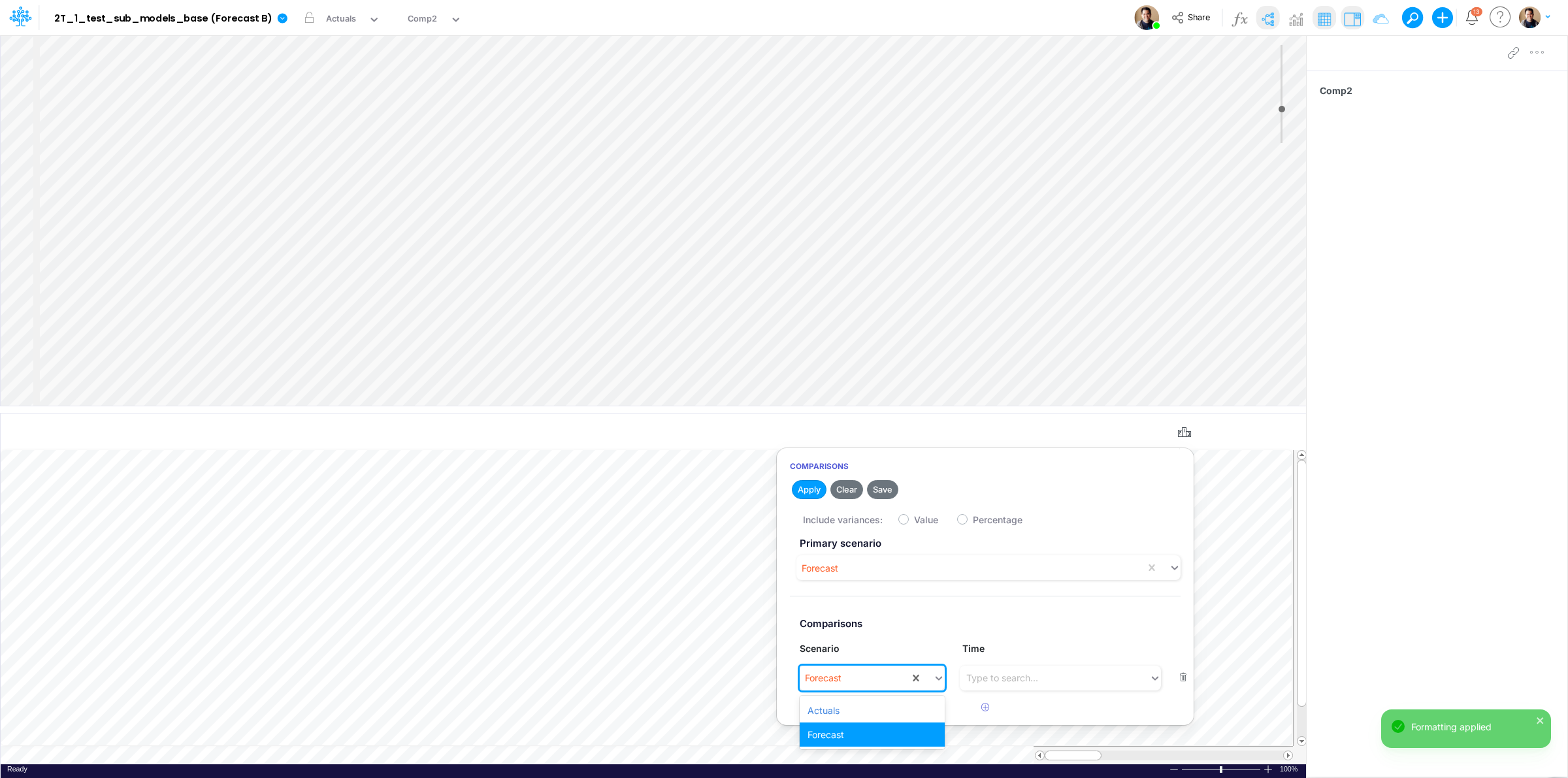
click at [847, 682] on div "Forecast" at bounding box center [855, 678] width 110 height 22
click at [848, 716] on div "Actuals" at bounding box center [872, 710] width 144 height 24
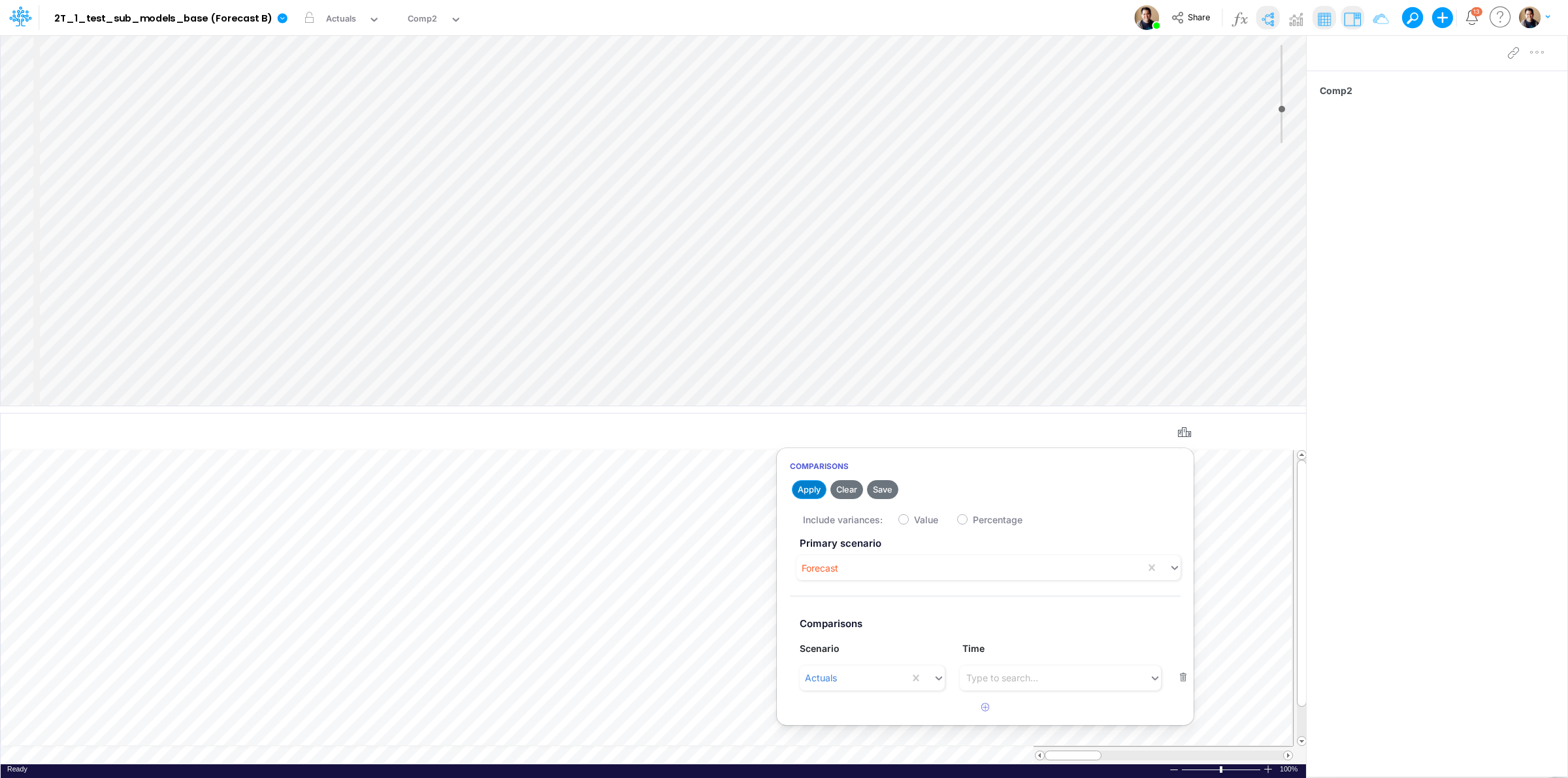
click at [808, 485] on button "Apply" at bounding box center [809, 489] width 35 height 19
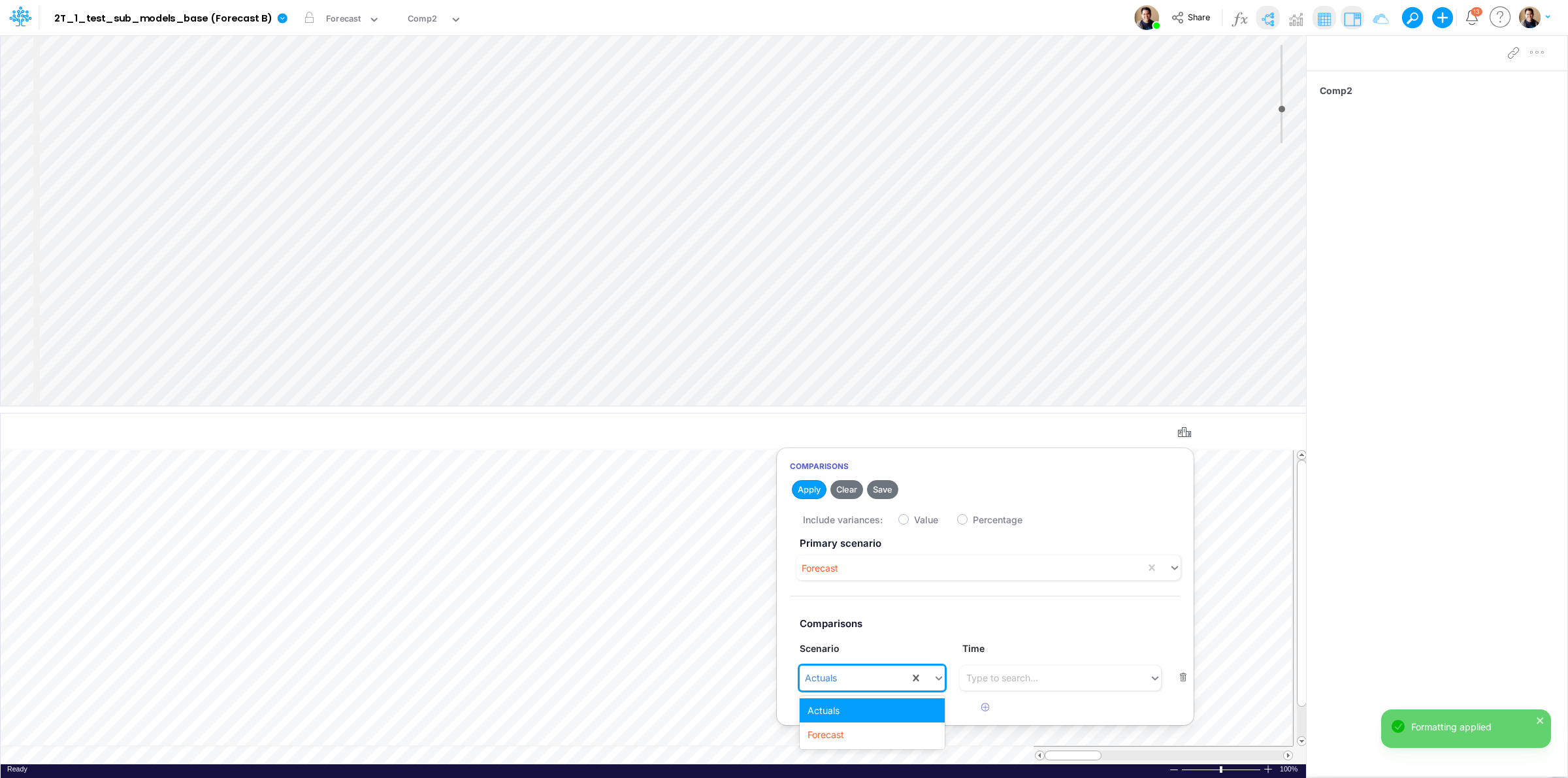
click at [872, 682] on div "Actuals" at bounding box center [855, 678] width 110 height 22
drag, startPoint x: 855, startPoint y: 731, endPoint x: 851, endPoint y: 661, distance: 70.1
click at [853, 728] on div "Forecast" at bounding box center [872, 734] width 144 height 24
click at [797, 494] on button "Apply" at bounding box center [809, 489] width 35 height 19
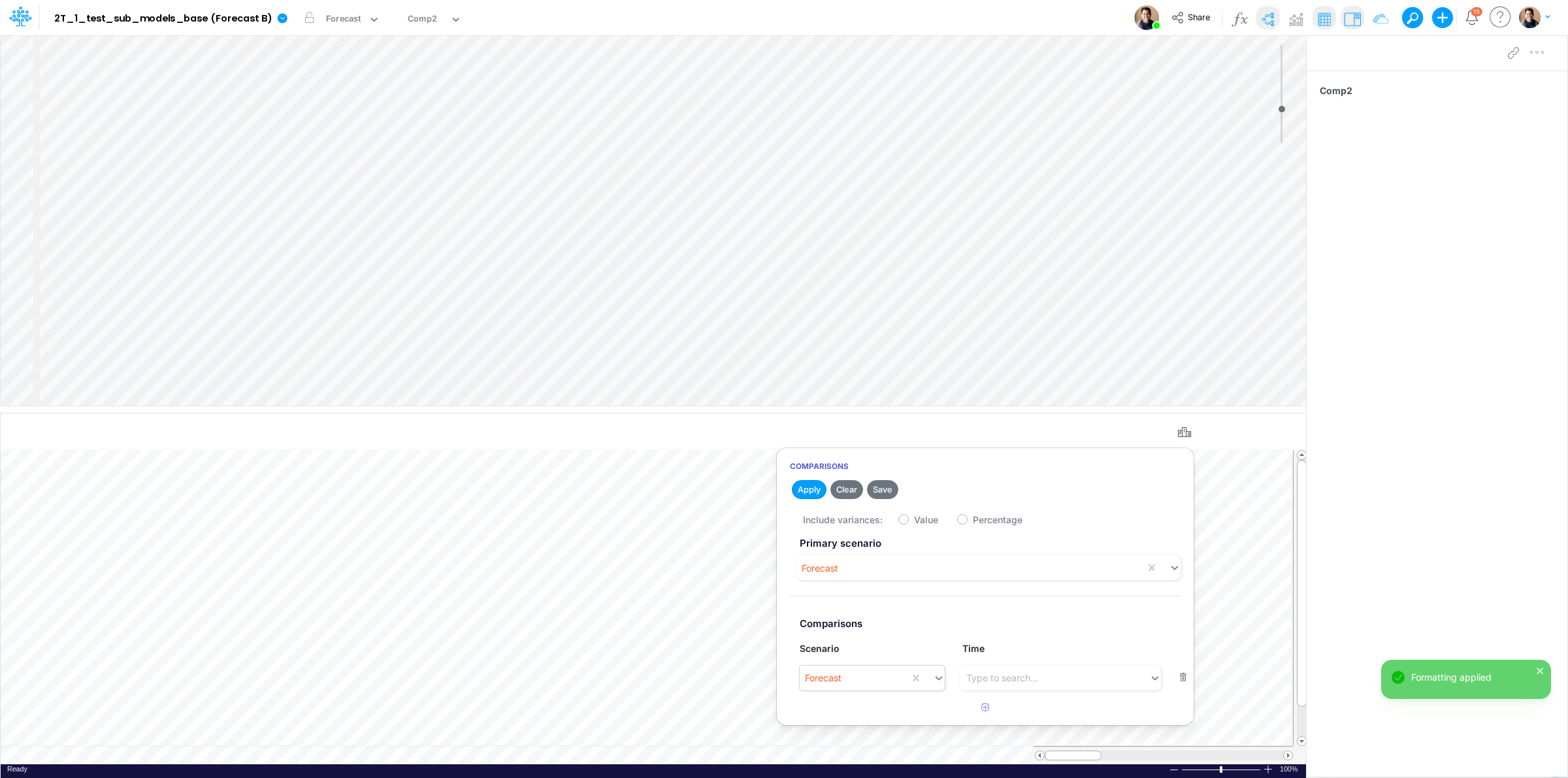
click at [863, 670] on div "Forecast" at bounding box center [855, 678] width 110 height 22
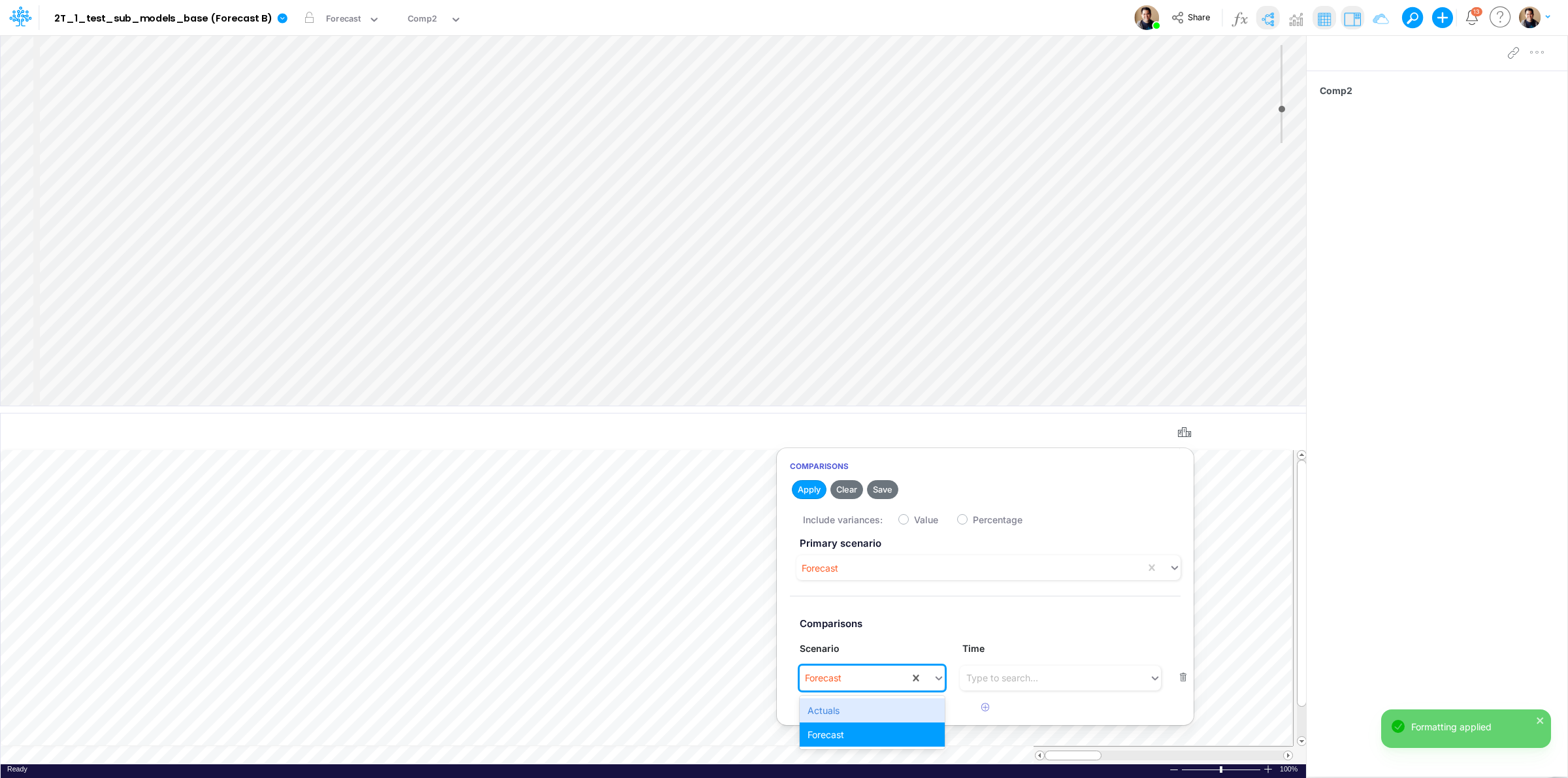
click at [855, 712] on div "Actuals" at bounding box center [872, 710] width 144 height 24
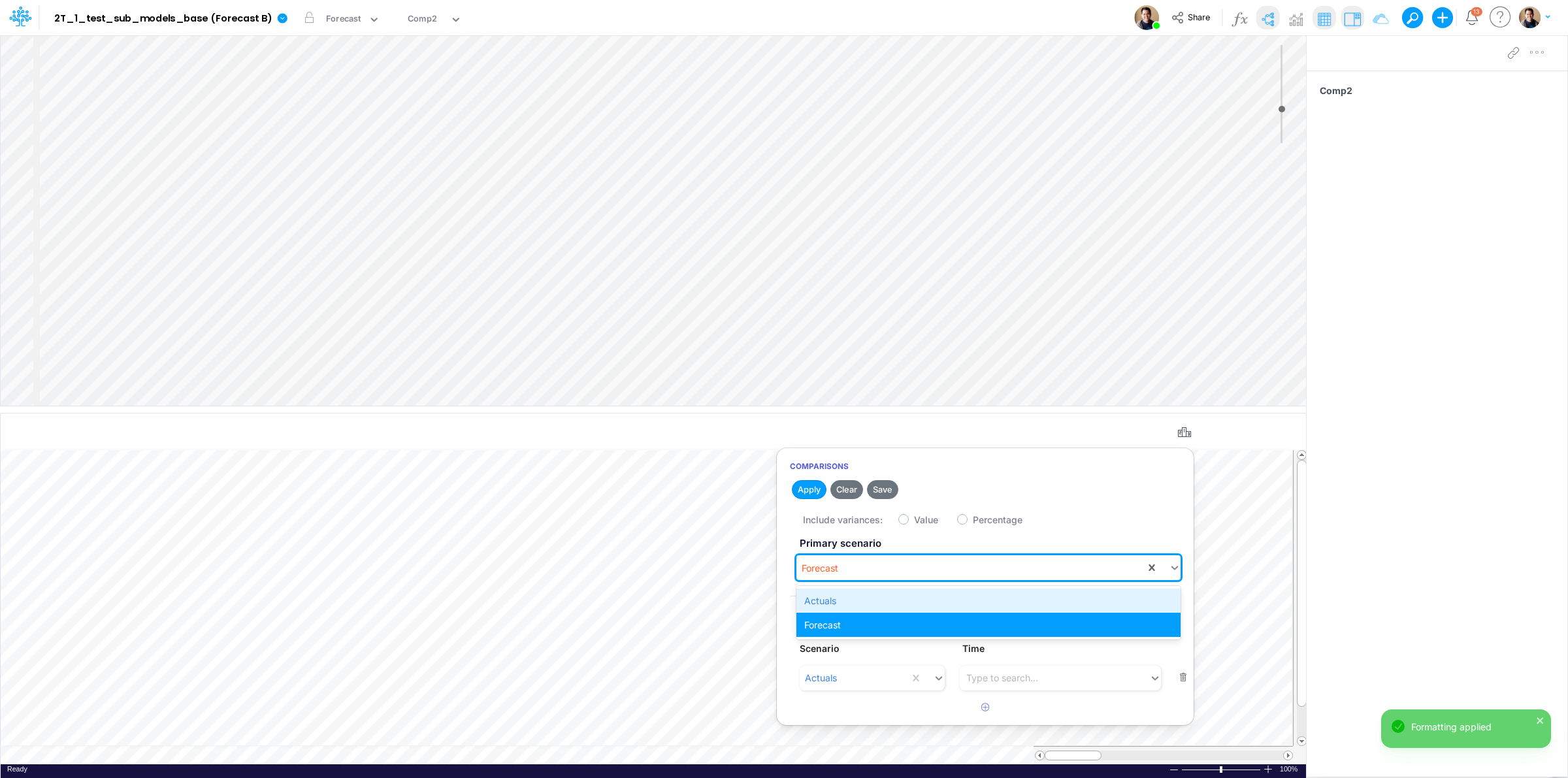
drag, startPoint x: 833, startPoint y: 572, endPoint x: 833, endPoint y: 590, distance: 18.0
click at [833, 572] on div "Forecast" at bounding box center [820, 568] width 37 height 14
drag, startPoint x: 833, startPoint y: 593, endPoint x: 818, endPoint y: 510, distance: 84.3
click at [833, 590] on div "Actuals" at bounding box center [988, 601] width 385 height 24
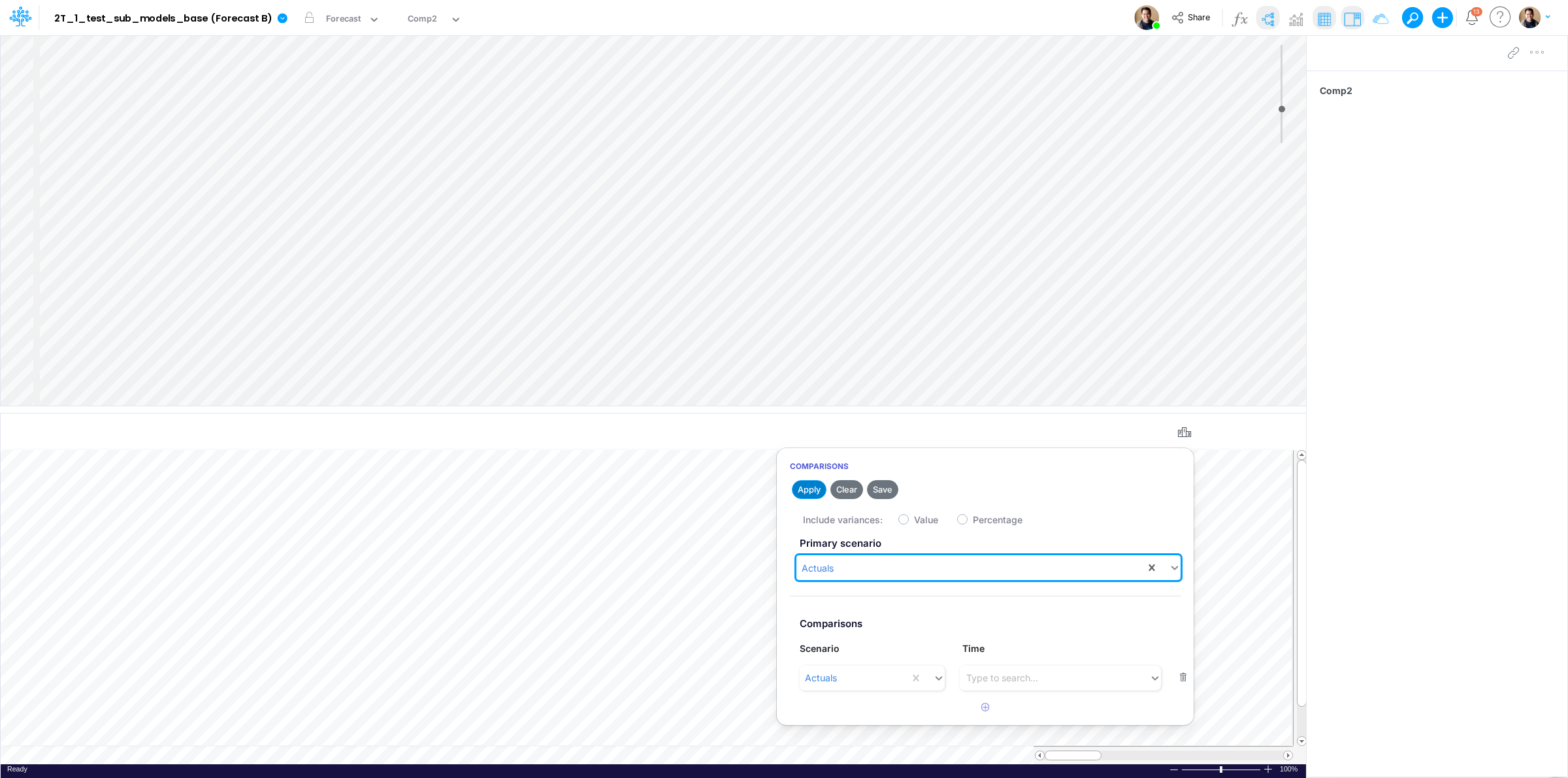
click at [815, 487] on button "Apply" at bounding box center [809, 489] width 35 height 19
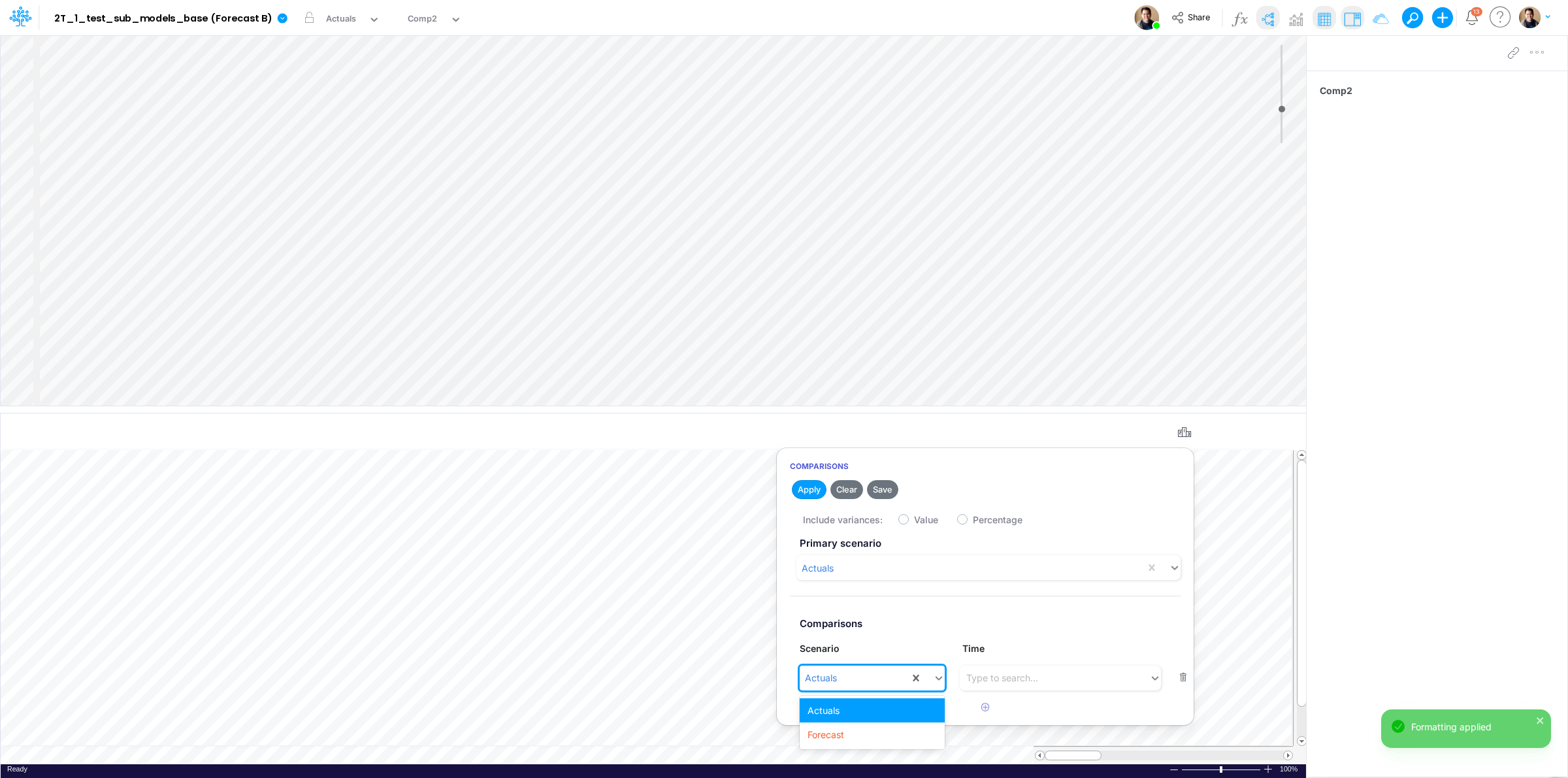
drag, startPoint x: 868, startPoint y: 676, endPoint x: 863, endPoint y: 680, distance: 6.4
click at [867, 676] on div "Actuals" at bounding box center [855, 678] width 110 height 22
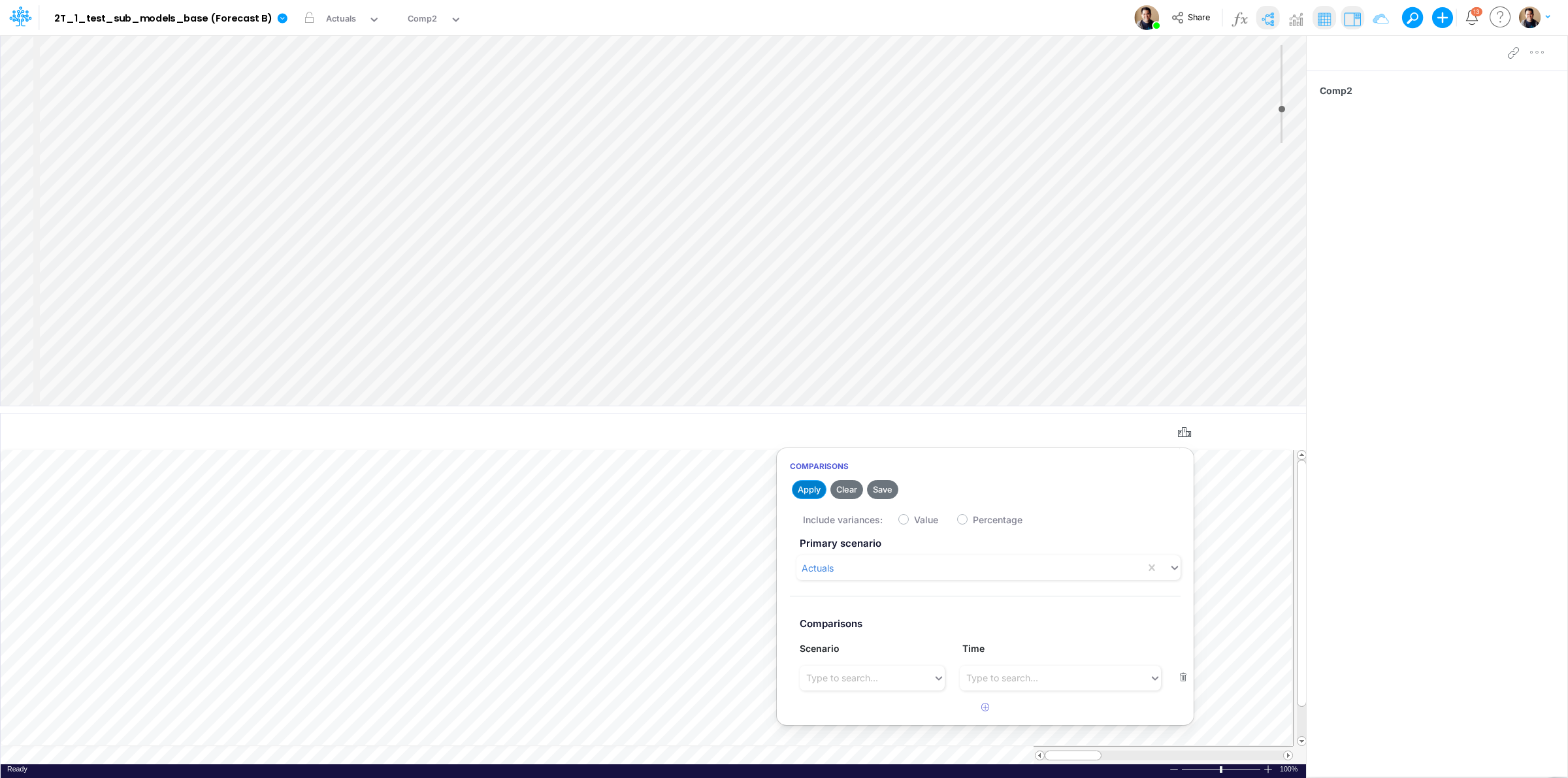
click at [809, 489] on button "Apply" at bounding box center [809, 489] width 35 height 19
click at [874, 674] on div "Type to search..." at bounding box center [842, 677] width 72 height 14
click at [876, 700] on div "Actuals" at bounding box center [872, 710] width 144 height 24
click at [813, 487] on button "Apply" at bounding box center [809, 489] width 35 height 19
click at [1171, 428] on div "Insert new Conditional formatting" at bounding box center [653, 431] width 1305 height 35
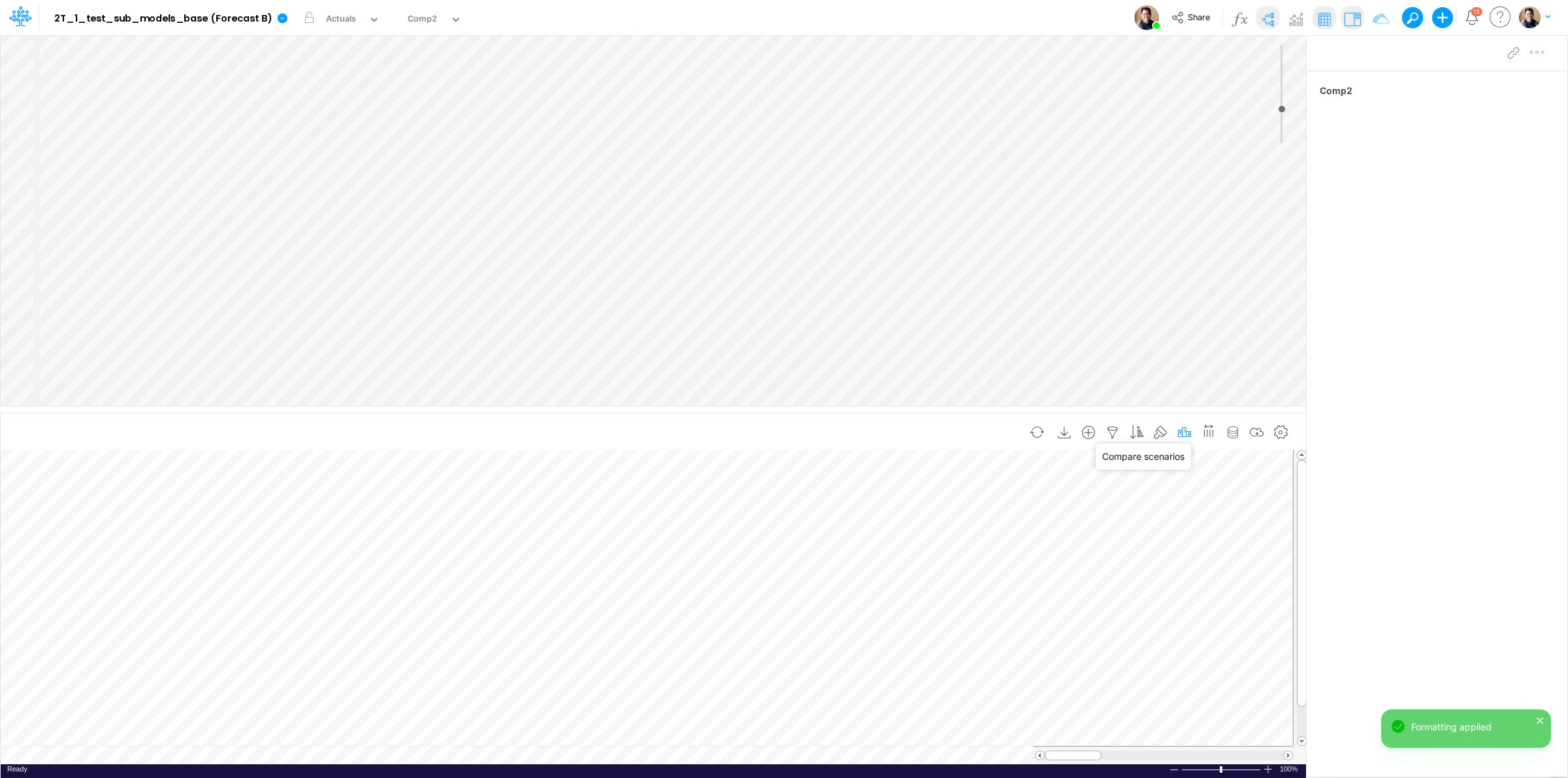
click at [1183, 426] on icon "button" at bounding box center [1184, 433] width 20 height 14
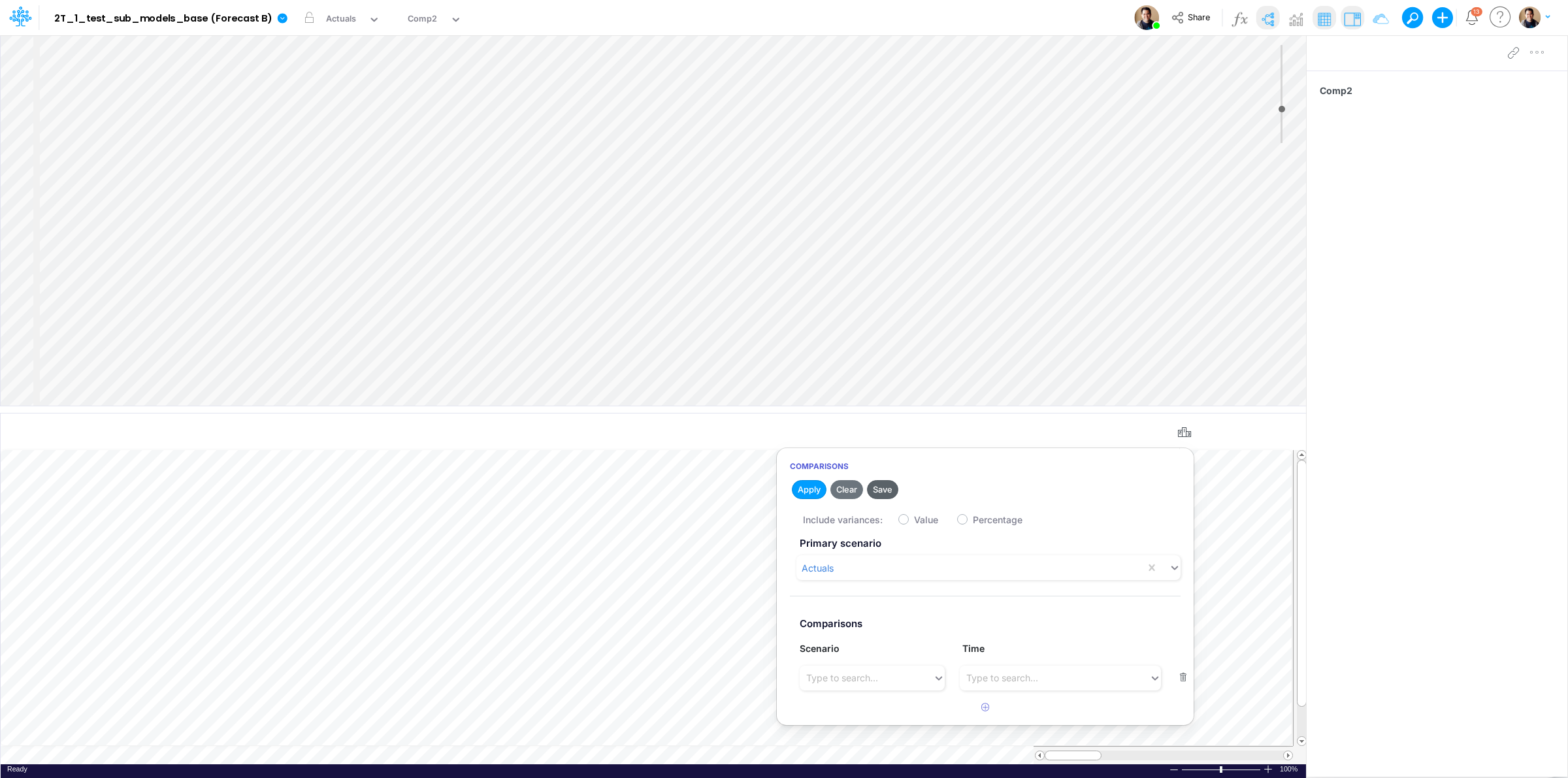
click at [896, 482] on button "Save" at bounding box center [882, 489] width 31 height 19
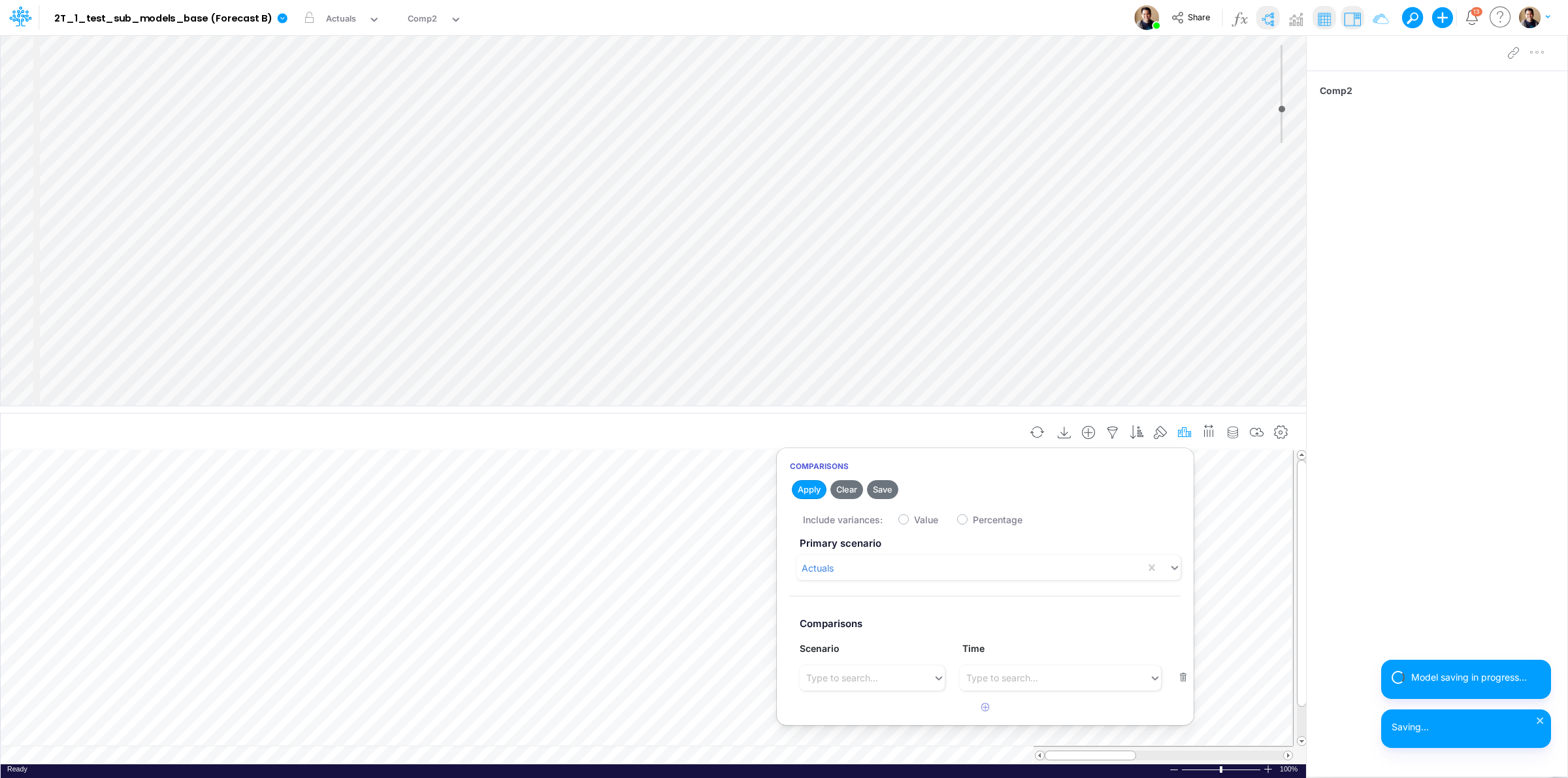
click at [1181, 421] on button "button" at bounding box center [1184, 432] width 24 height 26
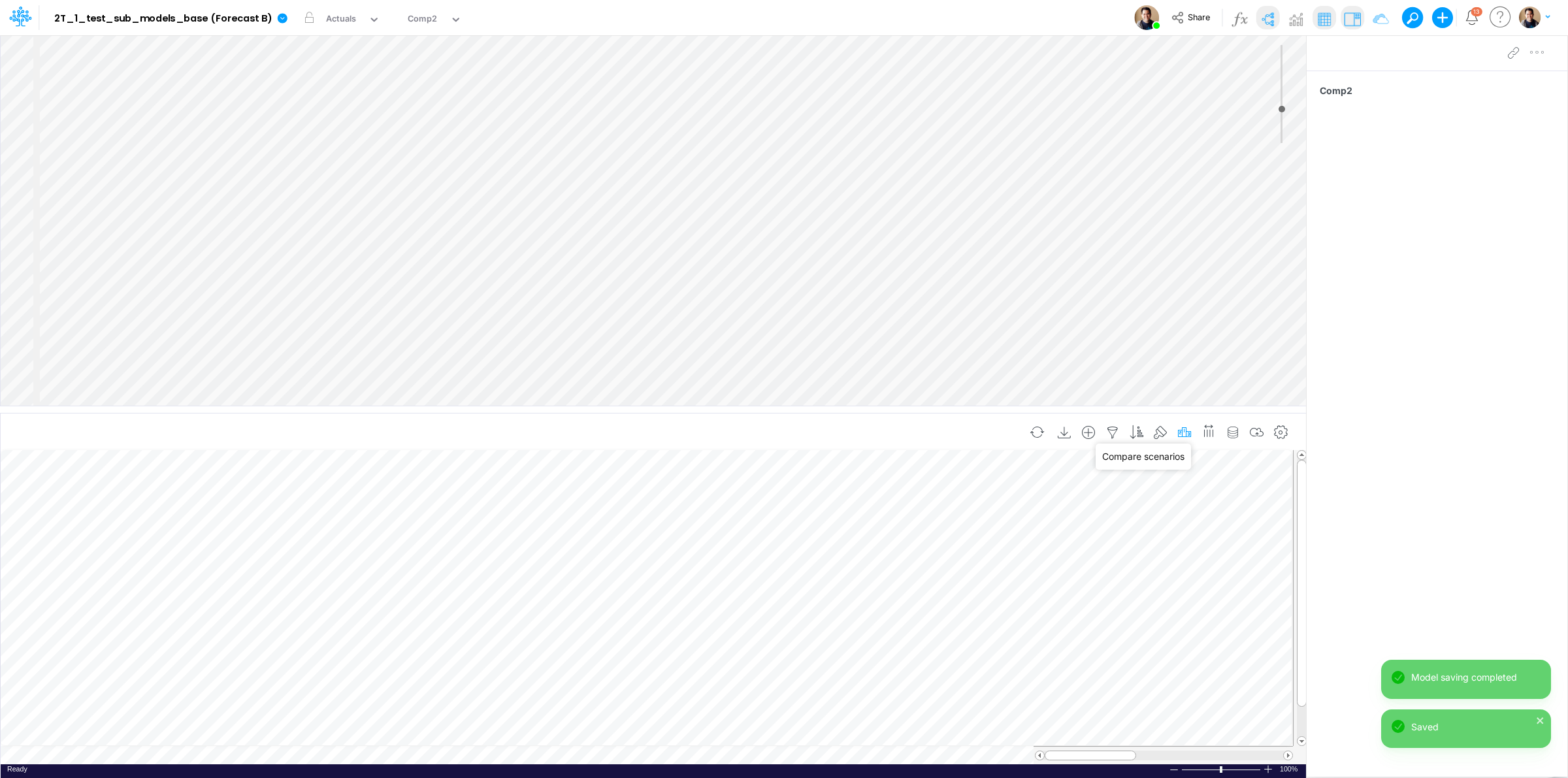
click at [1182, 429] on icon "button" at bounding box center [1184, 433] width 20 height 14
click at [838, 671] on div "Type to search..." at bounding box center [842, 677] width 72 height 14
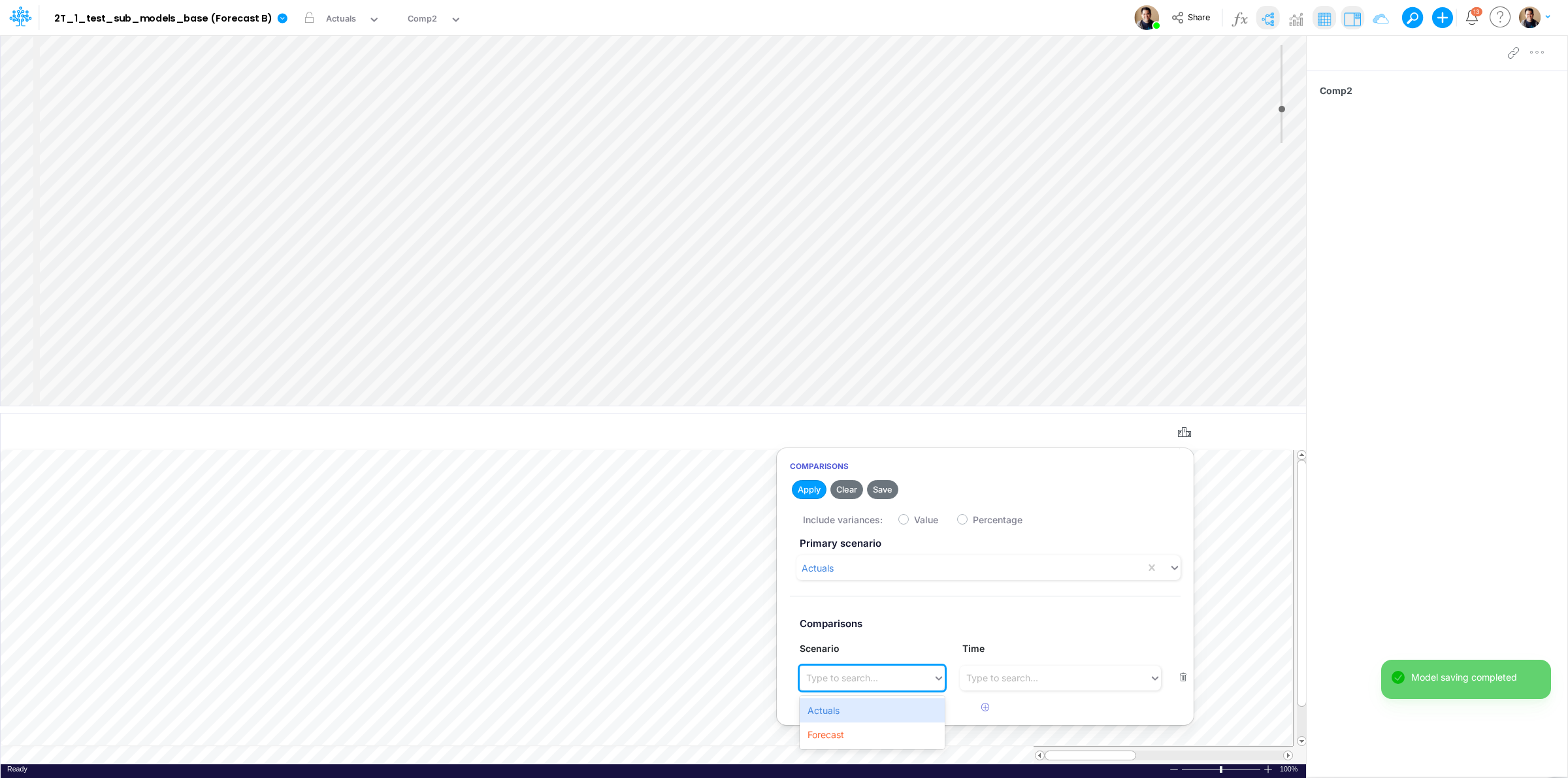
click at [838, 671] on div "Type to search..." at bounding box center [842, 677] width 72 height 14
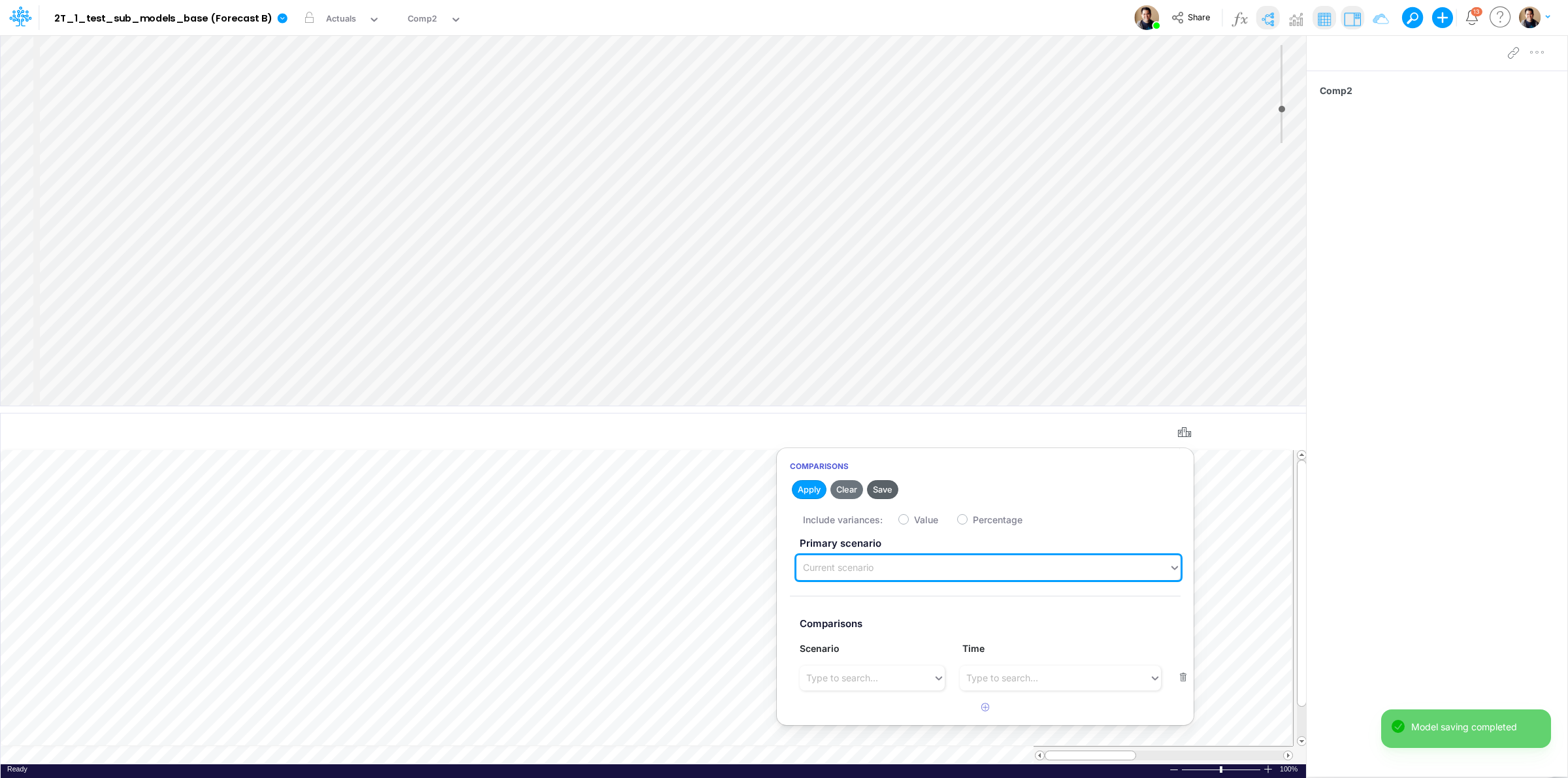
click at [874, 487] on button "Save" at bounding box center [882, 489] width 31 height 19
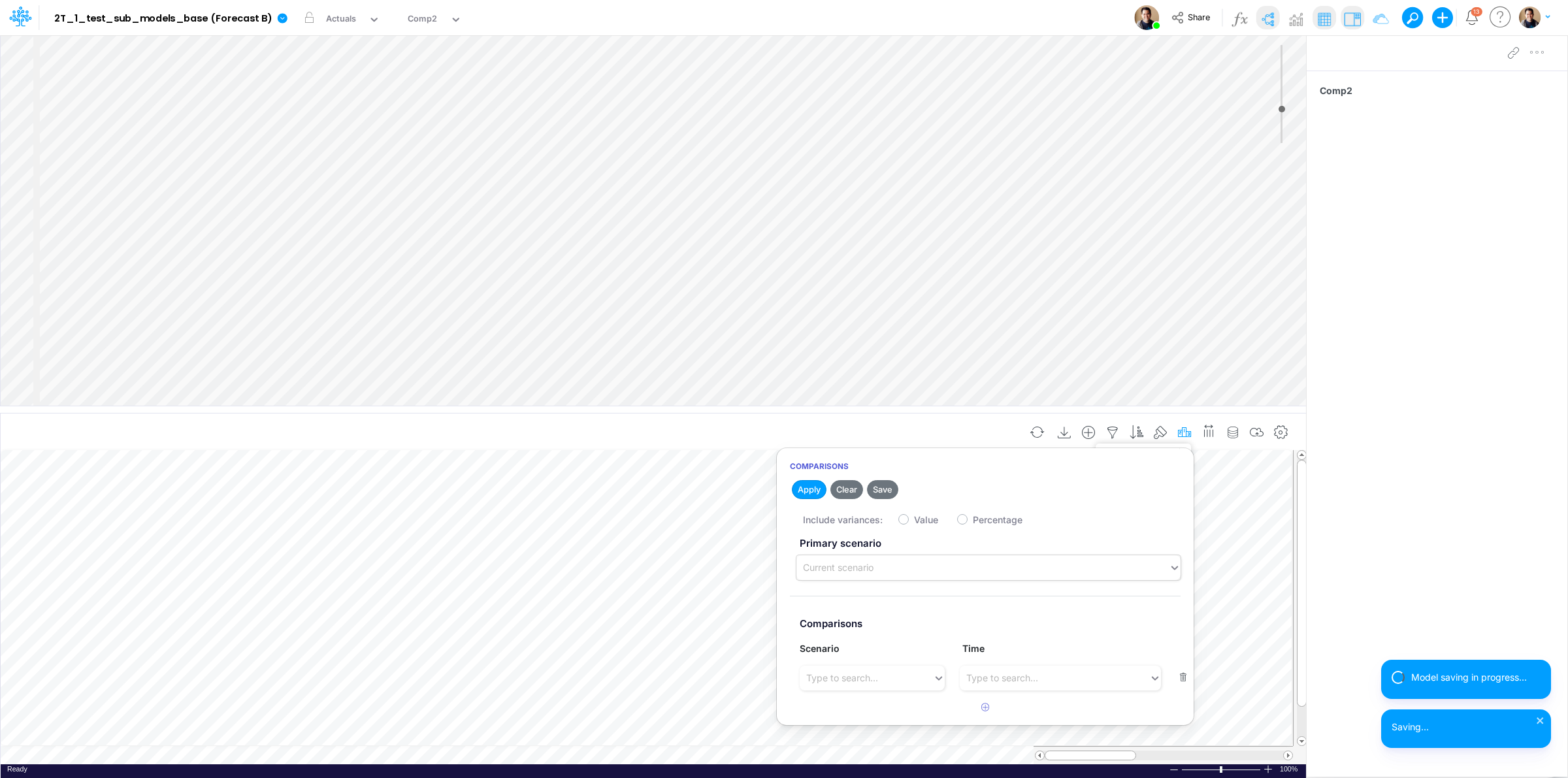
click at [1184, 426] on icon "button" at bounding box center [1184, 433] width 20 height 14
click at [1184, 428] on icon "button" at bounding box center [1184, 433] width 20 height 14
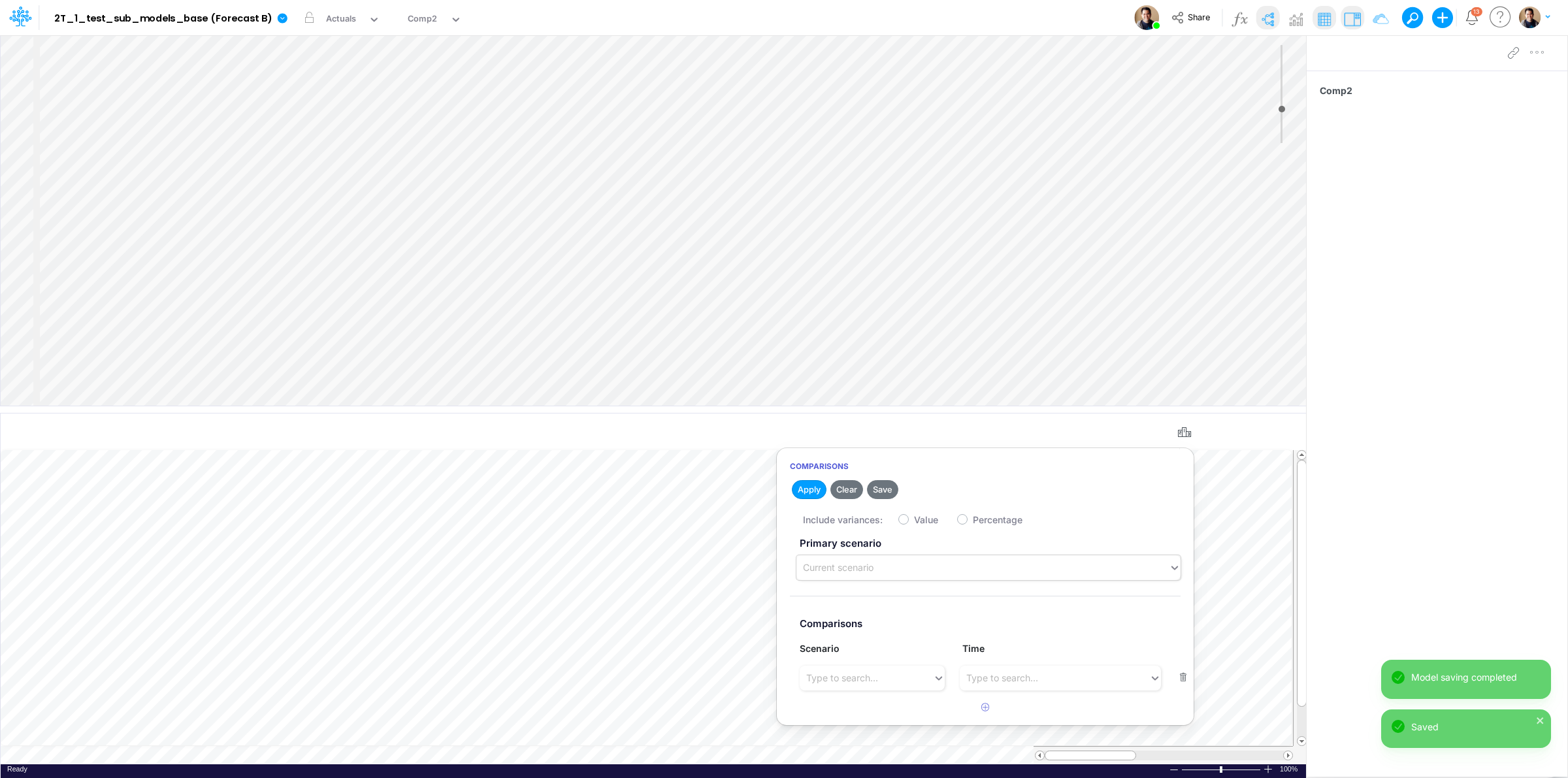
drag, startPoint x: 941, startPoint y: 569, endPoint x: 932, endPoint y: 572, distance: 9.5
click at [941, 569] on div "Current scenario" at bounding box center [982, 568] width 373 height 22
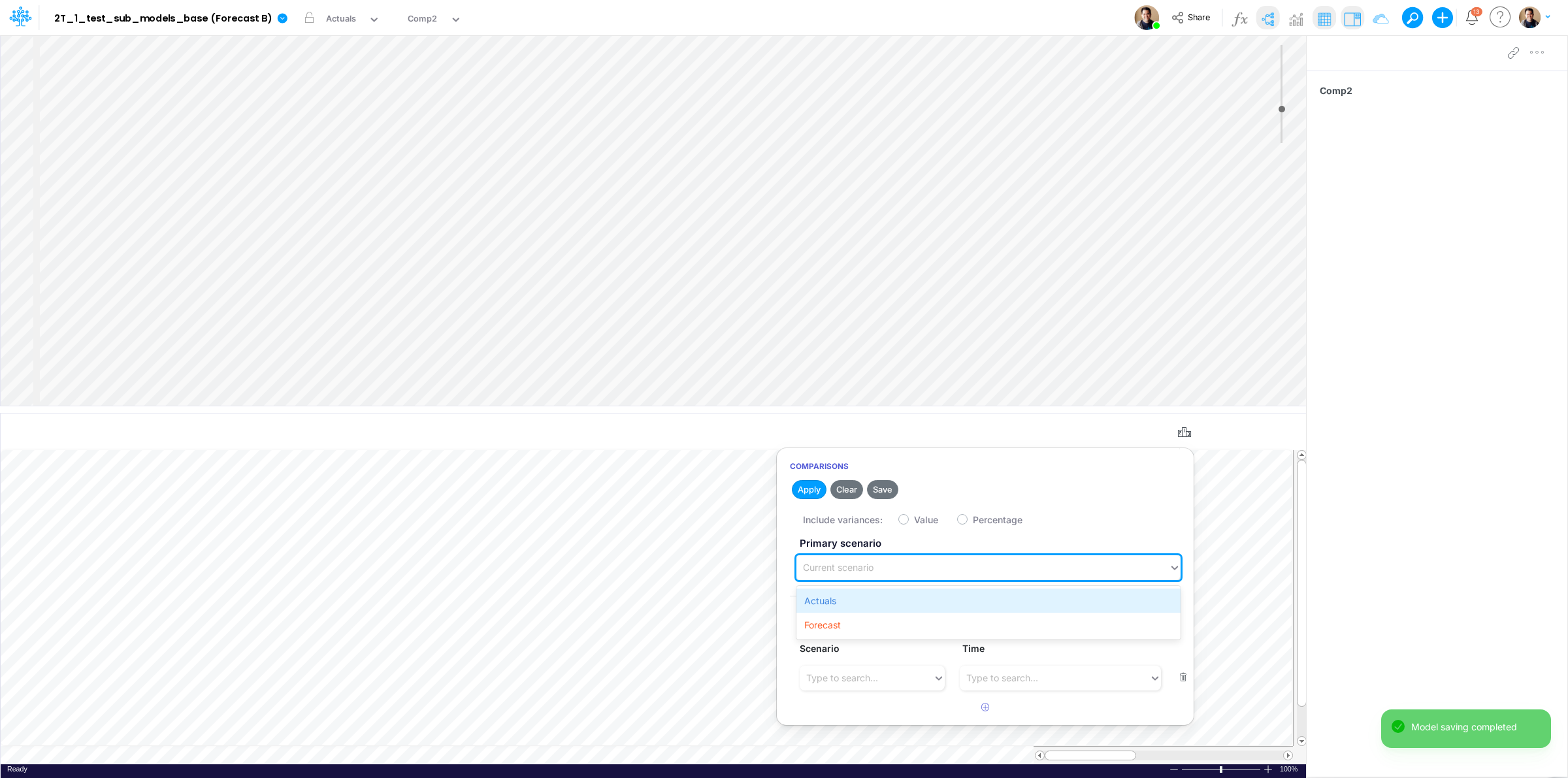
click at [863, 596] on div "Actuals" at bounding box center [988, 601] width 385 height 24
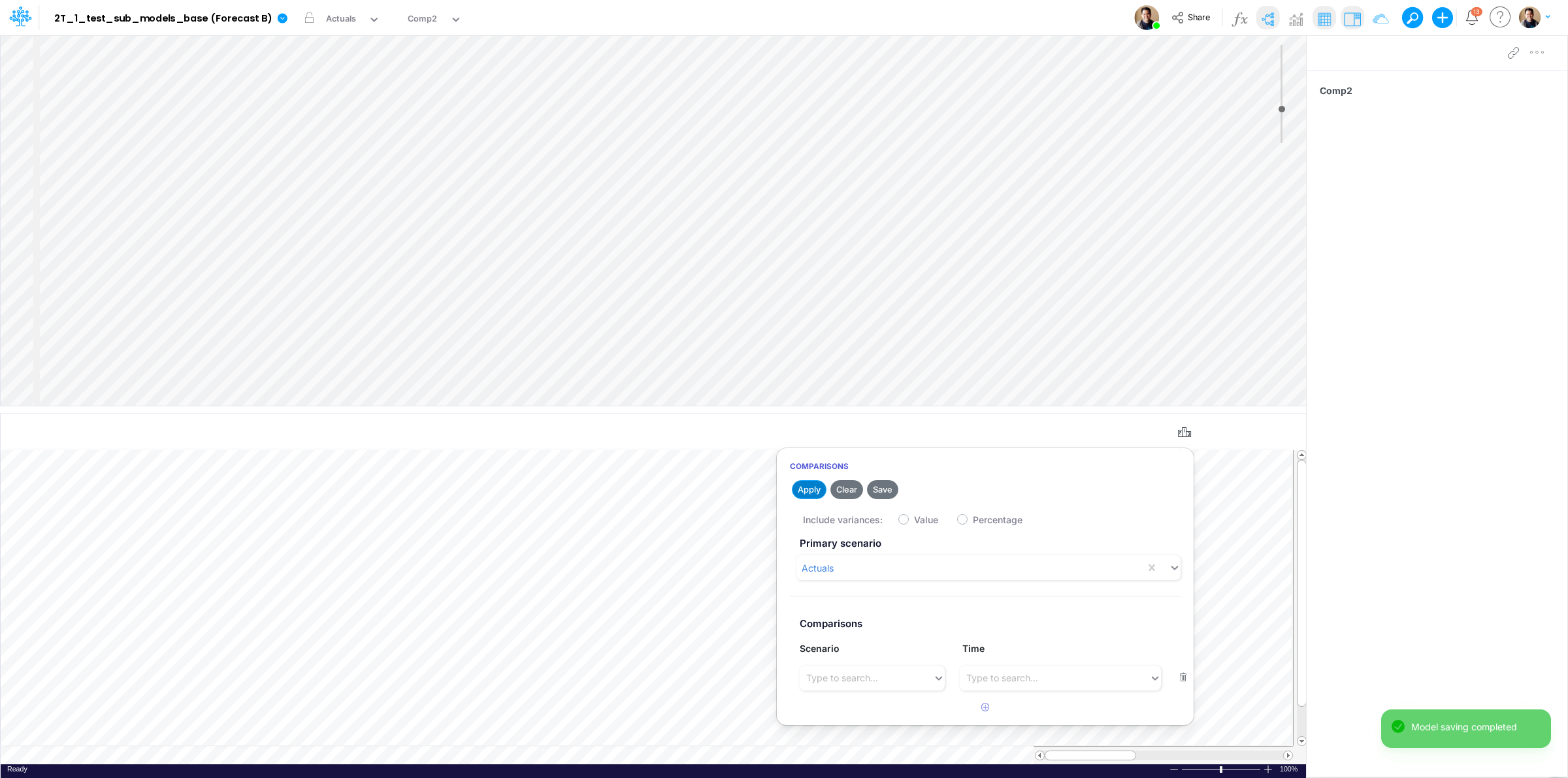
click at [808, 485] on button "Apply" at bounding box center [809, 489] width 35 height 19
click at [802, 494] on button "Apply" at bounding box center [809, 489] width 35 height 19
click at [807, 488] on button "Apply" at bounding box center [809, 489] width 35 height 19
click at [322, 10] on div "Actuals" at bounding box center [345, 20] width 47 height 20
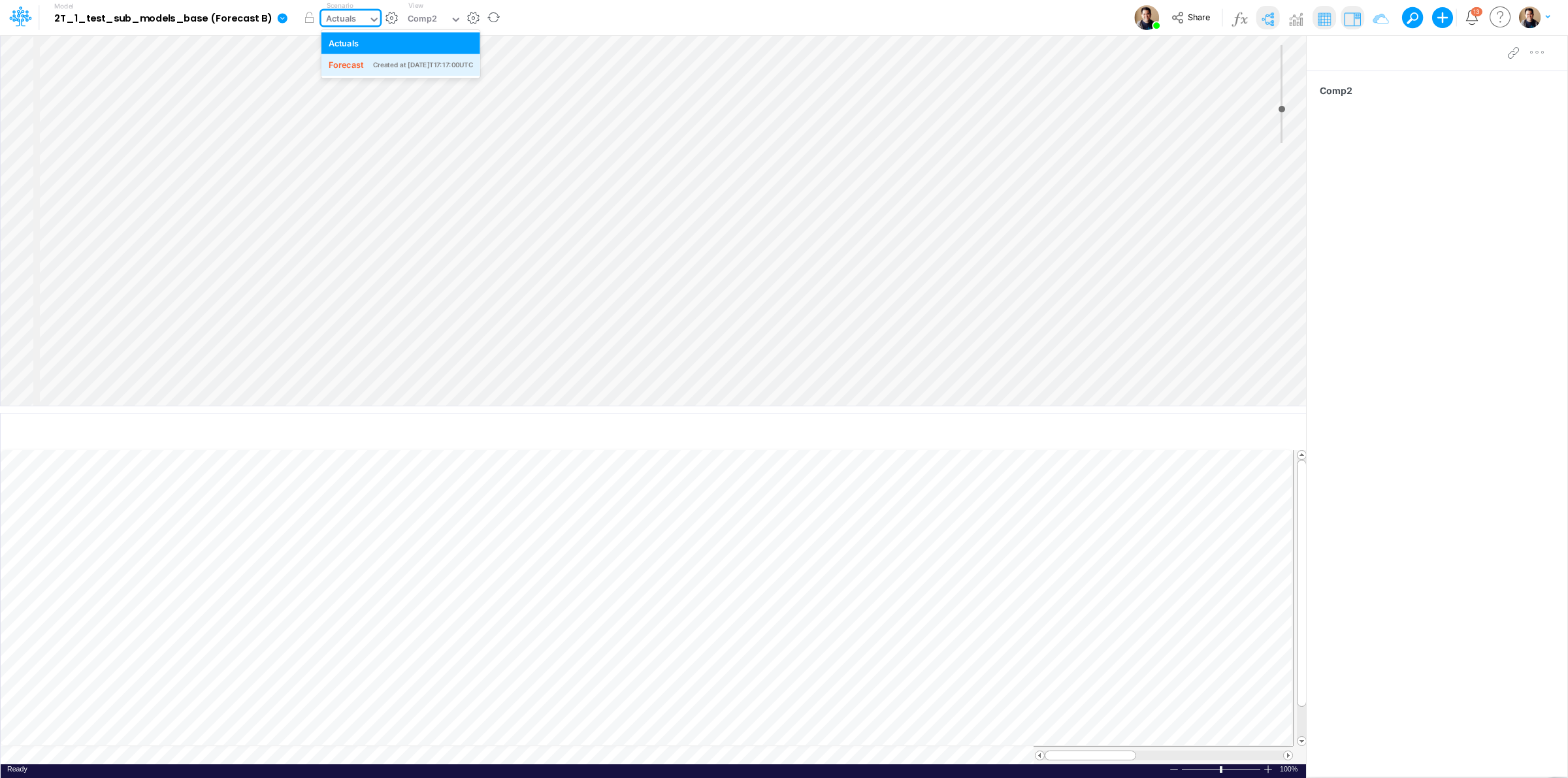
click at [356, 66] on div "Forecast" at bounding box center [346, 65] width 35 height 12
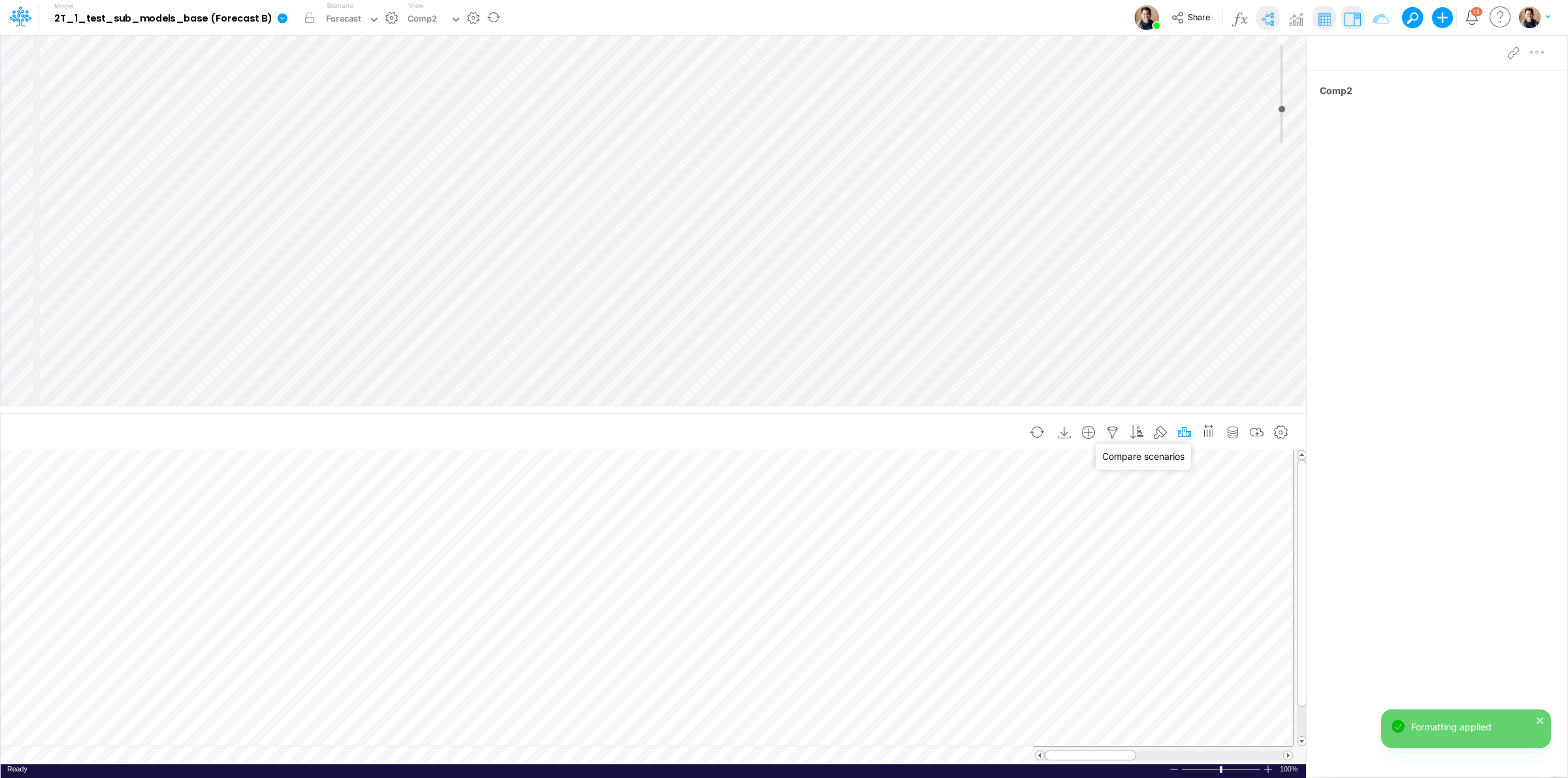
click at [1183, 431] on icon "button" at bounding box center [1184, 433] width 20 height 14
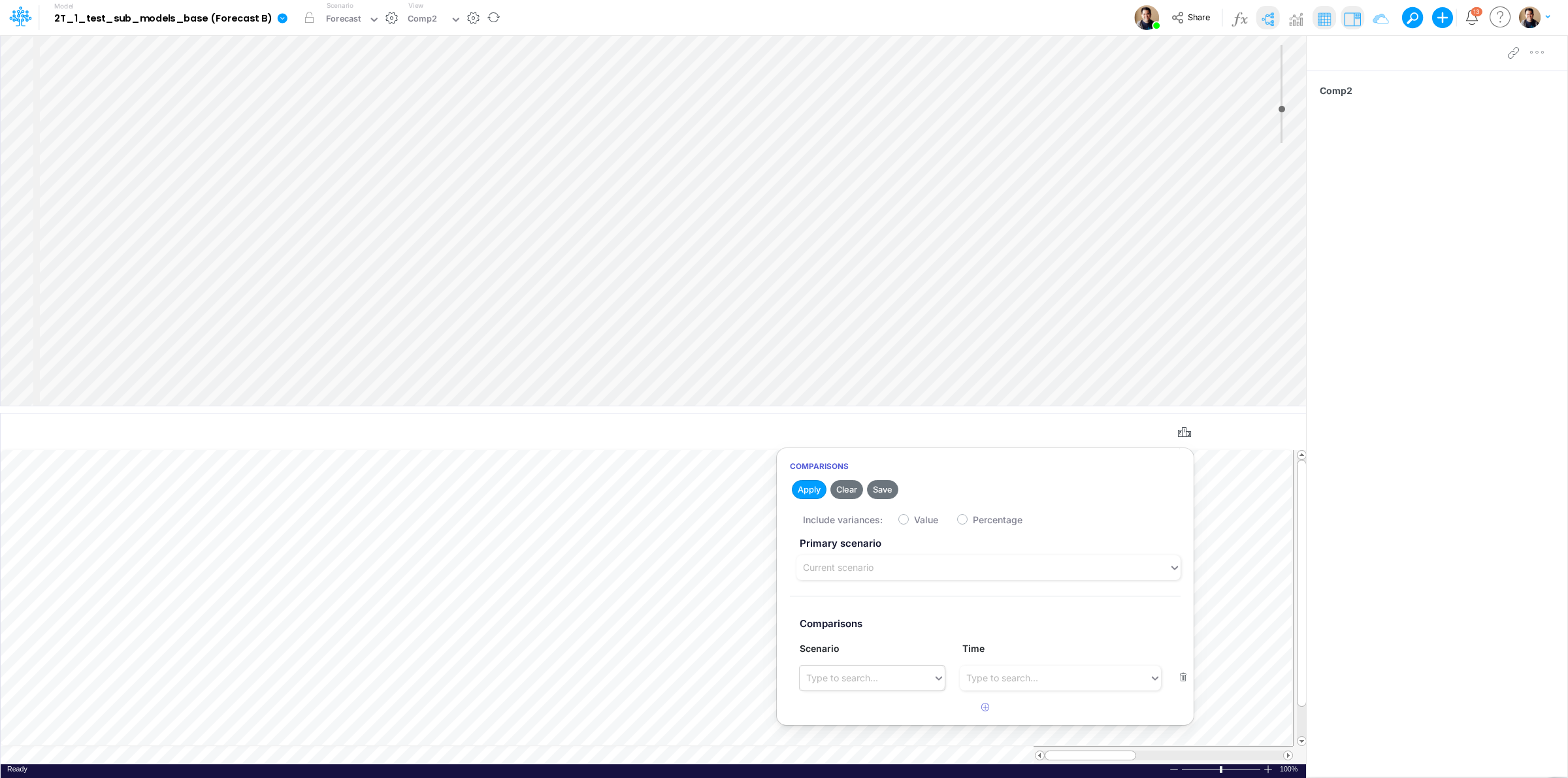
click at [896, 674] on div "Type to search..." at bounding box center [867, 678] width 133 height 22
drag, startPoint x: 876, startPoint y: 730, endPoint x: 828, endPoint y: 642, distance: 100.2
click at [876, 730] on div "Forecast" at bounding box center [872, 734] width 144 height 24
click at [808, 481] on button "Apply" at bounding box center [809, 489] width 35 height 19
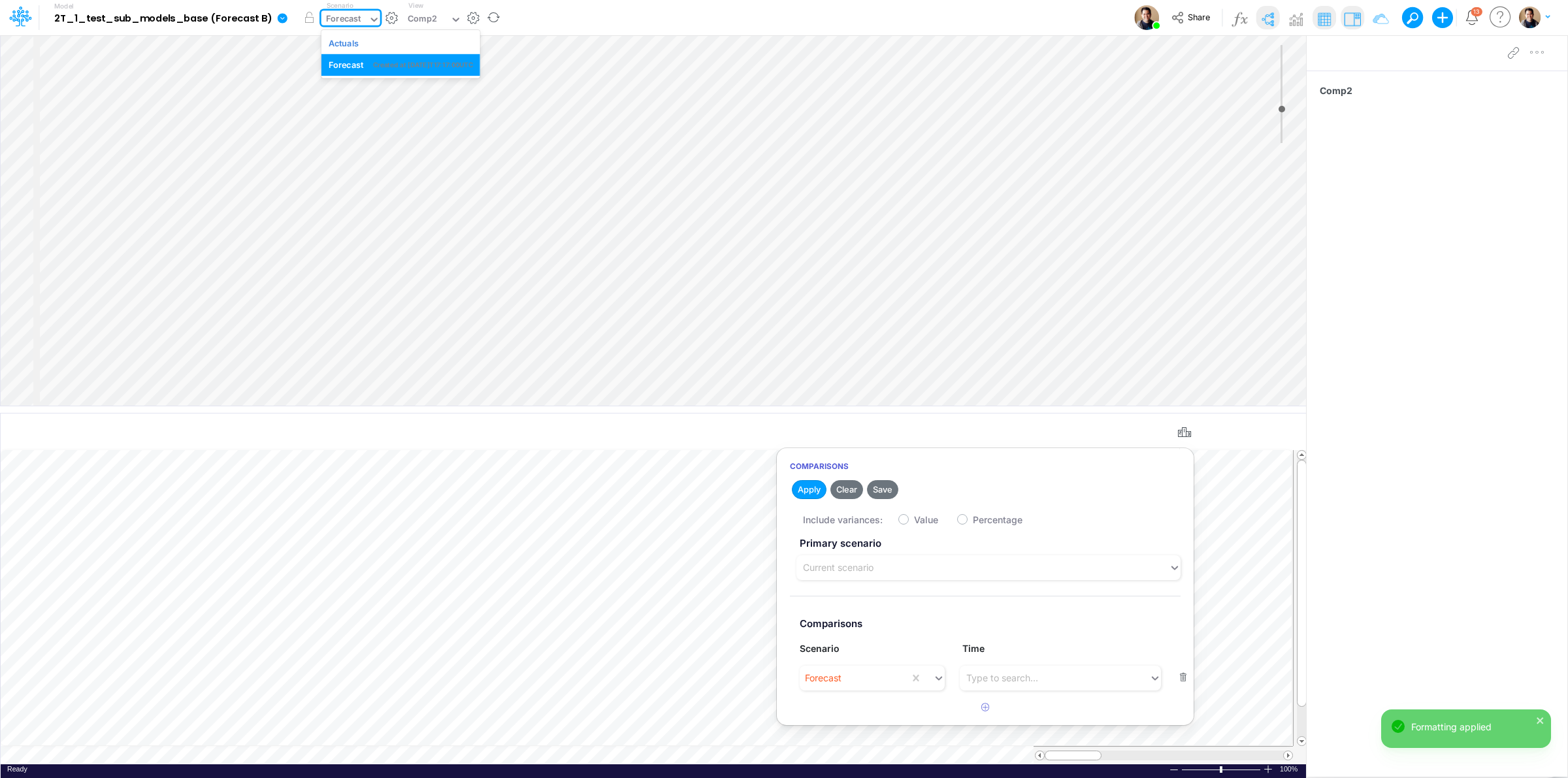
click at [345, 12] on div "Forecast" at bounding box center [343, 19] width 35 height 15
click at [345, 40] on div "Actuals" at bounding box center [344, 43] width 31 height 12
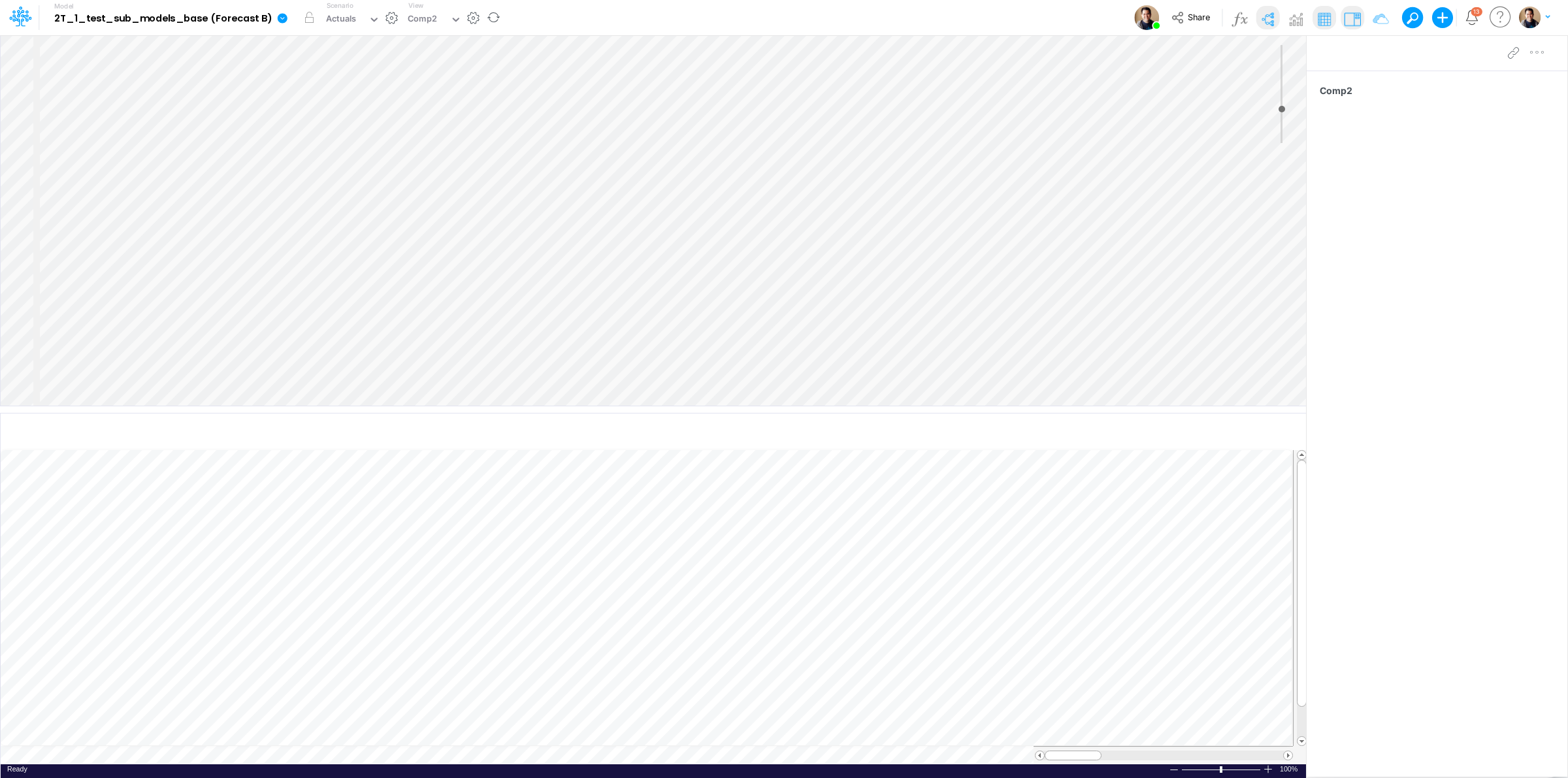
click at [342, 9] on label "Scenario" at bounding box center [340, 6] width 27 height 10
click at [345, 24] on div "Actuals" at bounding box center [341, 19] width 31 height 15
click at [350, 68] on div "Forecast" at bounding box center [346, 65] width 35 height 12
click at [1185, 433] on icon "button" at bounding box center [1184, 433] width 20 height 14
drag, startPoint x: 347, startPoint y: 12, endPoint x: 354, endPoint y: 28, distance: 17.5
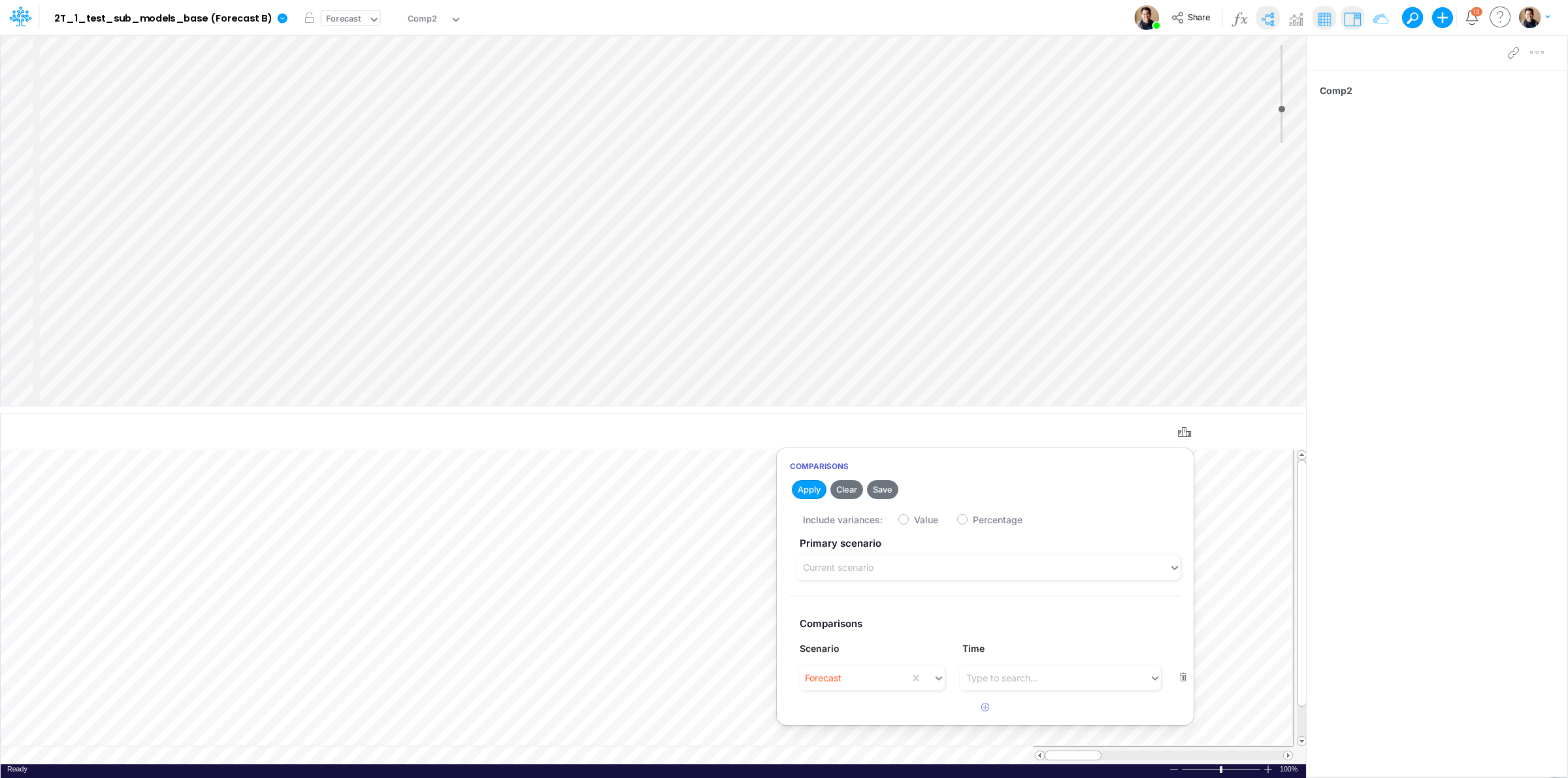
click at [347, 12] on div "Forecast" at bounding box center [343, 19] width 35 height 15
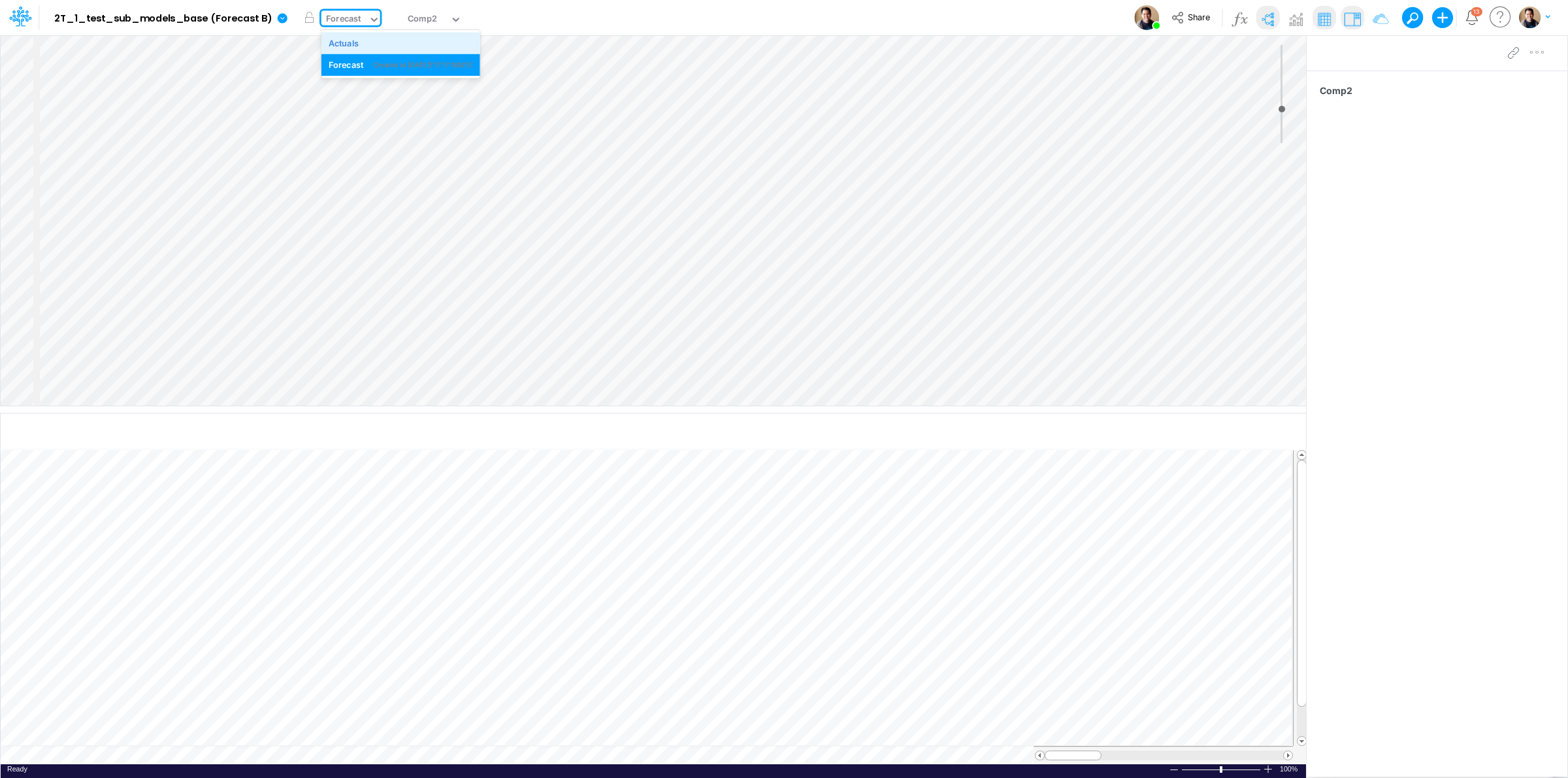
click at [358, 43] on div "Actuals" at bounding box center [400, 43] width 144 height 12
click at [1180, 429] on icon "button" at bounding box center [1184, 433] width 20 height 14
